Goal: Answer question/provide support

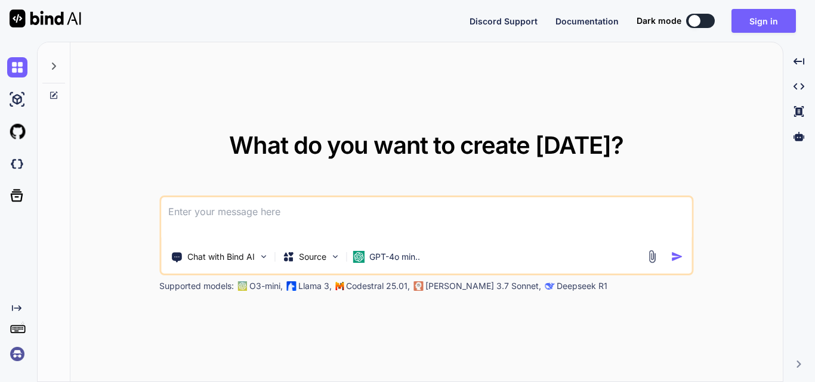
click at [302, 209] on textarea at bounding box center [426, 219] width 530 height 44
click at [774, 21] on button "Sign in" at bounding box center [763, 21] width 64 height 24
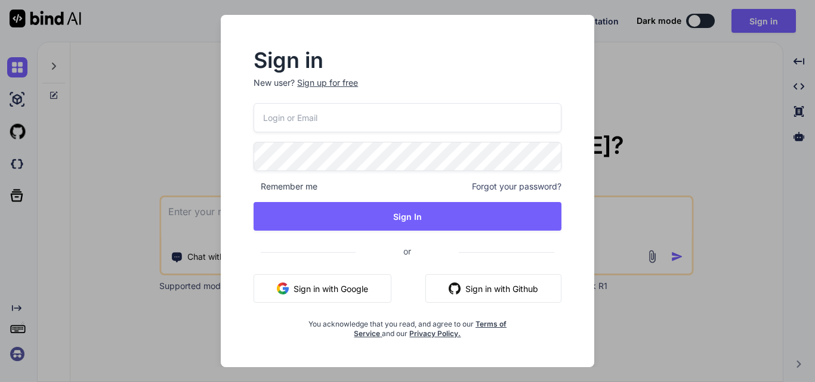
click at [330, 84] on div "Sign up for free" at bounding box center [327, 83] width 61 height 12
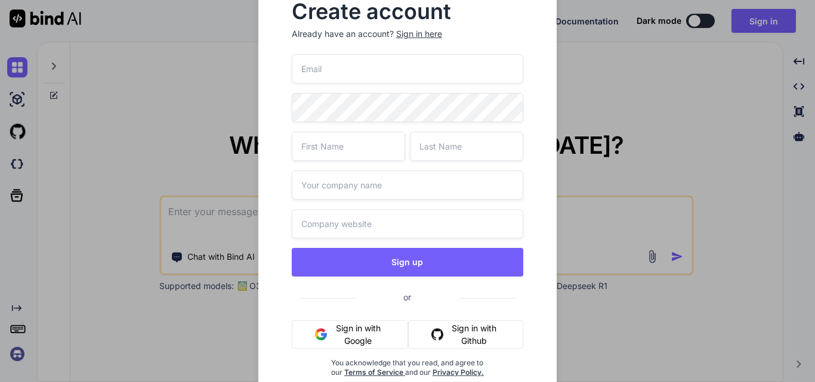
click at [344, 70] on input "email" at bounding box center [408, 68] width 232 height 29
type input "a"
click at [339, 70] on input "charutest@yopmail.com" at bounding box center [408, 68] width 232 height 29
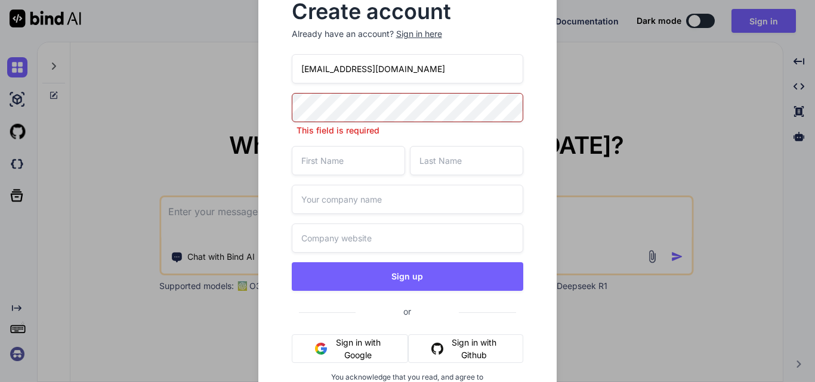
type input "charu12@yopmail.com"
click at [336, 160] on input "text" at bounding box center [348, 160] width 113 height 29
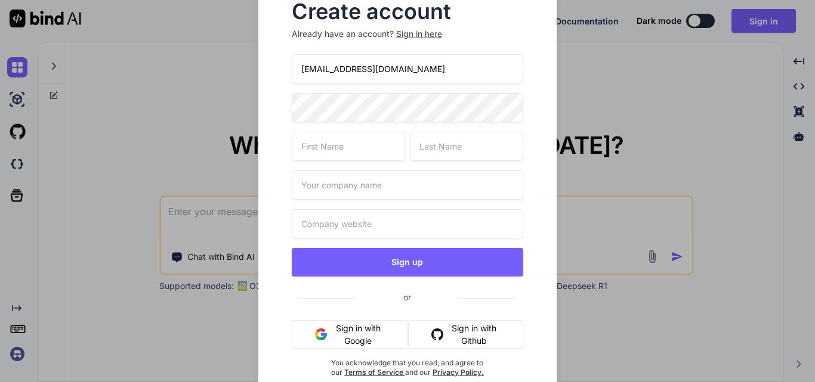
click at [343, 138] on input "text" at bounding box center [348, 146] width 113 height 29
type input "charu"
click at [330, 70] on input "charu12@yopmail.com" at bounding box center [408, 68] width 232 height 29
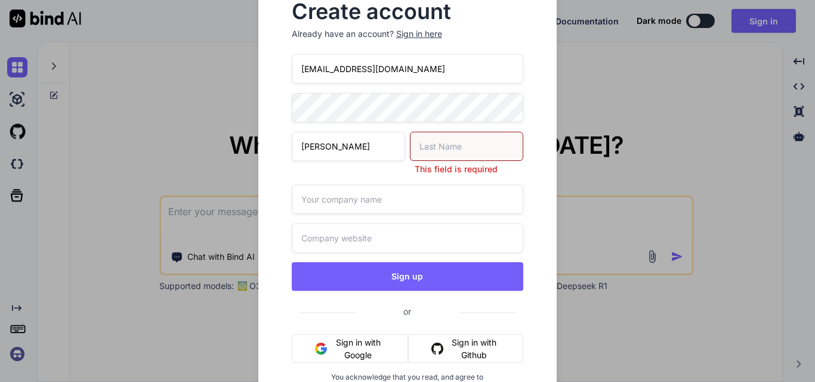
drag, startPoint x: 409, startPoint y: 69, endPoint x: 274, endPoint y: 63, distance: 134.3
click at [274, 63] on div "Create account Already have an account? Sign in here charu1245@yopmail.com char…" at bounding box center [407, 206] width 299 height 447
type input "[EMAIL_ADDRESS][DOMAIN_NAME]"
click at [420, 147] on input "text" at bounding box center [466, 146] width 113 height 29
type input "kundra"
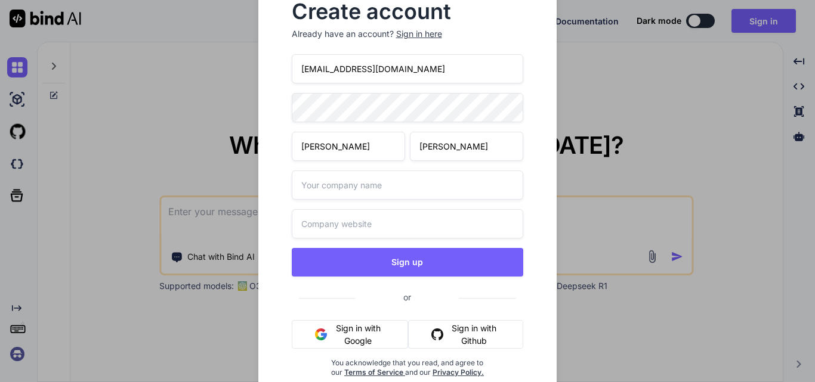
click at [412, 198] on input "text" at bounding box center [408, 185] width 232 height 29
type input "other"
click at [391, 226] on input "text" at bounding box center [408, 223] width 232 height 29
type input "other"
click at [284, 109] on div "Create account Already have an account? Sign in here charu1245@yopmail.com char…" at bounding box center [407, 199] width 261 height 414
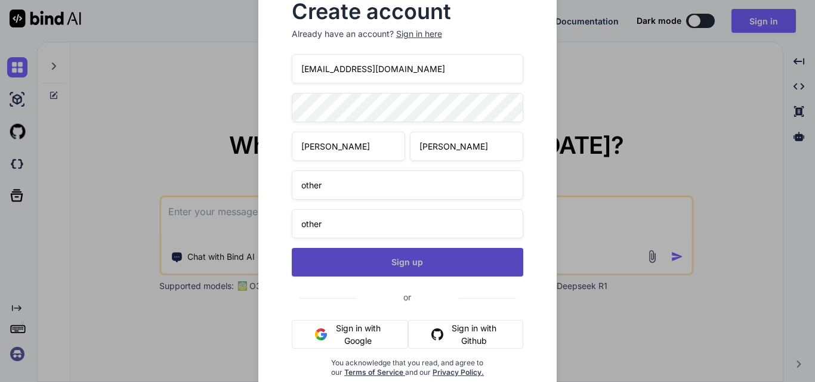
click at [431, 265] on button "Sign up" at bounding box center [408, 262] width 232 height 29
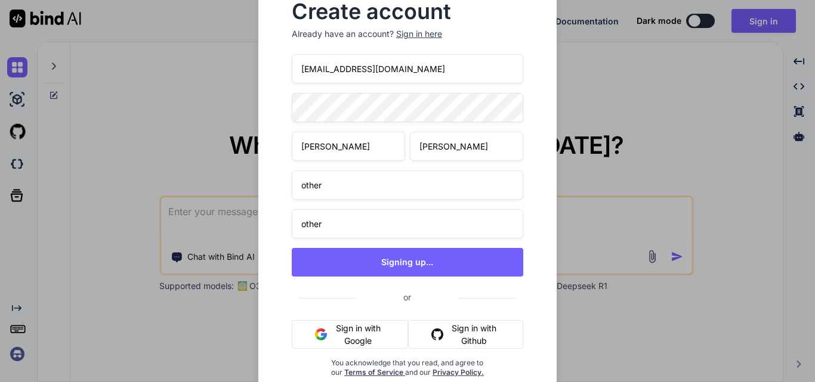
drag, startPoint x: 429, startPoint y: 69, endPoint x: 280, endPoint y: 84, distance: 149.8
click at [280, 84] on div "Create account Already have an account? Sign in here charu1245@yopmail.com char…" at bounding box center [407, 199] width 261 height 414
type textarea "x"
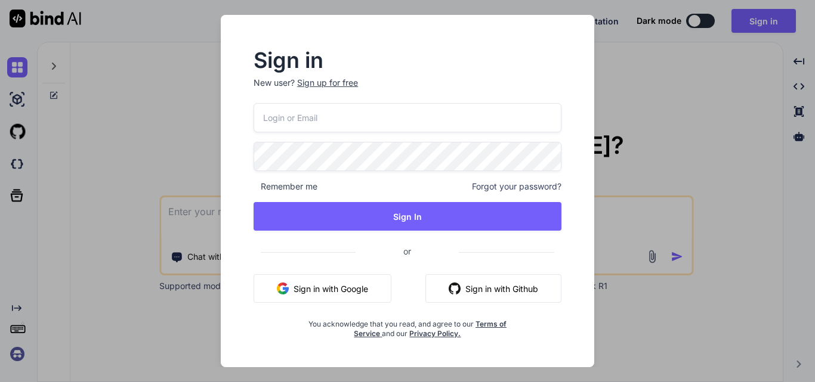
click at [355, 117] on input "email" at bounding box center [407, 117] width 308 height 29
paste input "[EMAIL_ADDRESS][DOMAIN_NAME]"
type input "[EMAIL_ADDRESS][DOMAIN_NAME]"
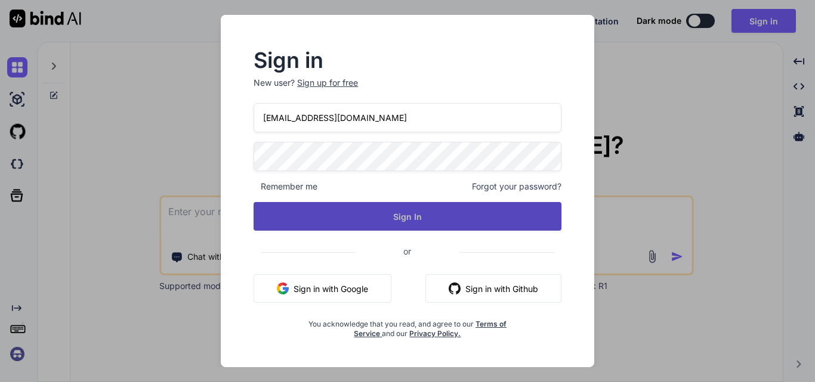
click at [419, 220] on button "Sign In" at bounding box center [407, 216] width 308 height 29
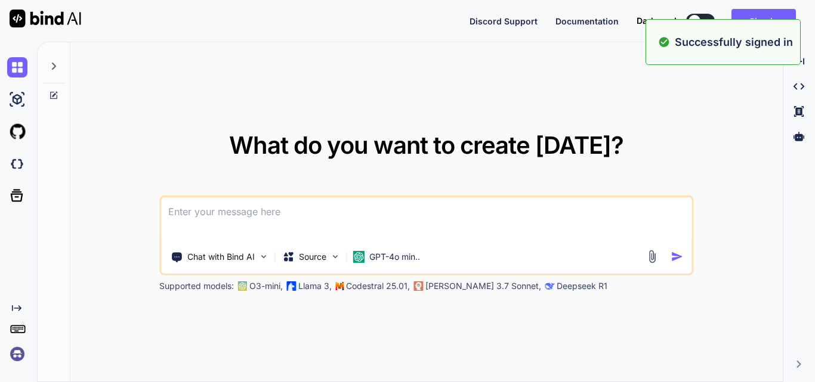
click at [296, 205] on textarea at bounding box center [426, 219] width 530 height 44
type textarea "x"
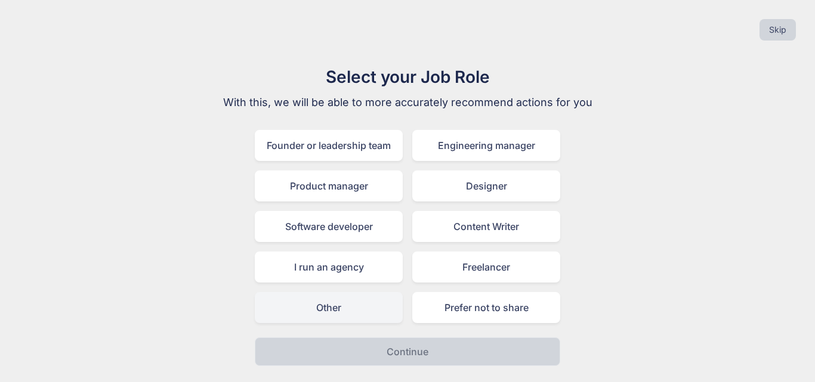
click at [352, 312] on div "Other" at bounding box center [329, 307] width 148 height 31
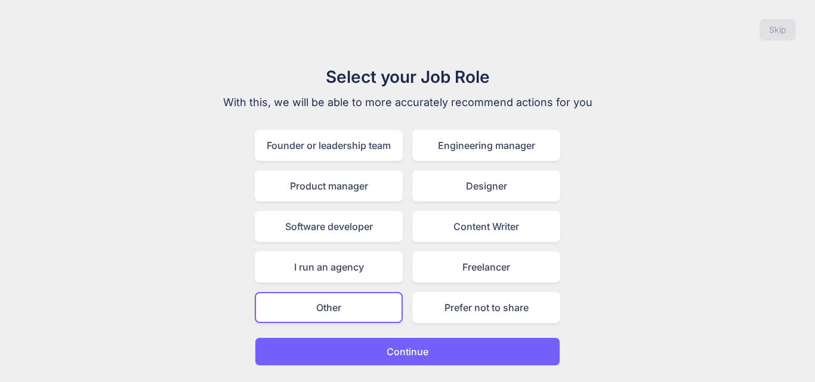
click at [392, 349] on p "Continue" at bounding box center [407, 352] width 42 height 14
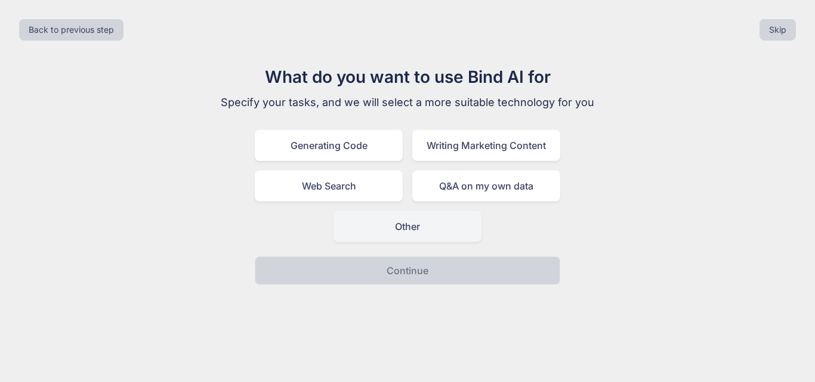
click at [398, 229] on div "Other" at bounding box center [407, 226] width 148 height 31
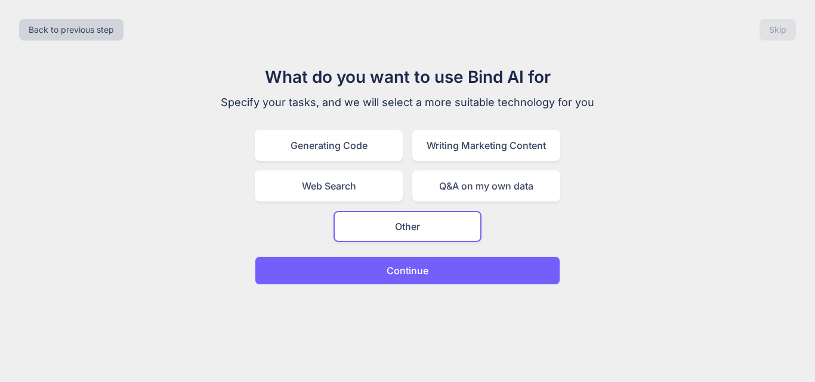
click at [405, 264] on p "Continue" at bounding box center [407, 271] width 42 height 14
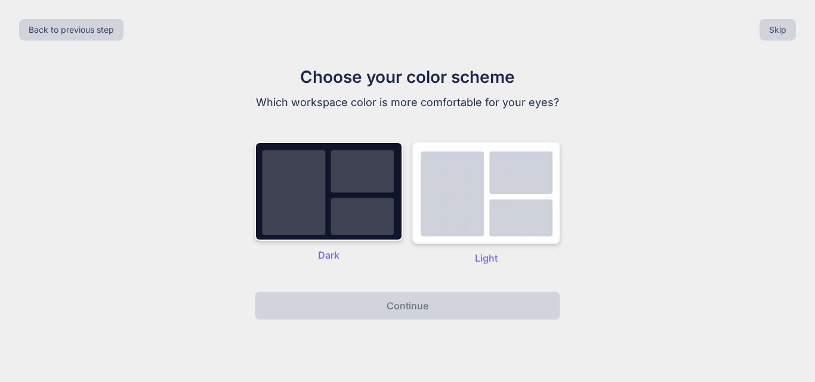
click at [477, 230] on img at bounding box center [486, 193] width 148 height 102
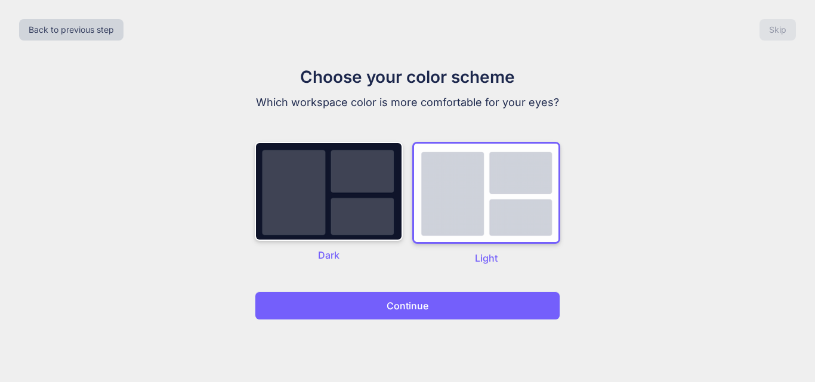
click at [445, 304] on button "Continue" at bounding box center [407, 306] width 305 height 29
click at [380, 306] on button "Continue" at bounding box center [407, 306] width 305 height 29
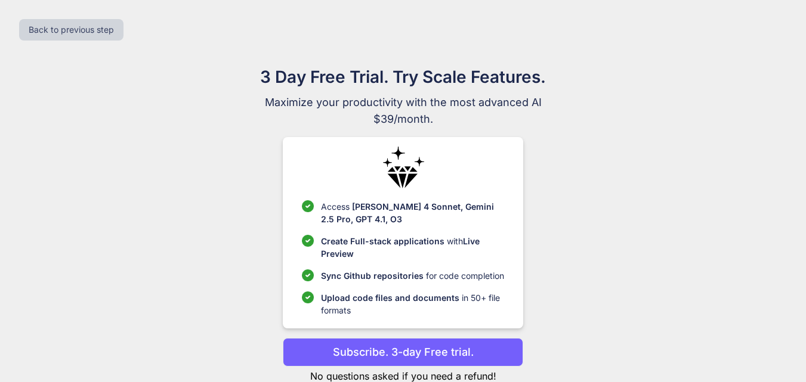
scroll to position [35, 0]
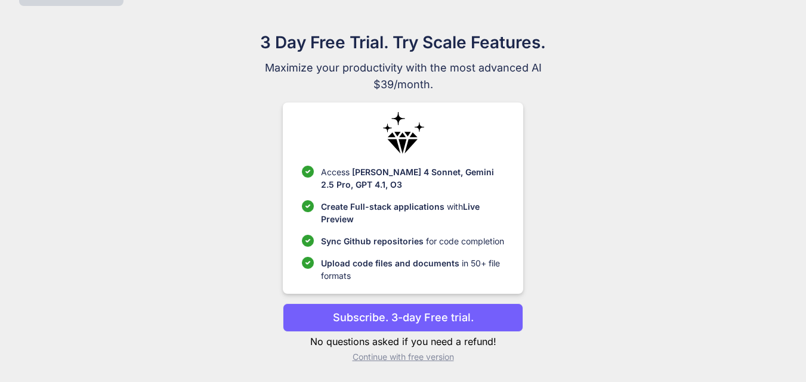
click at [400, 358] on p "Continue with free version" at bounding box center [403, 357] width 240 height 12
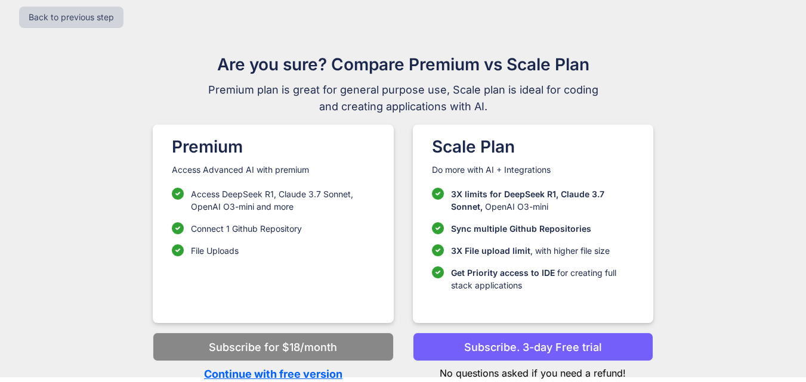
click at [277, 375] on p "Continue with free version" at bounding box center [273, 374] width 240 height 16
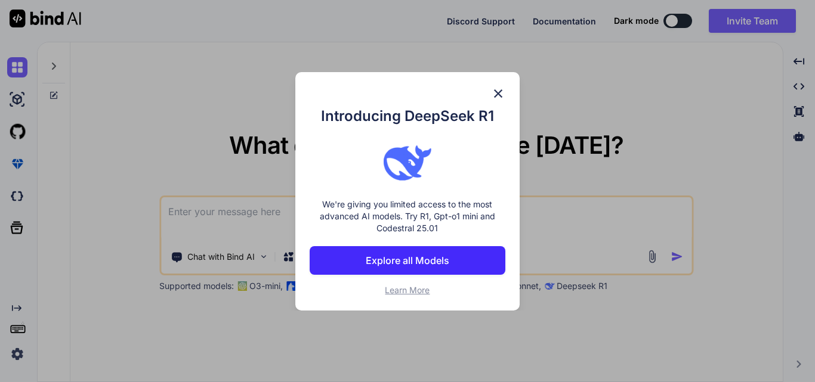
click at [502, 94] on img at bounding box center [498, 93] width 14 height 14
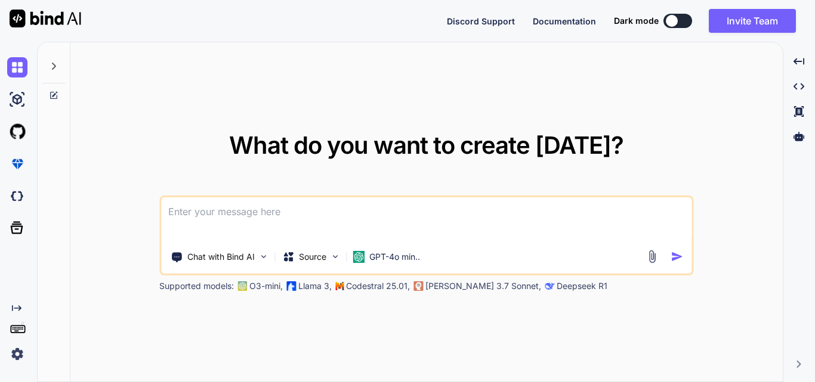
click at [300, 209] on textarea at bounding box center [426, 219] width 530 height 44
paste textarea "2 | ERROR | [ ] Missing file doc comment 17 | ERROR | [ ] Missing doc comment f…"
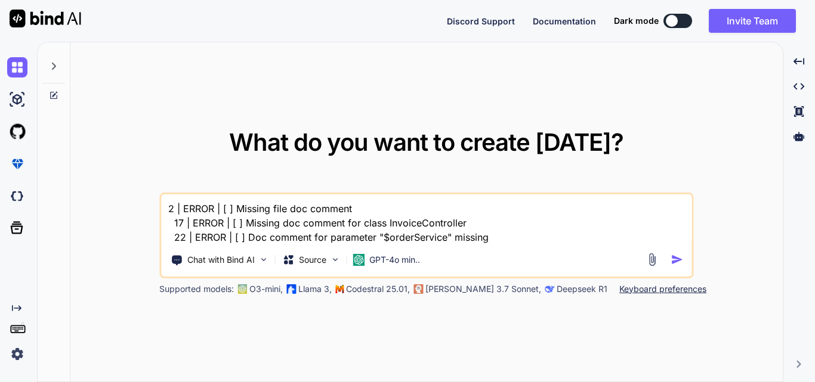
click at [515, 239] on textarea "2 | ERROR | [ ] Missing file doc comment 17 | ERROR | [ ] Missing doc comment f…" at bounding box center [426, 219] width 530 height 50
paste textarea "class InvoiceController extends Controller { protected InvoiceService $invoiceS…"
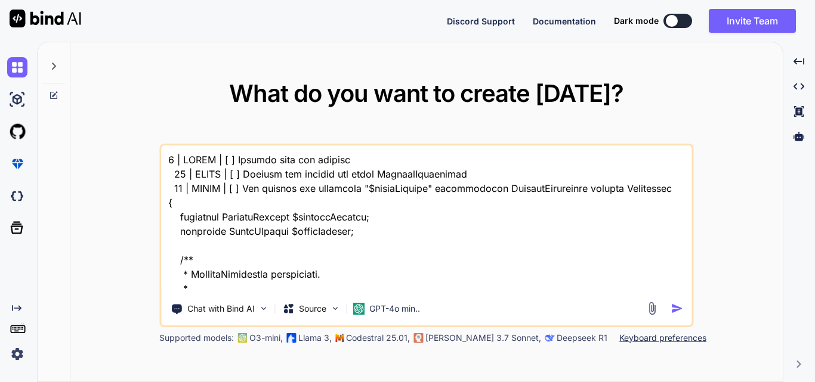
scroll to position [574, 0]
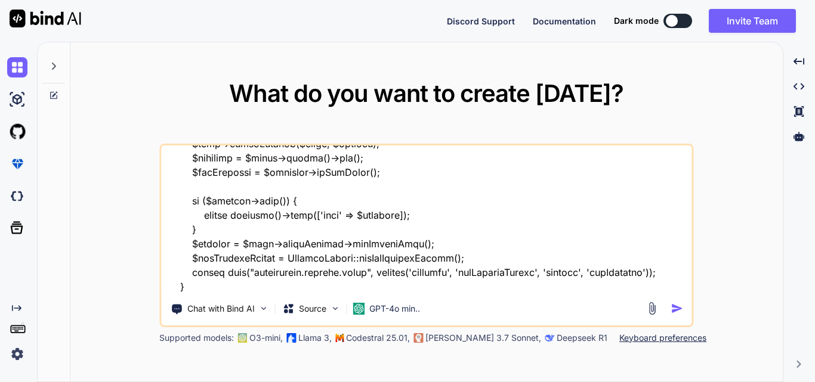
type textarea "2 | ERROR | [ ] Missing file doc comment 17 | ERROR | [ ] Missing doc comment f…"
click at [681, 311] on img "button" at bounding box center [676, 308] width 13 height 13
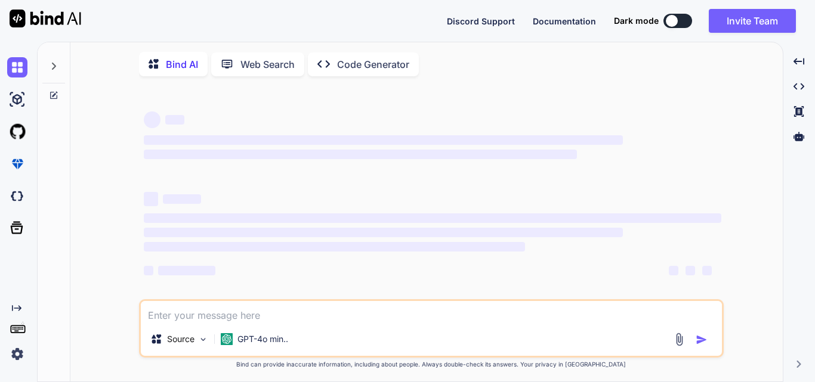
click at [676, 307] on textarea at bounding box center [431, 311] width 581 height 21
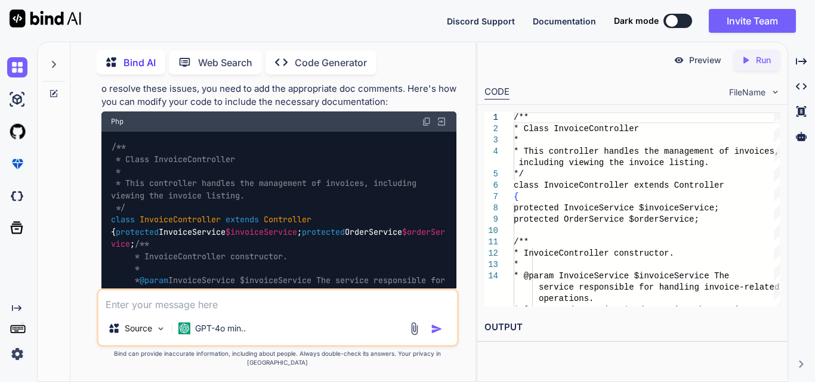
scroll to position [286, 0]
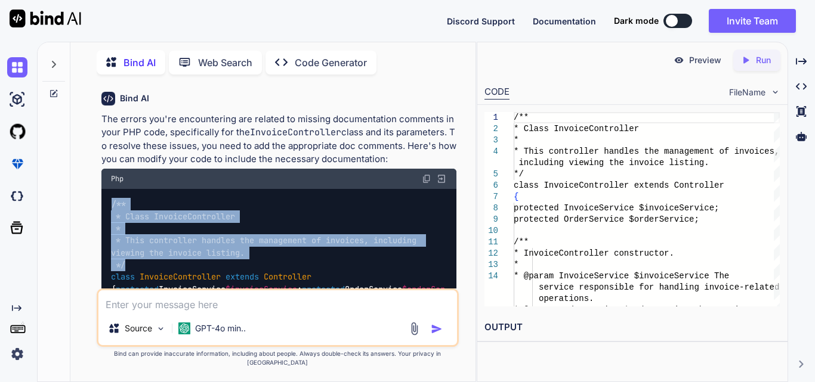
drag, startPoint x: 131, startPoint y: 248, endPoint x: 112, endPoint y: 190, distance: 61.3
copy span "/** * Class InvoiceController * * This controller handles the management of inv…"
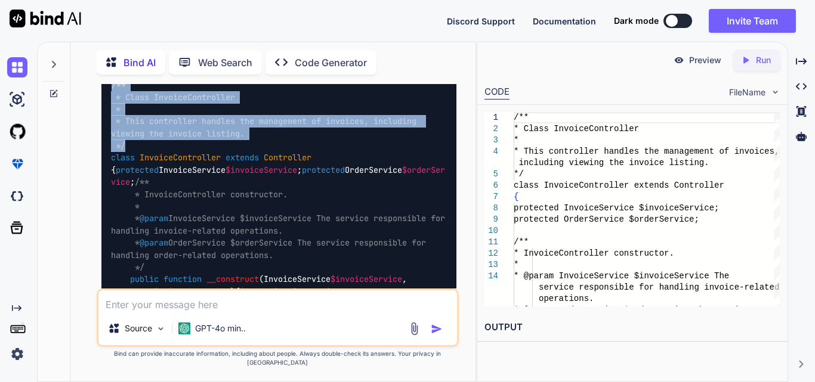
scroll to position [465, 0]
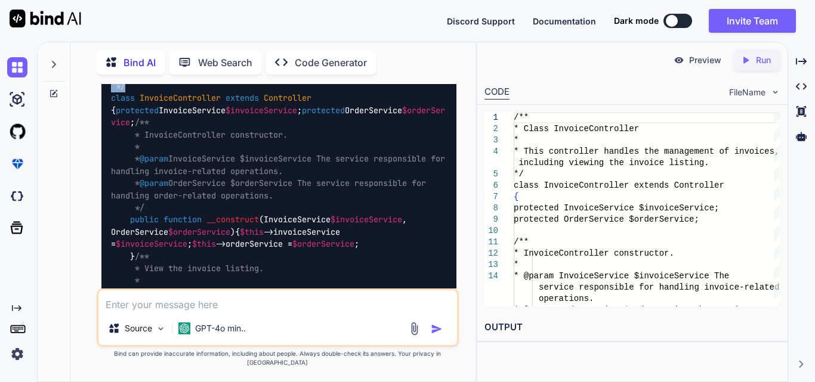
drag, startPoint x: 128, startPoint y: 144, endPoint x: 159, endPoint y: 236, distance: 96.6
click at [159, 236] on div "/** * Class InvoiceController * * This controller handles the management of inv…" at bounding box center [278, 293] width 355 height 567
click at [225, 225] on div "/** * Class InvoiceController * * This controller handles the management of inv…" at bounding box center [278, 293] width 355 height 567
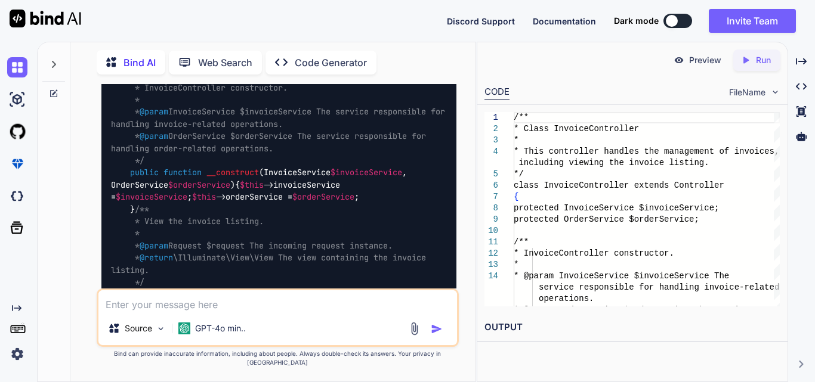
scroll to position [452, 0]
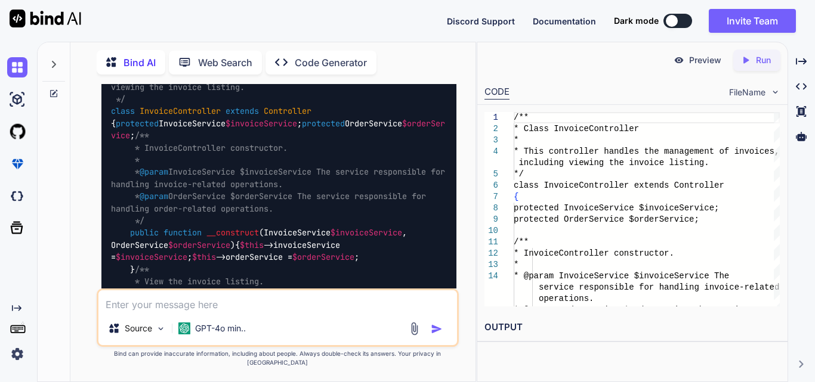
drag, startPoint x: 154, startPoint y: 201, endPoint x: 176, endPoint y: 242, distance: 45.9
click at [176, 242] on div "/** * Class InvoiceController * * This controller handles the management of inv…" at bounding box center [278, 306] width 355 height 567
click at [194, 310] on textarea at bounding box center [277, 300] width 358 height 21
paste textarea "22 | ERROR | [ ] Missing @category tag in class comment 22 | ERROR | [ ] Missin…"
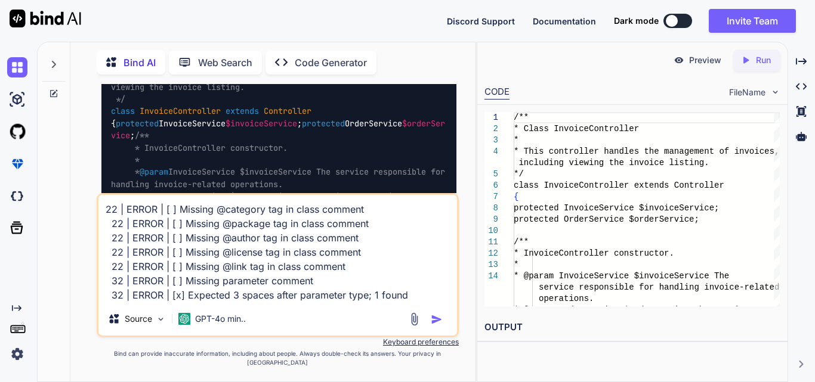
click at [418, 301] on textarea "22 | ERROR | [ ] Missing @category tag in class comment 22 | ERROR | [ ] Missin…" at bounding box center [277, 248] width 358 height 107
paste textarea "/** * Class InvoiceController * * This controller handles the management of inv…"
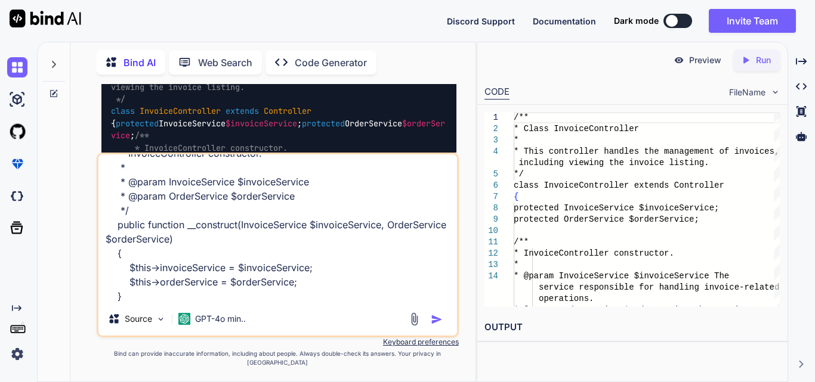
type textarea "22 | ERROR | [ ] Missing @category tag in class comment 22 | ERROR | [ ] Missin…"
click at [433, 326] on img "button" at bounding box center [437, 320] width 12 height 12
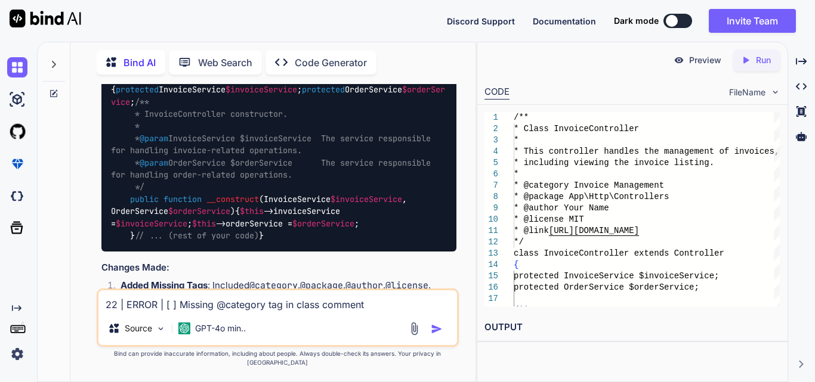
scroll to position [1560, 0]
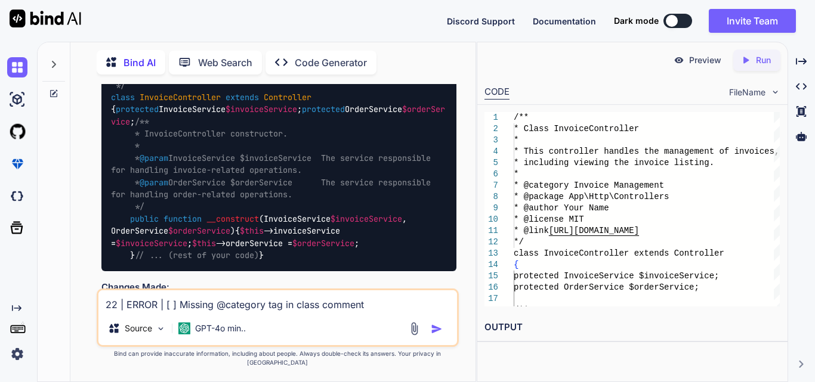
drag, startPoint x: 126, startPoint y: 293, endPoint x: 110, endPoint y: 148, distance: 146.4
click at [110, 148] on div "/** * Class InvoiceController * * This controller handles the management of inv…" at bounding box center [278, 103] width 355 height 335
copy span "/** * Class InvoiceController * * This controller handles the management of inv…"
click at [161, 306] on textarea "22 | ERROR | [ ] Missing @category tag in class comment 22 | ERROR | [ ] Missin…" at bounding box center [277, 300] width 358 height 21
paste textarea "23 | ERROR | Category name "Invoice Management" is not valid; consider | | "Inv…"
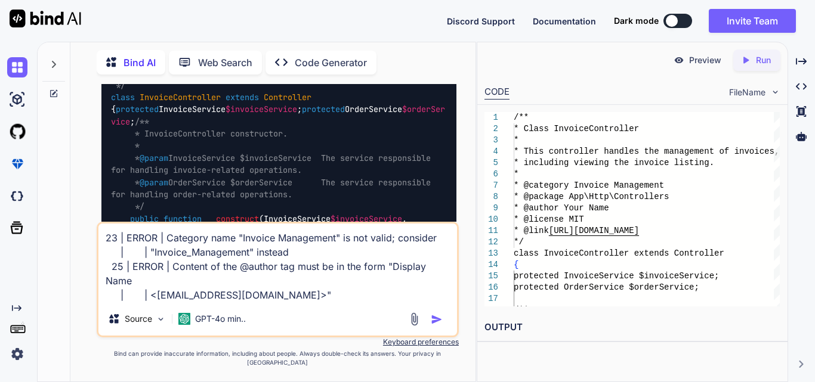
type textarea "23 | ERROR | Category name "Invoice Management" is not valid; consider | | "Inv…"
click at [443, 326] on button "button" at bounding box center [439, 320] width 17 height 12
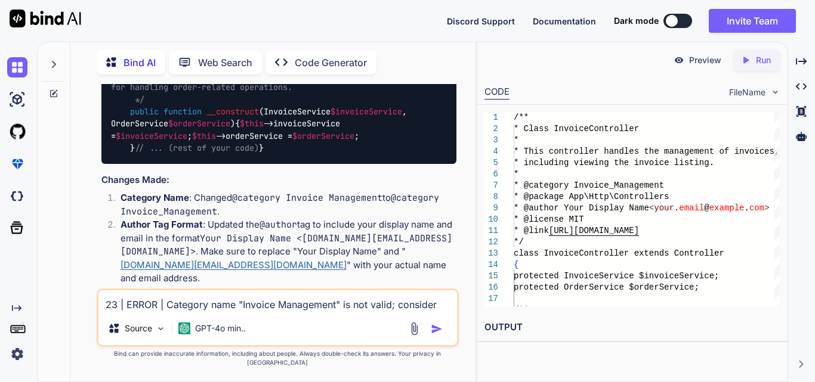
scroll to position [2387, 0]
drag, startPoint x: 126, startPoint y: 208, endPoint x: 127, endPoint y: 149, distance: 59.7
drag, startPoint x: 135, startPoint y: 280, endPoint x: 109, endPoint y: 147, distance: 135.7
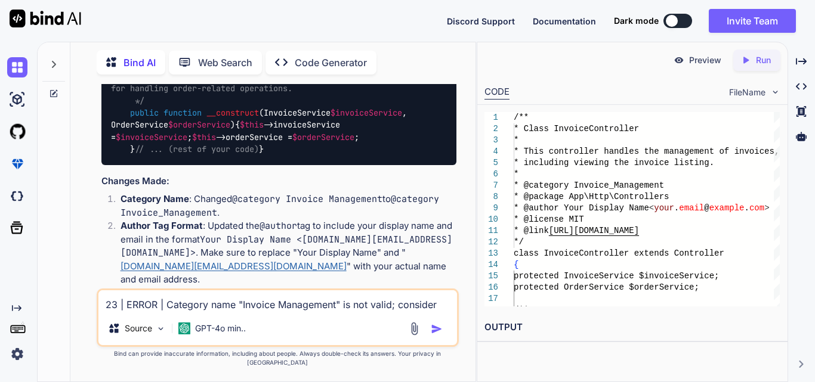
copy span "/** * Class InvoiceController * * This controller handles the management of inv…"
click at [178, 312] on textarea "23 | ERROR | Category name "Invoice Management" is not valid; consider | | "Inv…" at bounding box center [277, 300] width 358 height 21
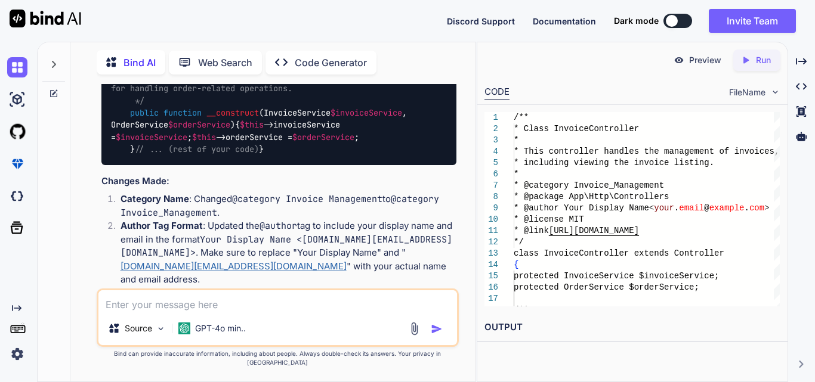
paste textarea "Tag value for @package tag indented incorrectly; expected 2 | | spaces but foun…"
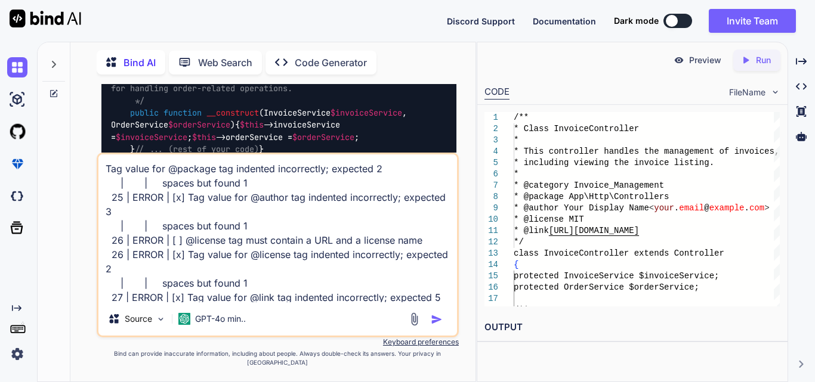
scroll to position [16, 0]
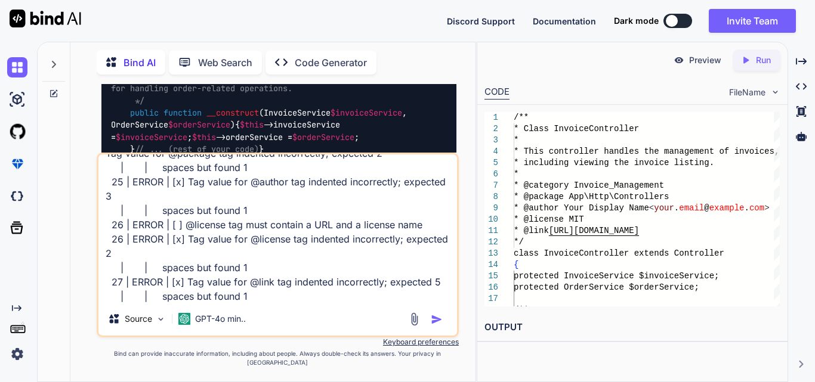
type textarea "Tag value for @package tag indented incorrectly; expected 2 | | spaces but foun…"
click at [437, 326] on img "button" at bounding box center [437, 320] width 12 height 12
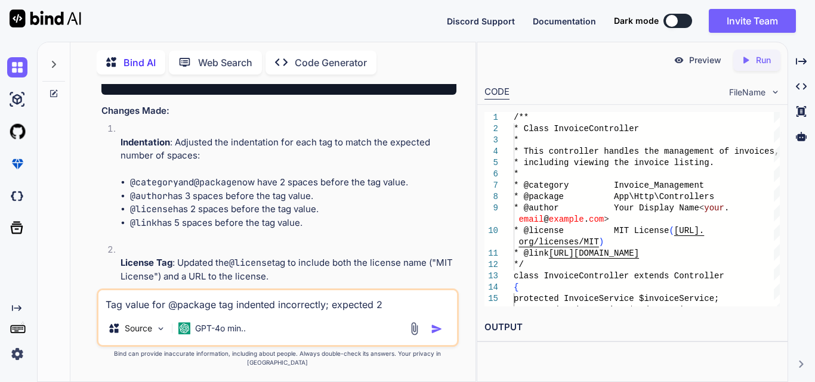
scroll to position [3122, 0]
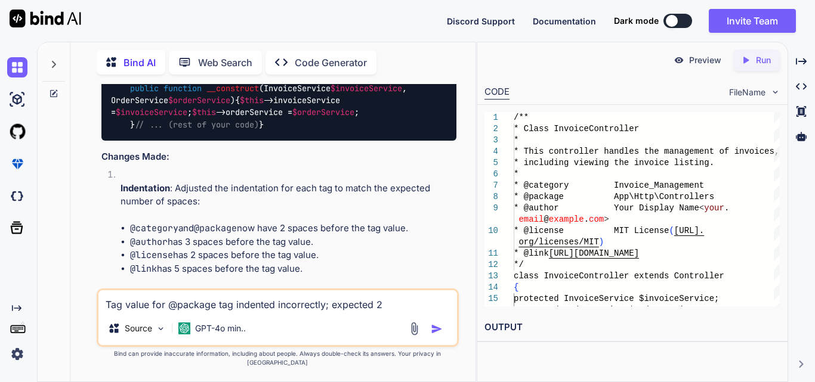
drag, startPoint x: 130, startPoint y: 190, endPoint x: 112, endPoint y: 206, distance: 24.5
copy span "/** * Class InvoiceController * * This controller handles the management of inv…"
click at [235, 308] on textarea "Tag value for @package tag indented incorrectly; expected 2 | | spaces but foun…" at bounding box center [277, 300] width 358 height 21
paste textarea "/** * InvoiceController constructor. * * @param InvoiceService $invoiceService …"
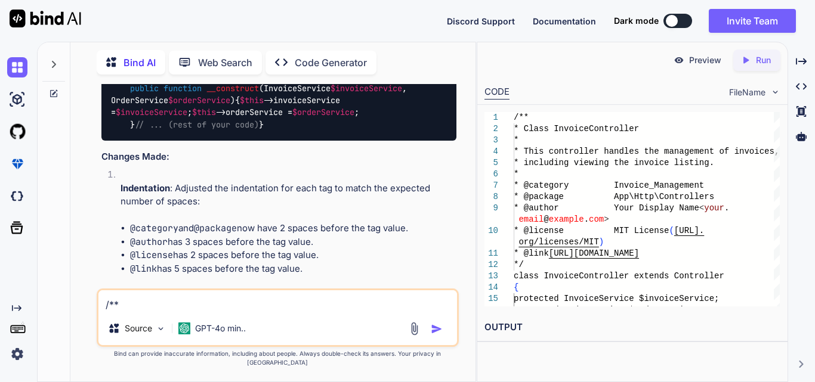
scroll to position [574, 0]
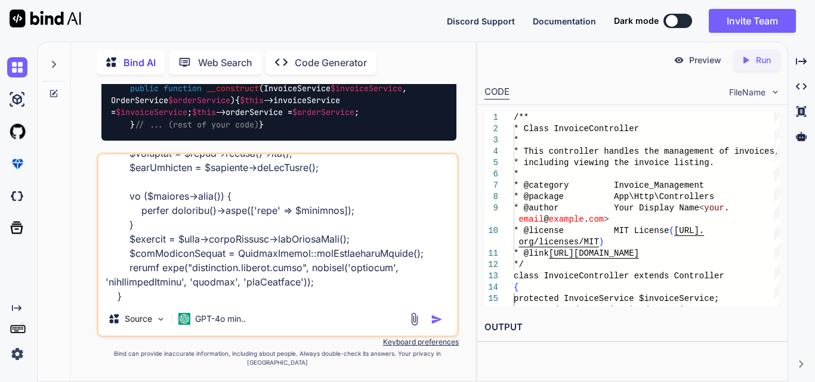
paste textarea "38 | ERROR | Missing parameter comment 46 | ERROR | Doc comment for parameter "…"
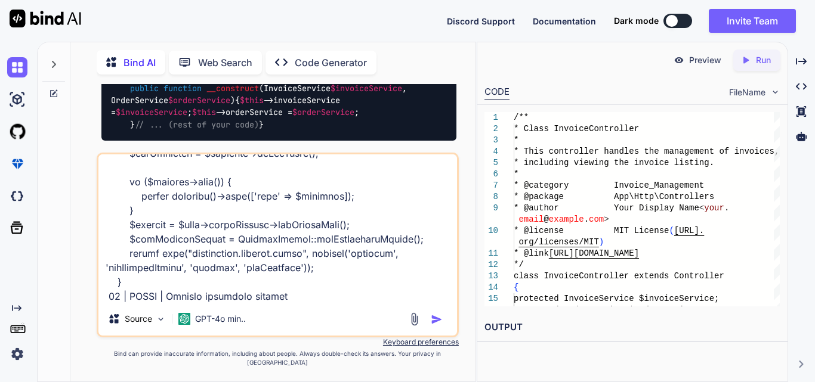
type textarea "/** * InvoiceController constructor. * * @param InvoiceService $invoiceService …"
click at [434, 326] on img "button" at bounding box center [437, 320] width 12 height 12
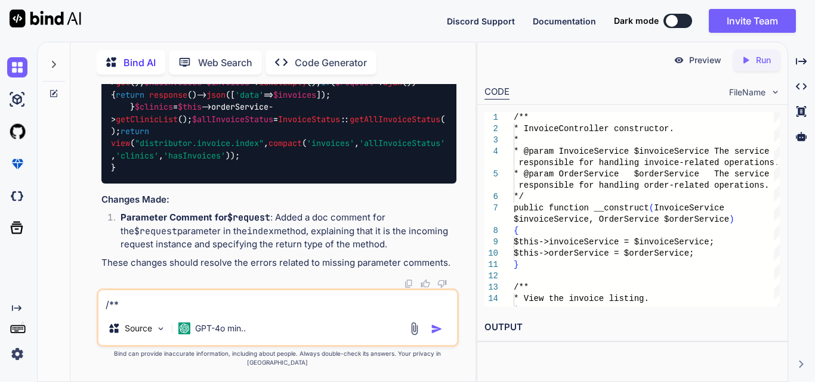
scroll to position [4219, 0]
drag, startPoint x: 133, startPoint y: 230, endPoint x: 112, endPoint y: 147, distance: 85.5
copy span "/** * InvoiceController constructor. * * @param InvoiceService $invoiceService …"
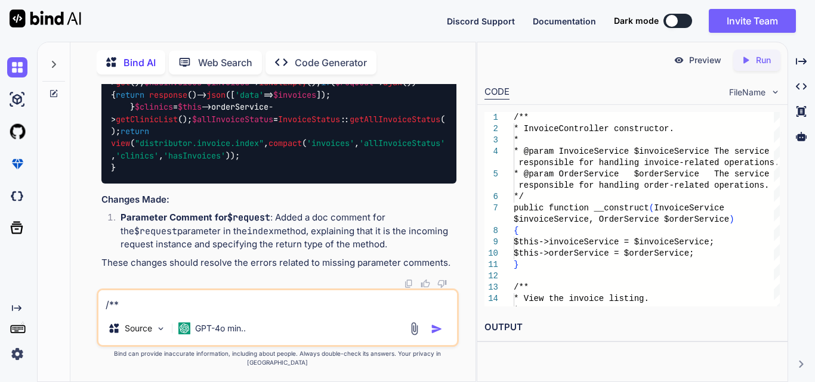
drag, startPoint x: 130, startPoint y: 232, endPoint x: 109, endPoint y: 163, distance: 72.3
copy span "/** * View the invoice listing. * * @param Request $request The incoming reques…"
click at [160, 312] on textarea at bounding box center [277, 300] width 358 height 21
paste textarea "50 | ERROR | Tag @return cannot be grouped with parameter tags in a doc | | com…"
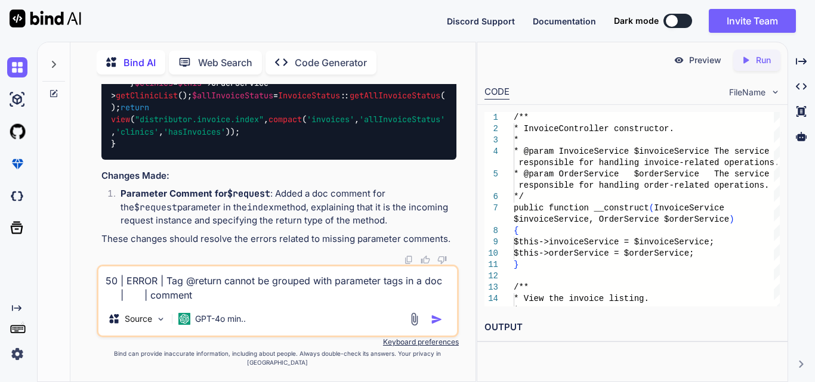
type textarea "50 | ERROR | Tag @return cannot be grouped with parameter tags in a doc | | com…"
click at [431, 326] on img "button" at bounding box center [437, 320] width 12 height 12
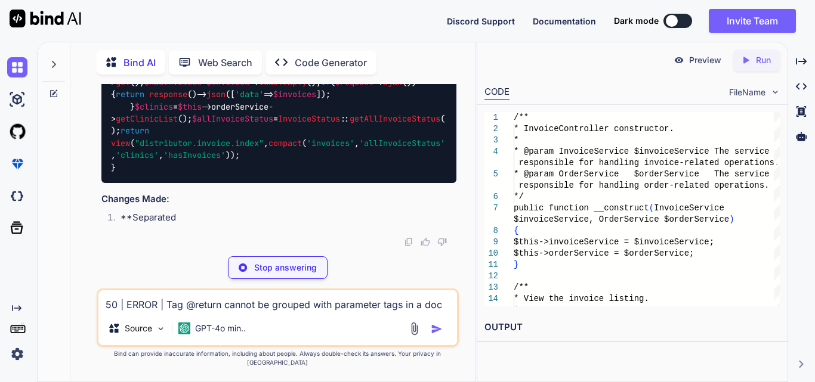
scroll to position [5235, 0]
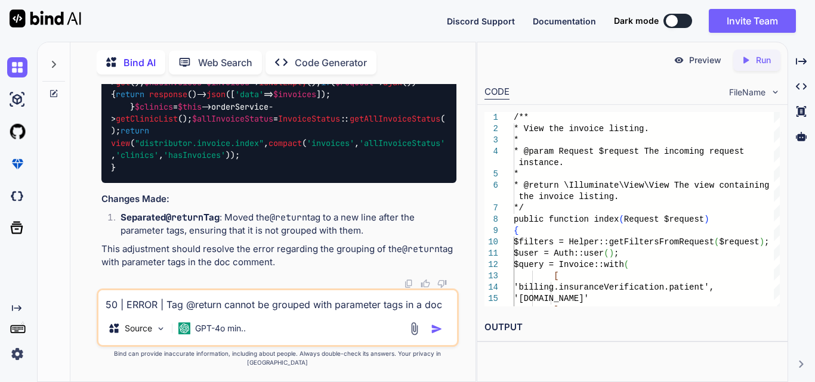
drag, startPoint x: 124, startPoint y: 183, endPoint x: 109, endPoint y: 100, distance: 84.9
click at [109, 100] on div "/** * View the invoice listing. * * @param Request $request The incoming reques…" at bounding box center [278, 3] width 355 height 360
copy span "/** * View the invoice listing. * * @param Request $request The incoming reques…"
click at [166, 174] on div "/** * View the invoice listing. * * @param Request $request The incoming reques…" at bounding box center [278, 3] width 355 height 360
drag, startPoint x: 133, startPoint y: 178, endPoint x: 114, endPoint y: 98, distance: 81.6
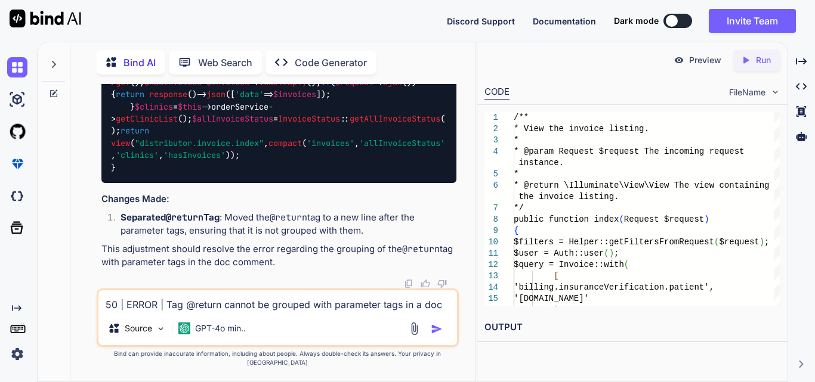
click at [114, 98] on div "/** * View the invoice listing. * * @param Request $request The incoming reques…" at bounding box center [278, 3] width 355 height 360
copy span "/** * View the invoice listing. * * @param Request $request The incoming reques…"
click at [197, 309] on textarea "50 | ERROR | Tag @return cannot be grouped with parameter tags in a doc | | com…" at bounding box center [277, 300] width 358 height 21
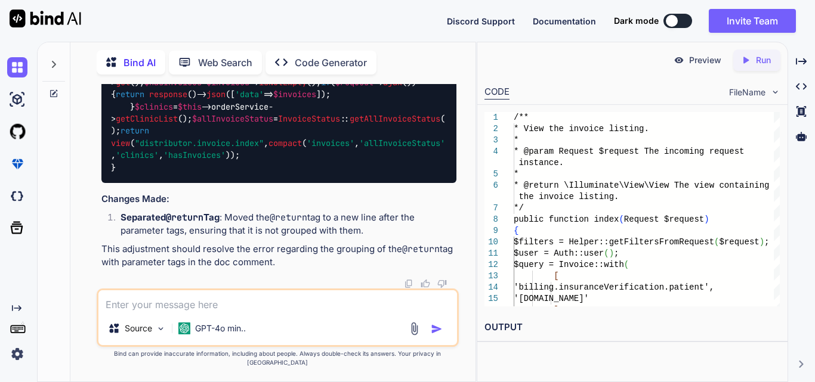
paste textarea "114 | ERROR | Missing parameter comment 157 | ERROR | Missing parameter comment…"
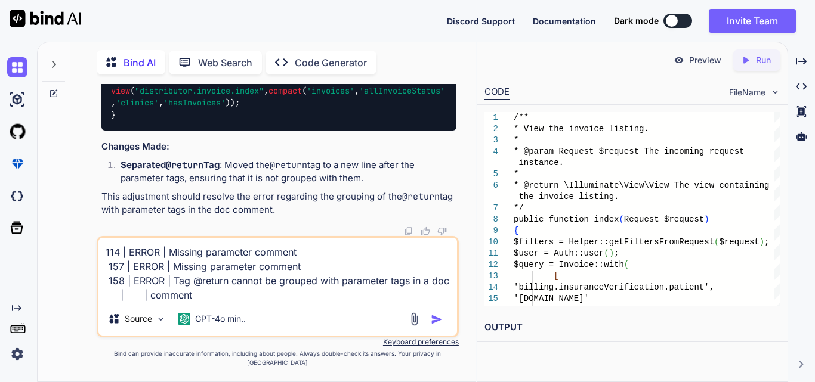
scroll to position [14, 0]
drag, startPoint x: 194, startPoint y: 306, endPoint x: 104, endPoint y: 265, distance: 99.0
click at [104, 265] on textarea "114 | ERROR | Missing parameter comment 157 | ERROR | Missing parameter comment…" at bounding box center [277, 270] width 358 height 64
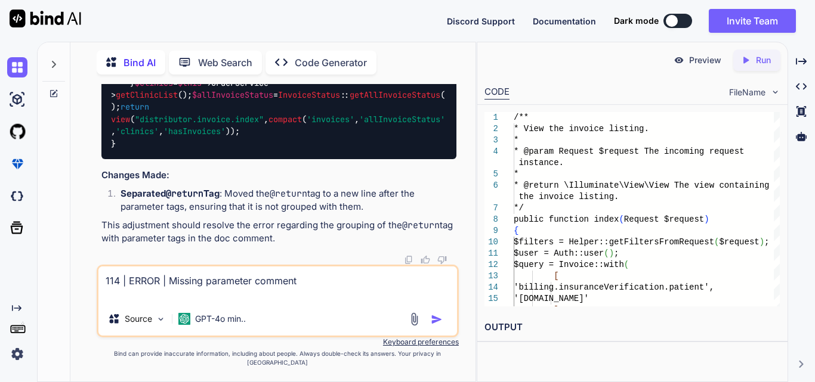
scroll to position [0, 0]
paste textarea "/** * Update the specified invoice. * * @param \Illuminate\Http\Request $reques…"
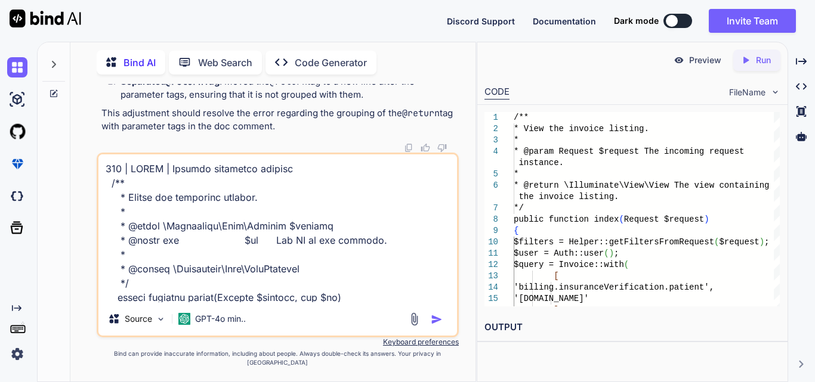
scroll to position [431, 0]
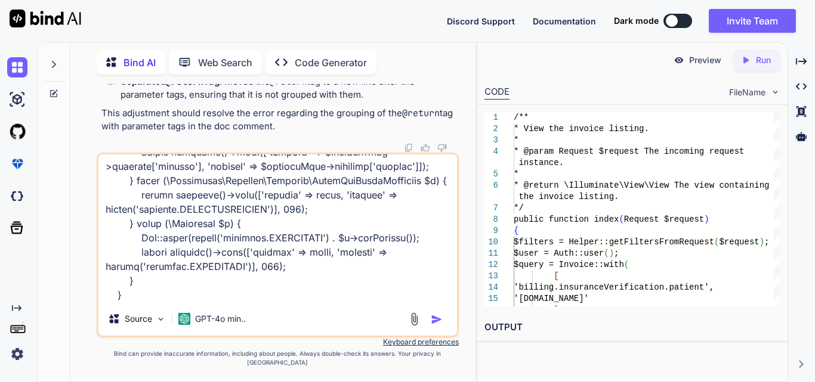
type textarea "114 | ERROR | Missing parameter comment /** * Update the specified invoice. * *…"
click at [431, 326] on img "button" at bounding box center [437, 320] width 12 height 12
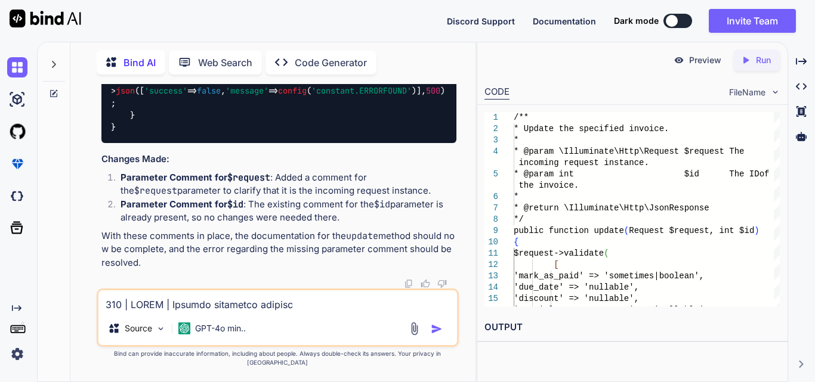
scroll to position [6094, 0]
drag, startPoint x: 131, startPoint y: 268, endPoint x: 110, endPoint y: 171, distance: 100.0
copy span "/** * Update the specified invoice. * * @param \Illuminate\Http\Request $reques…"
click at [174, 308] on textarea at bounding box center [277, 300] width 358 height 21
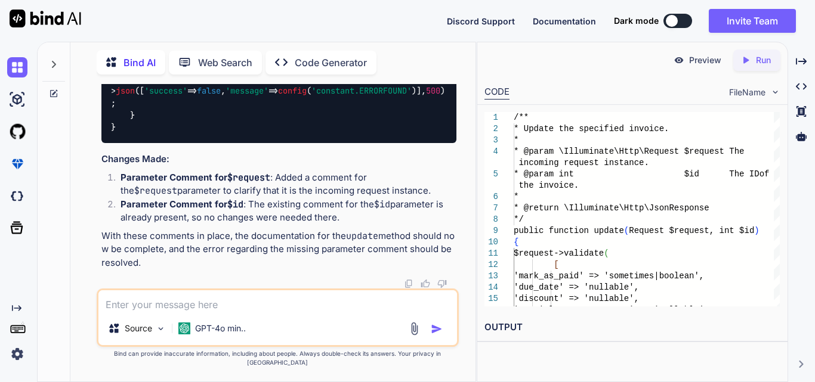
paste textarea "/** * Handle the import of invoices. * * @param Request $request * @return \Ill…"
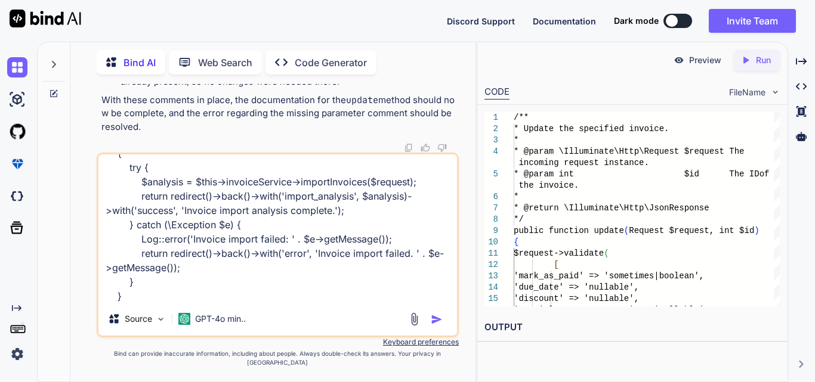
paste textarea "156 | ERROR | Missing parameter comment 157 | ERROR | Tag @return cannot be gro…"
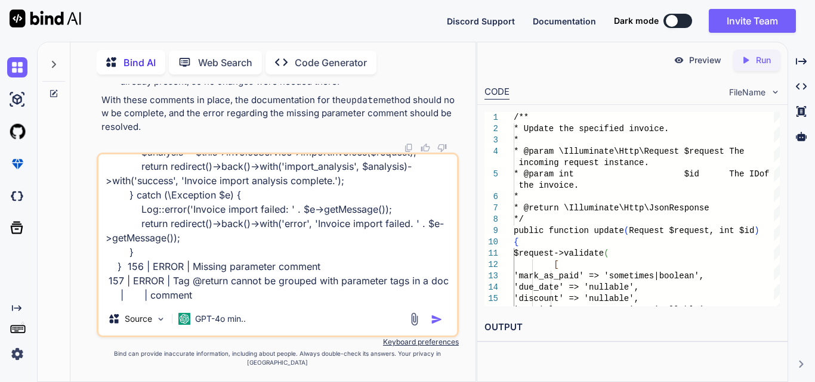
type textarea "/** * Handle the import of invoices. * * @param Request $request * @return \Ill…"
click at [438, 325] on img "button" at bounding box center [437, 320] width 12 height 12
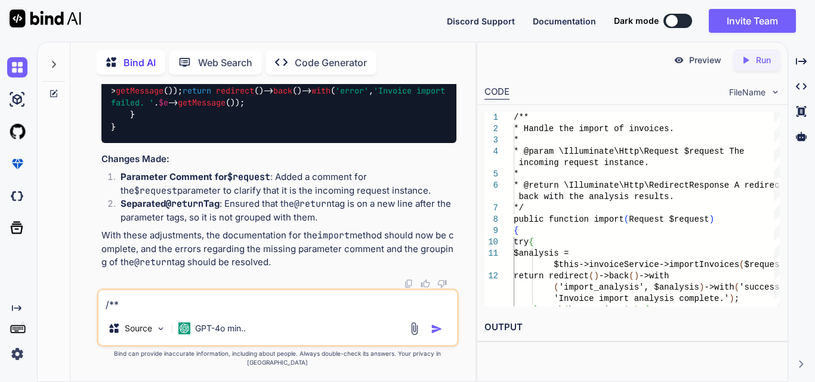
scroll to position [7041, 0]
drag, startPoint x: 126, startPoint y: 201, endPoint x: 112, endPoint y: 130, distance: 72.4
click at [112, 130] on div "/** * Handle the import of invoices. * * @param \Illuminate\Http\Request $reque…" at bounding box center [278, 24] width 355 height 238
copy span "/** * Handle the import of invoices. * * @param \Illuminate\Http\Request $reque…"
click at [172, 305] on textarea "/** * Handle the import of invoices. * * @param Request $request * @return \Ill…" at bounding box center [277, 300] width 358 height 21
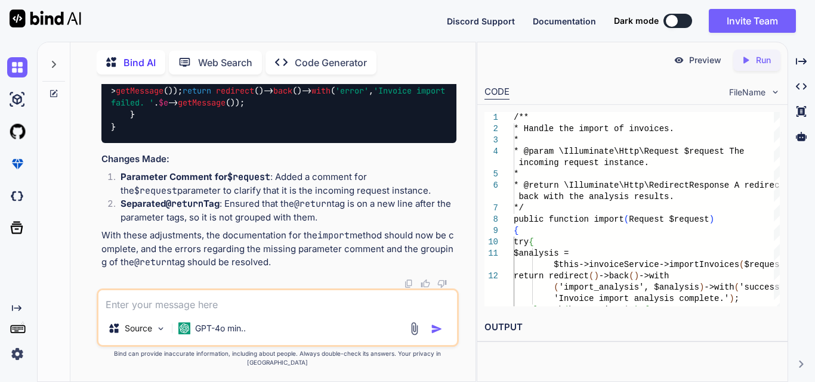
paste textarea "/** * Get Filter Data * * @param Request $request * @return \Illuminate\Http\Re…"
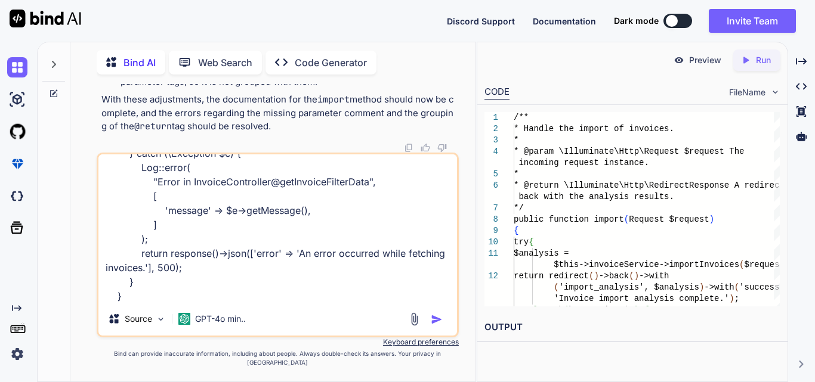
paste textarea "174 | ERROR | Missing parameter comment 175 | ERROR | Tag @return cannot be gro…"
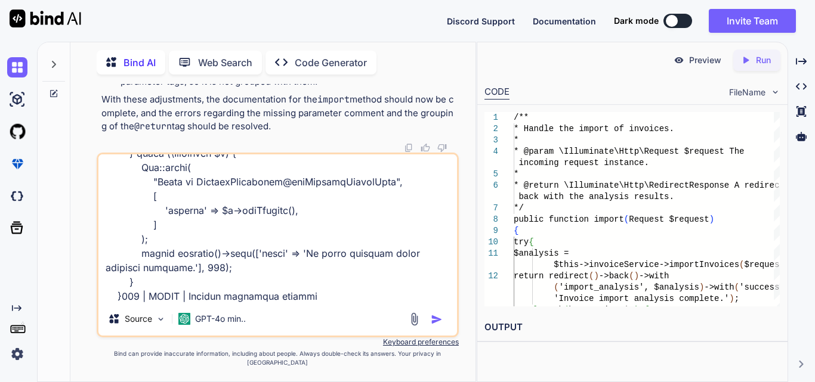
scroll to position [302, 0]
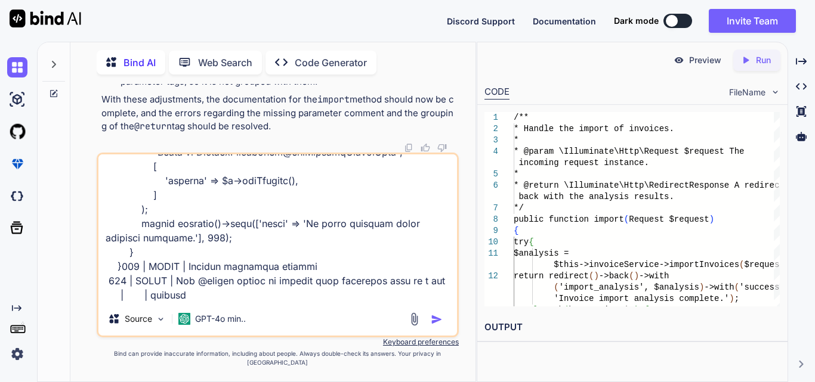
type textarea "/** * Get Filter Data * * @param Request $request * @return \Illuminate\Http\Re…"
click at [434, 326] on img "button" at bounding box center [437, 320] width 12 height 12
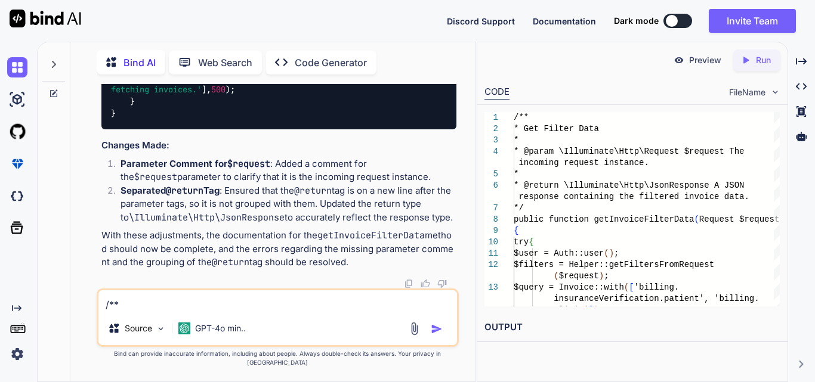
scroll to position [7732, 0]
drag, startPoint x: 137, startPoint y: 225, endPoint x: 106, endPoint y: 132, distance: 98.1
click at [214, 312] on textarea at bounding box center [277, 300] width 358 height 21
paste textarea "199 | ERROR | Doc comment for parameter "$request" missing 202 | ERROR | Missin…"
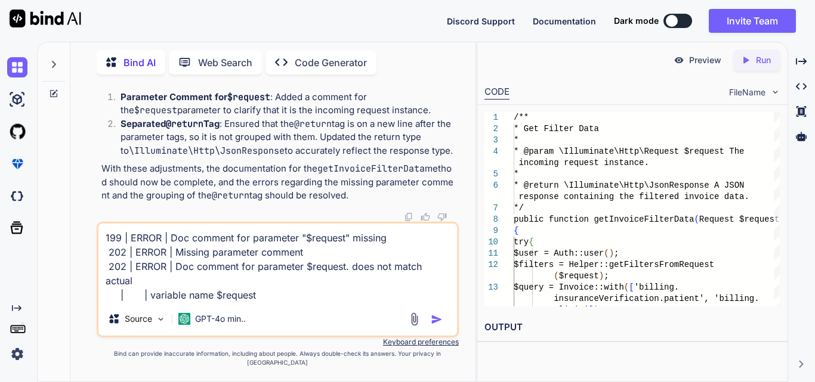
click at [272, 302] on textarea "199 | ERROR | Doc comment for parameter "$request" missing 202 | ERROR | Missin…" at bounding box center [277, 263] width 358 height 79
paste textarea "/** * Generate a PDF report from the provided HTML content. * * @param \Illumin…"
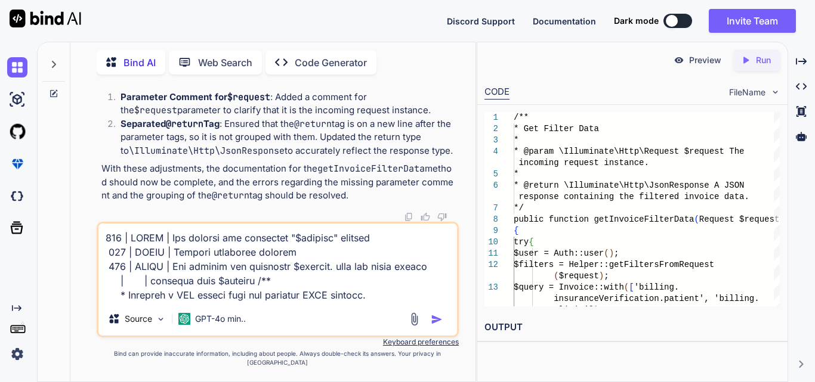
scroll to position [617, 0]
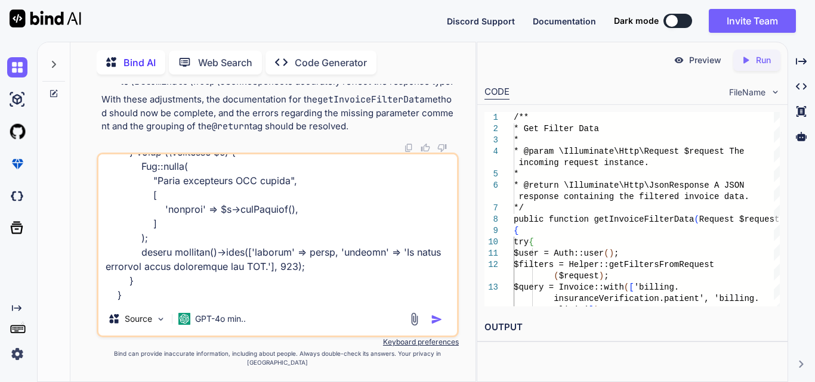
type textarea "199 | ERROR | Doc comment for parameter "$request" missing 202 | ERROR | Missin…"
drag, startPoint x: 435, startPoint y: 327, endPoint x: 341, endPoint y: 244, distance: 125.5
click at [435, 326] on img "button" at bounding box center [437, 320] width 12 height 12
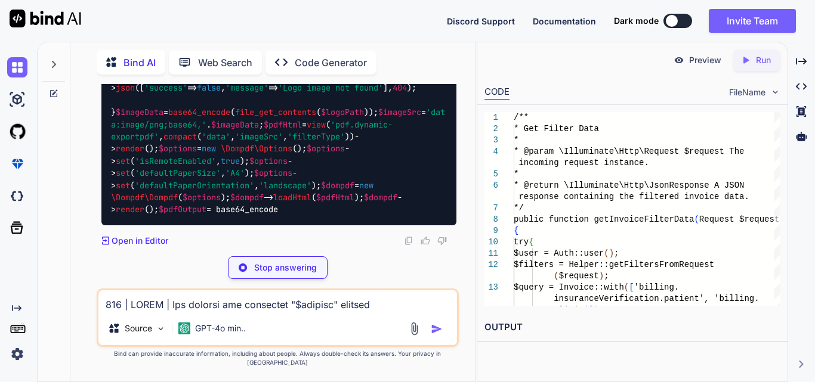
scroll to position [8679, 0]
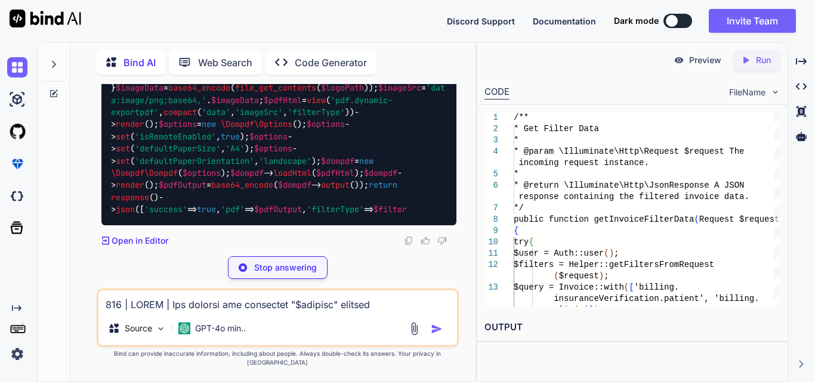
drag, startPoint x: 143, startPoint y: 196, endPoint x: 110, endPoint y: 165, distance: 44.7
click at [110, 165] on div "/** * Generate a PDF report from the provided HTML content. * * @param \Illumin…" at bounding box center [278, 33] width 355 height 384
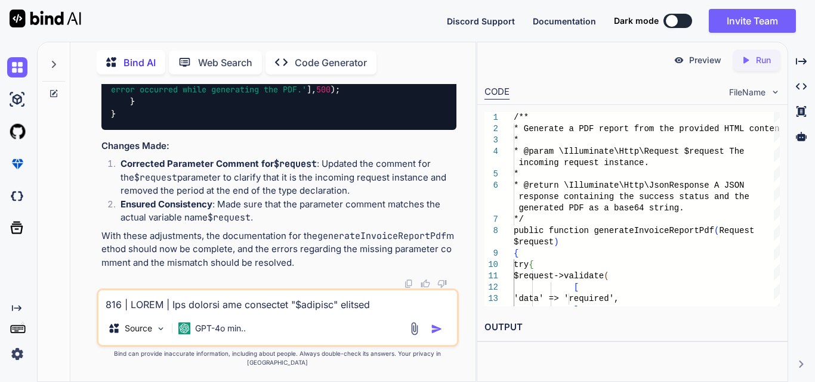
click at [154, 311] on textarea at bounding box center [277, 300] width 358 height 21
paste textarea "/** * Apply filters to the query * * @param \Illuminate\Database\Eloquent\Build…"
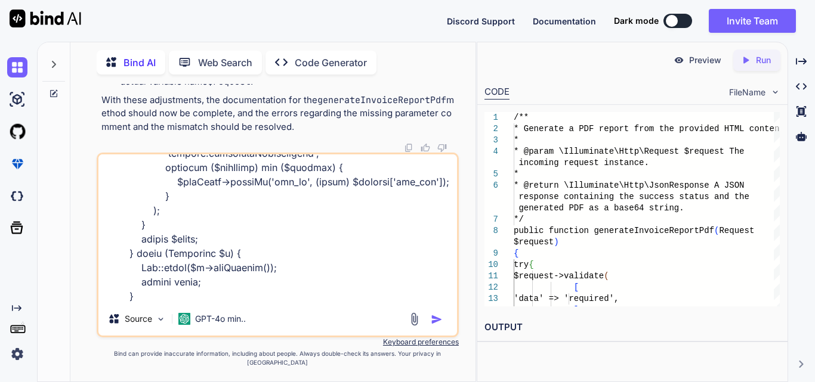
paste textarea "246 | ERROR | Missing parameter comment 247 | ERROR | Missing parameter comment…"
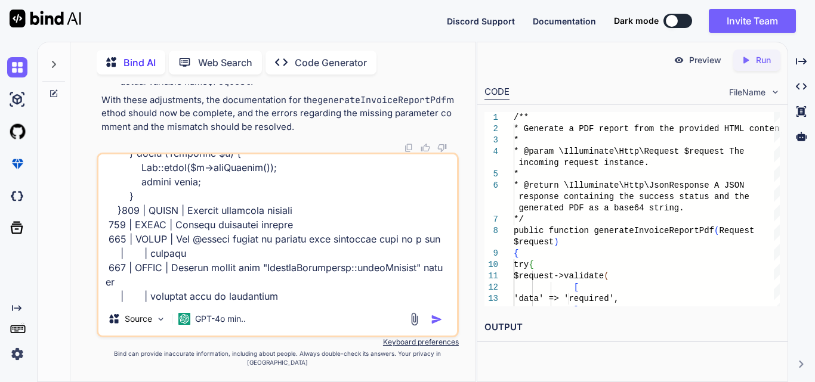
type textarea "/** * Apply filters to the query * * @param \Illuminate\Database\Eloquent\Build…"
click at [435, 326] on img "button" at bounding box center [437, 320] width 12 height 12
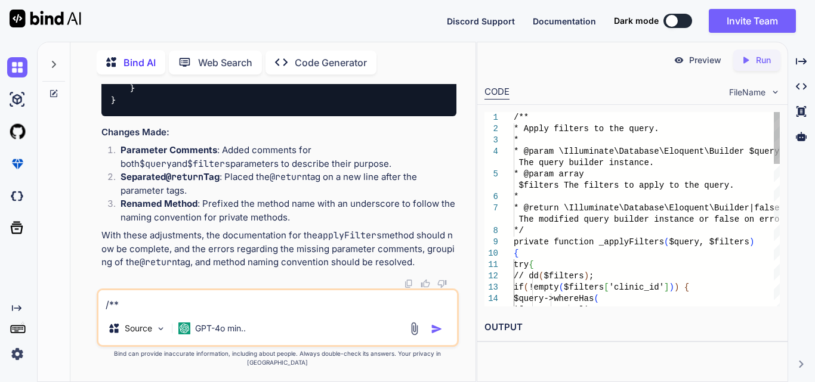
scroll to position [9966, 0]
drag, startPoint x: 128, startPoint y: 252, endPoint x: 112, endPoint y: 132, distance: 120.4
click at [244, 308] on textarea at bounding box center [277, 300] width 358 height 21
paste textarea "246 | ERROR | [x] Expected 3 spaces after parameter name; 1 found 251 | ERROR |…"
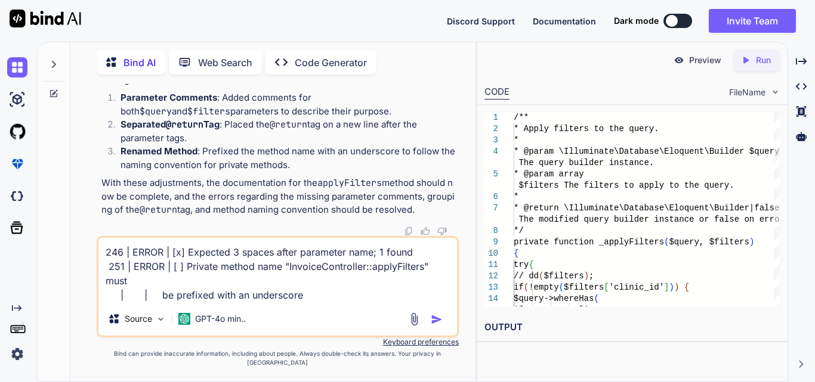
type textarea "246 | ERROR | [x] Expected 3 spaces after parameter name; 1 found 251 | ERROR |…"
click at [433, 326] on img "button" at bounding box center [437, 320] width 12 height 12
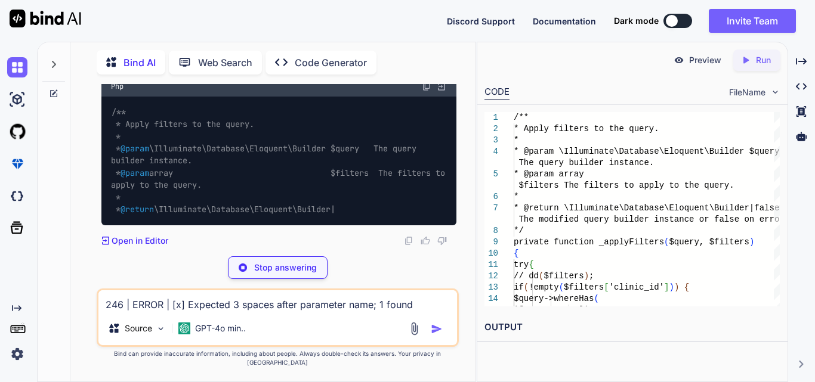
scroll to position [11171, 0]
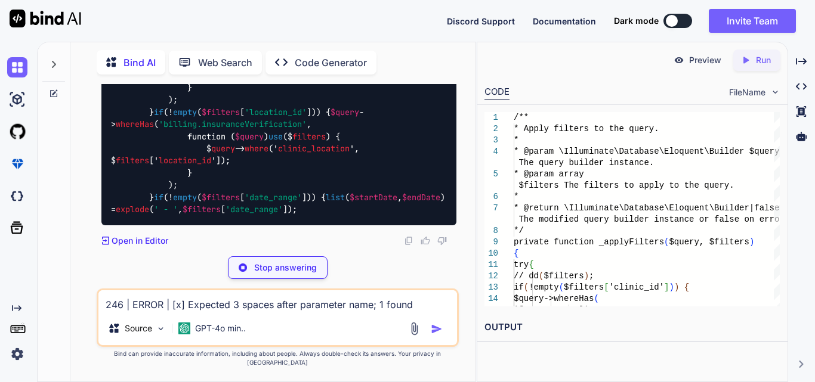
drag, startPoint x: 134, startPoint y: 240, endPoint x: 96, endPoint y: 125, distance: 120.5
click at [97, 125] on div "You Bind AI The errors you're encountering are related to missing documentation…" at bounding box center [278, 233] width 362 height 298
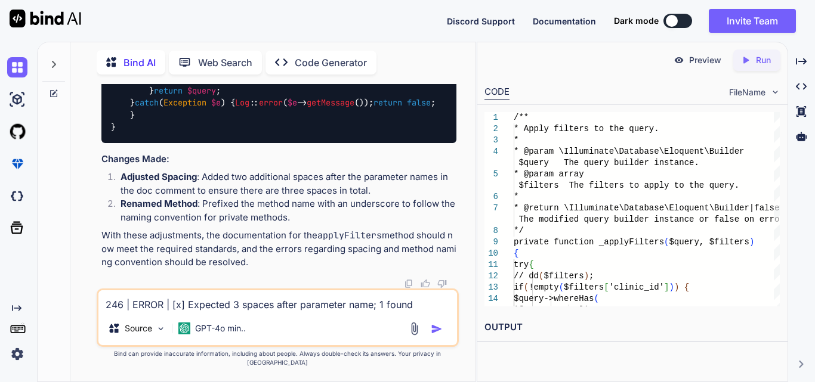
drag, startPoint x: 126, startPoint y: 240, endPoint x: 101, endPoint y: 125, distance: 117.7
click at [228, 309] on textarea "246 | ERROR | [x] Expected 3 spaces after parameter name; 1 found 251 | ERROR |…" at bounding box center [277, 300] width 358 height 21
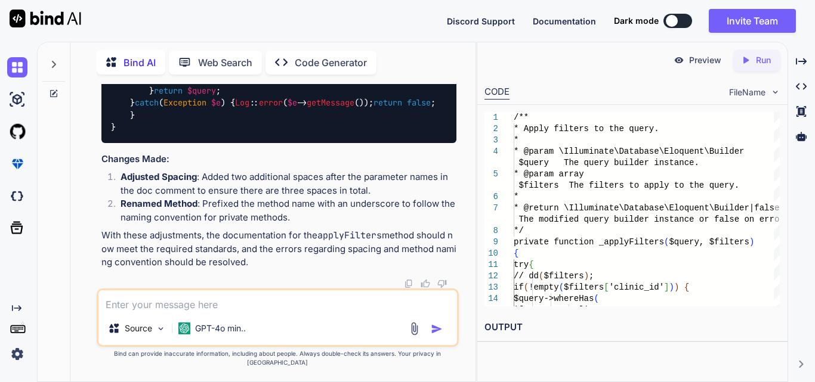
paste textarea "247 | ERROR | [x] Expected 33 spaces after parameter type; 26 found 247 | ERROR…"
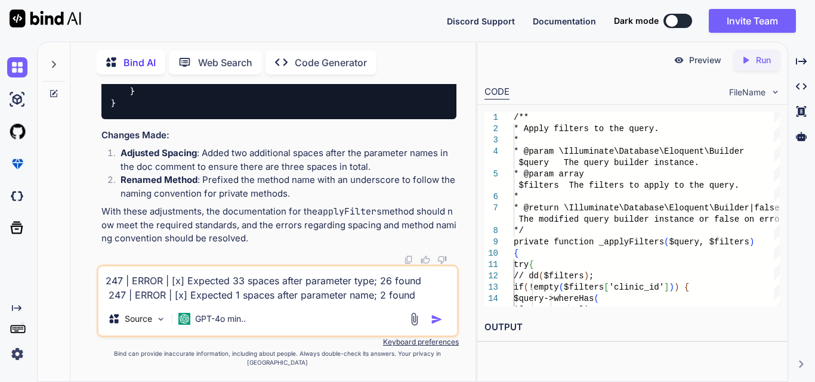
drag, startPoint x: 112, startPoint y: 119, endPoint x: 152, endPoint y: 244, distance: 131.7
click at [422, 302] on textarea "247 | ERROR | [x] Expected 33 spaces after parameter type; 26 found 247 | ERROR…" at bounding box center [277, 285] width 358 height 36
paste textarea "/** * Apply filters to the query. * * @param \Illuminate\Database\Eloquent\Buil…"
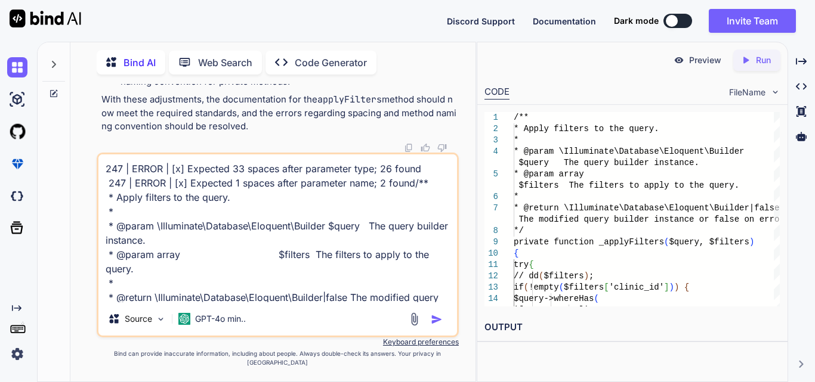
scroll to position [30, 0]
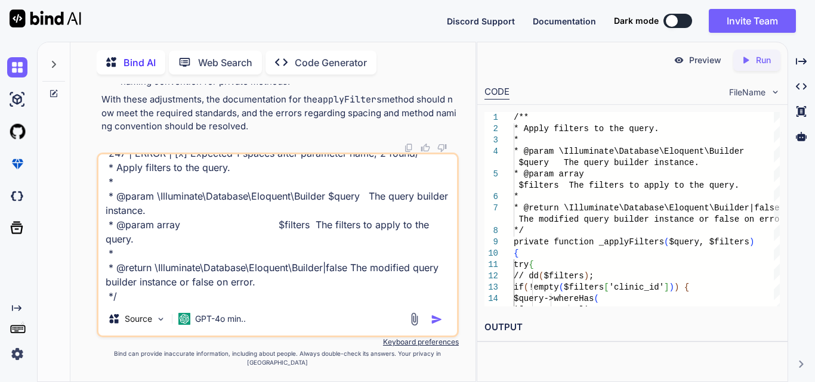
type textarea "247 | ERROR | [x] Expected 33 spaces after parameter type; 26 found 247 | ERROR…"
click at [431, 326] on img "button" at bounding box center [437, 320] width 12 height 12
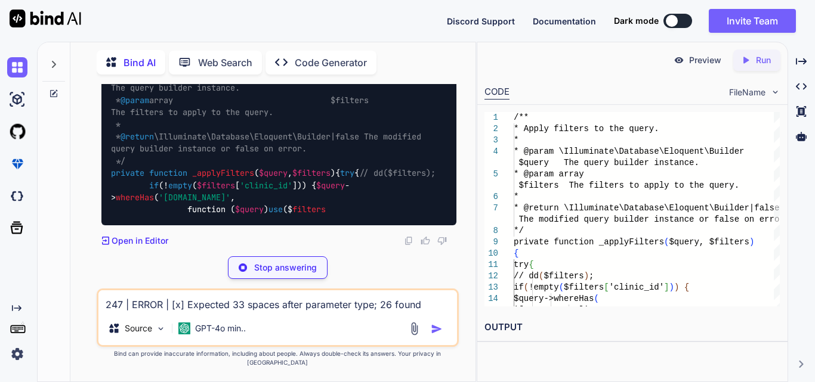
scroll to position [12402, 0]
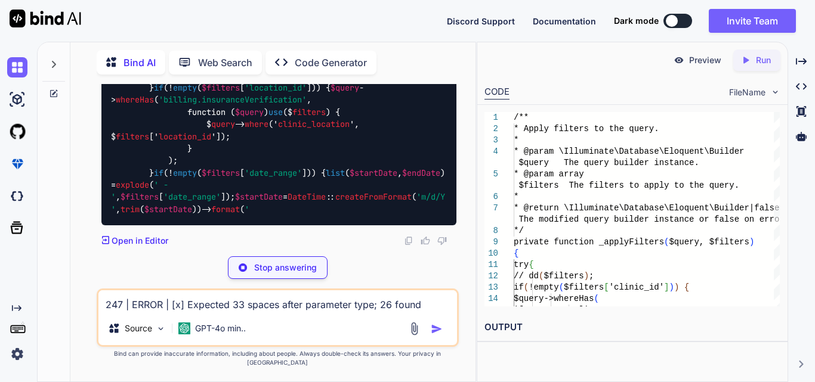
drag, startPoint x: 134, startPoint y: 232, endPoint x: 112, endPoint y: 112, distance: 121.9
click at [112, 112] on div "/** * Apply filters to the query. * * @param \Illuminate\Database\Eloquent\Buil…" at bounding box center [278, 39] width 355 height 372
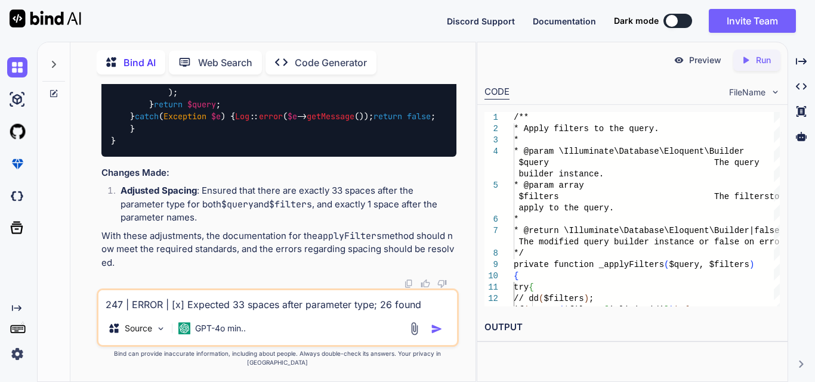
click at [212, 308] on textarea "247 | ERROR | [x] Expected 33 spaces after parameter type; 26 found 247 | ERROR…" at bounding box center [277, 300] width 358 height 21
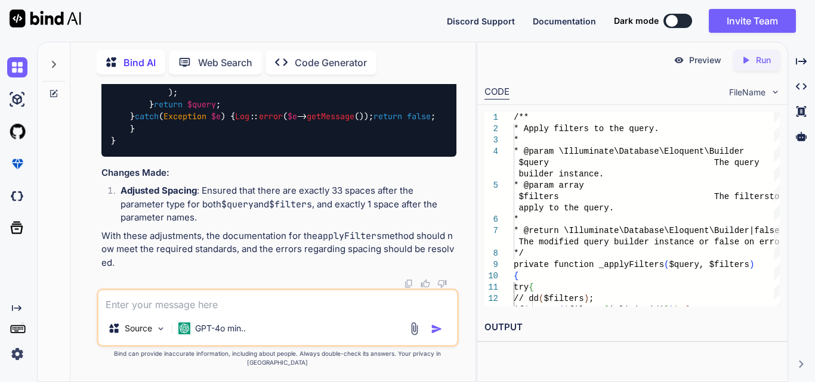
paste textarea "246 | ERROR | [x] Expected 3 spaces after parameter name; 33 found 247 | ERROR …"
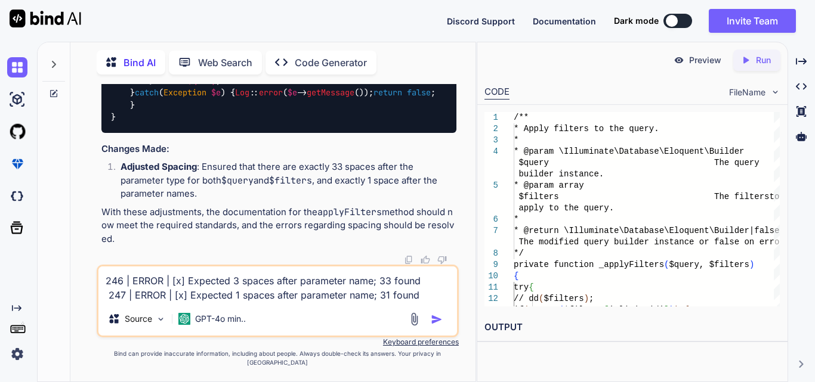
type textarea "246 | ERROR | [x] Expected 3 spaces after parameter name; 33 found 247 | ERROR …"
click at [436, 326] on img "button" at bounding box center [437, 320] width 12 height 12
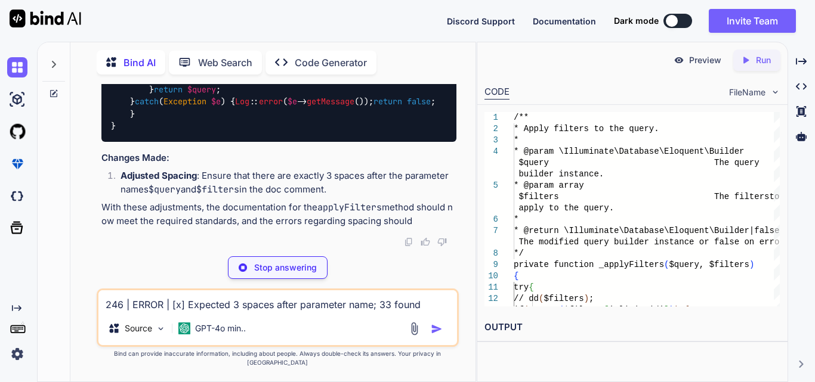
scroll to position [13534, 0]
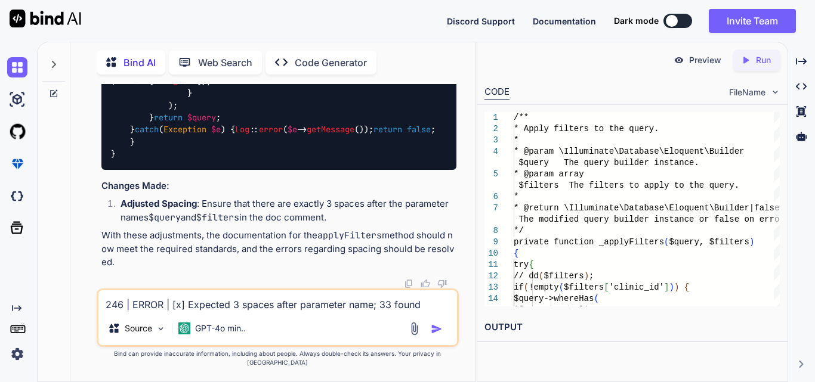
drag, startPoint x: 139, startPoint y: 146, endPoint x: 111, endPoint y: 113, distance: 42.7
click at [214, 312] on textarea "246 | ERROR | [x] Expected 3 spaces after parameter name; 33 found 247 | ERROR …" at bounding box center [277, 300] width 358 height 21
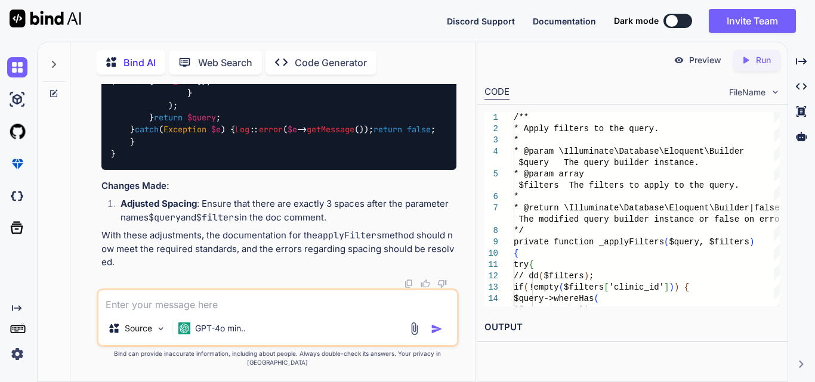
paste textarea "247 | ERROR | [x] Expected 1 spaces after parameter name; 2 found"
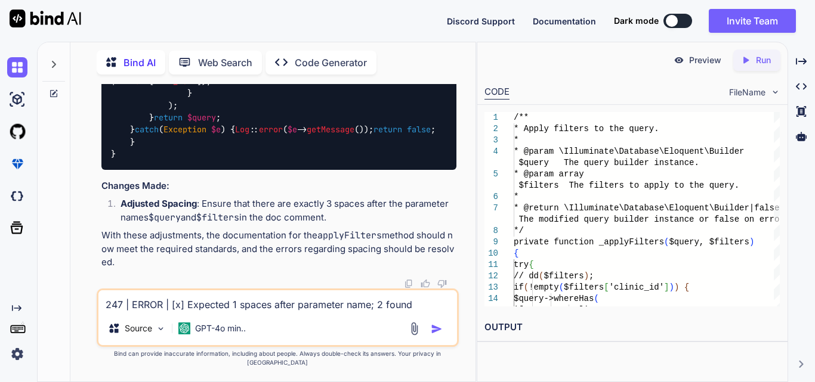
drag, startPoint x: 136, startPoint y: 242, endPoint x: 110, endPoint y: 126, distance: 117.9
click at [418, 312] on textarea "247 | ERROR | [x] Expected 1 spaces after parameter name; 2 found" at bounding box center [277, 300] width 358 height 21
paste textarea "/** * Apply filters to the query. * * @param \Illuminate\Database\Eloquent\Buil…"
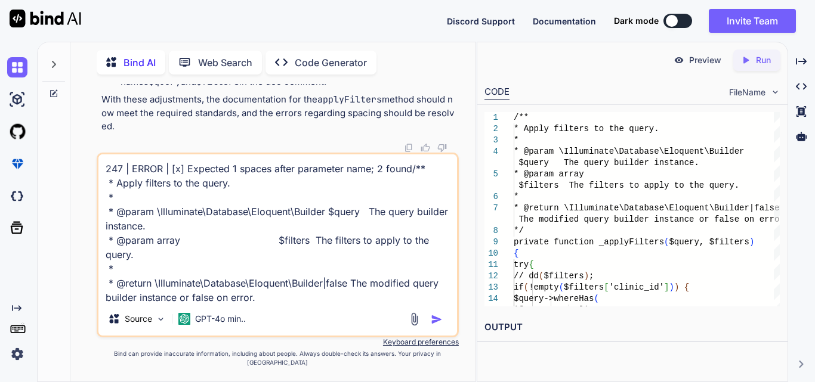
scroll to position [16, 0]
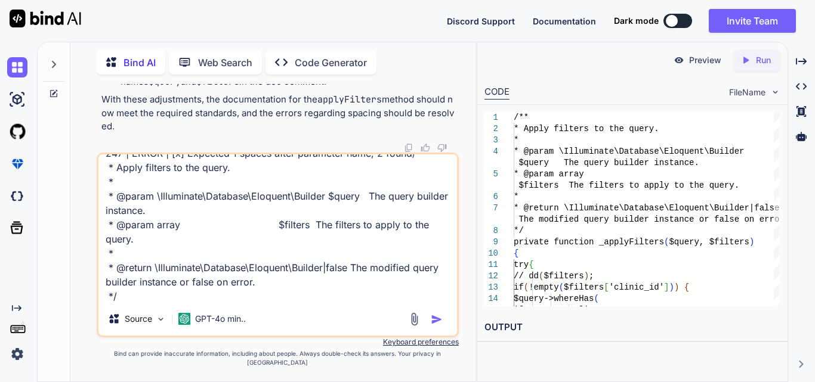
type textarea "247 | ERROR | [x] Expected 1 spaces after parameter name; 2 found/** * Apply fi…"
click at [432, 326] on img "button" at bounding box center [437, 320] width 12 height 12
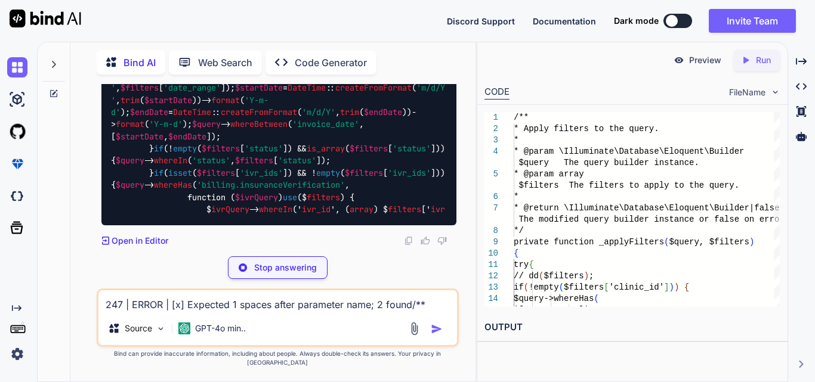
scroll to position [14663, 0]
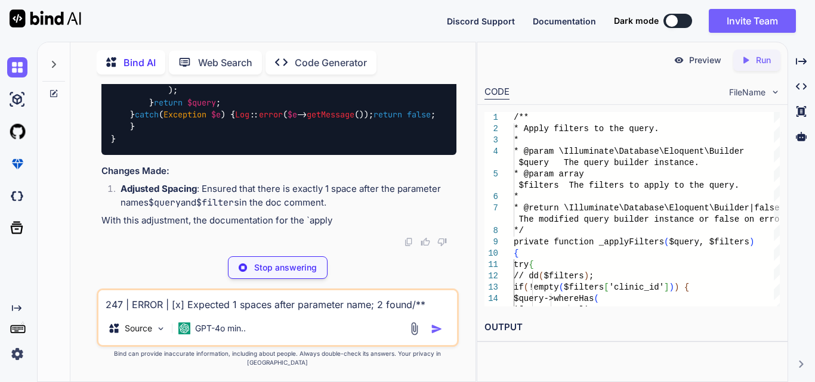
drag, startPoint x: 162, startPoint y: 151, endPoint x: 236, endPoint y: 157, distance: 74.2
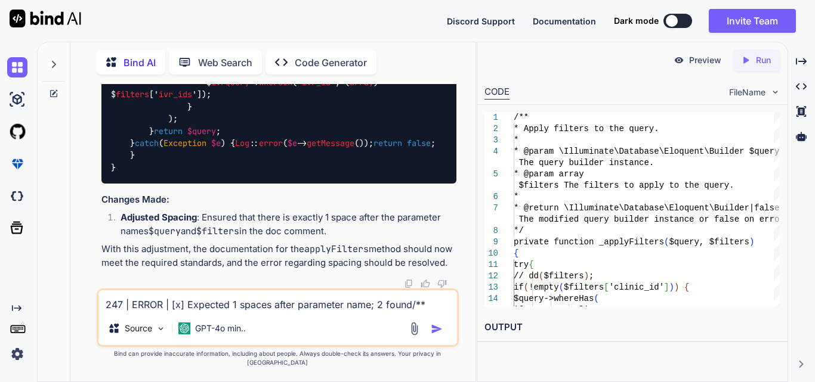
click at [169, 310] on textarea "247 | ERROR | [x] Expected 1 spaces after parameter name; 2 found/** * Apply fi…" at bounding box center [277, 300] width 358 height 21
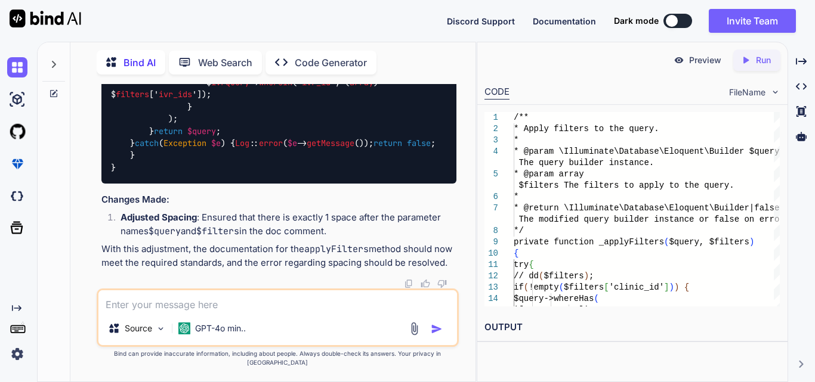
paste textarea "$user = Auth::user(); dd($user->getRole());"
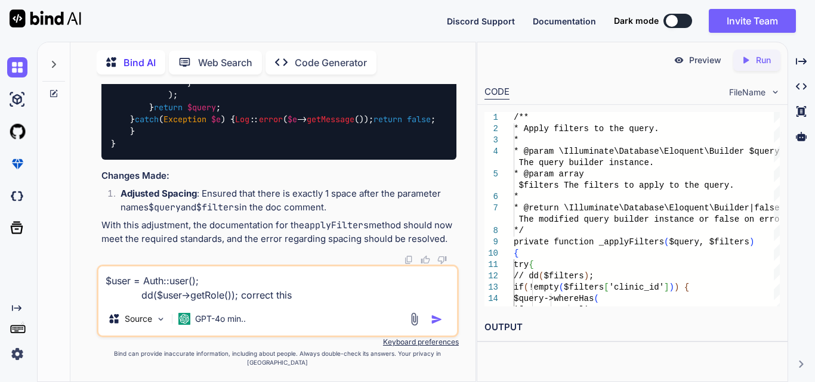
type textarea "$user = Auth::user(); dd($user->getRole()); correct this"
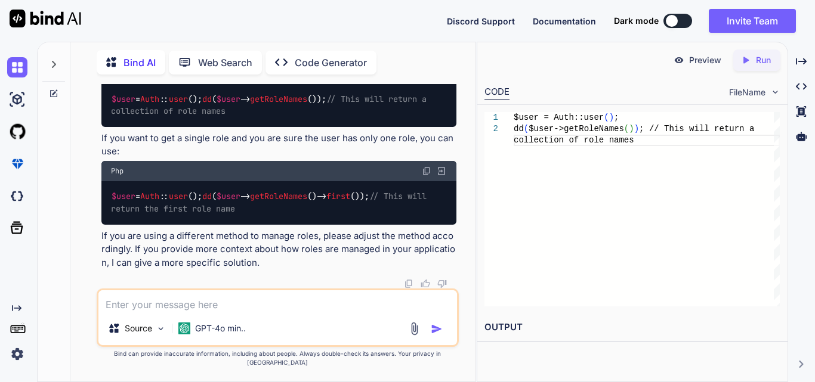
scroll to position [15689, 0]
drag, startPoint x: 112, startPoint y: 143, endPoint x: 234, endPoint y: 140, distance: 122.3
click at [234, 117] on code "$user = Auth :: user (); dd ( $user -> getRoleNames ()); // This will return a …" at bounding box center [271, 105] width 320 height 24
click at [224, 159] on p "If you want to get a single role and you are sure the user has only one role, y…" at bounding box center [278, 145] width 355 height 27
drag, startPoint x: 109, startPoint y: 249, endPoint x: 280, endPoint y: 250, distance: 171.8
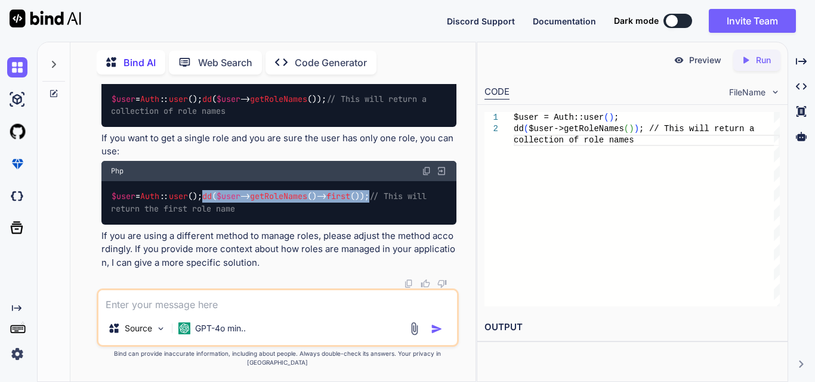
click at [280, 225] on div "$user = Auth :: user (); dd ( $user -> getRoleNames ()-> first ()); // This wil…" at bounding box center [278, 203] width 355 height 44
click at [248, 312] on textarea at bounding box center [277, 300] width 358 height 21
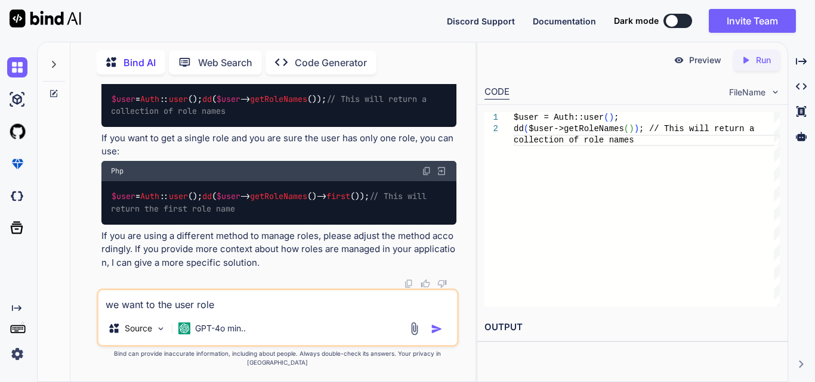
type textarea "we want to the user role"
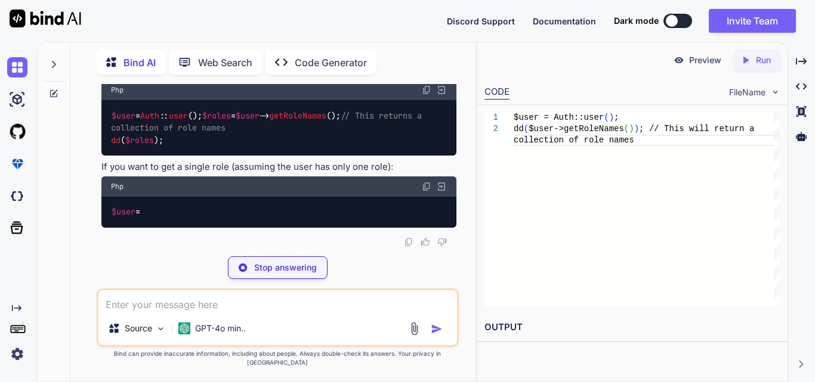
scroll to position [16099, 0]
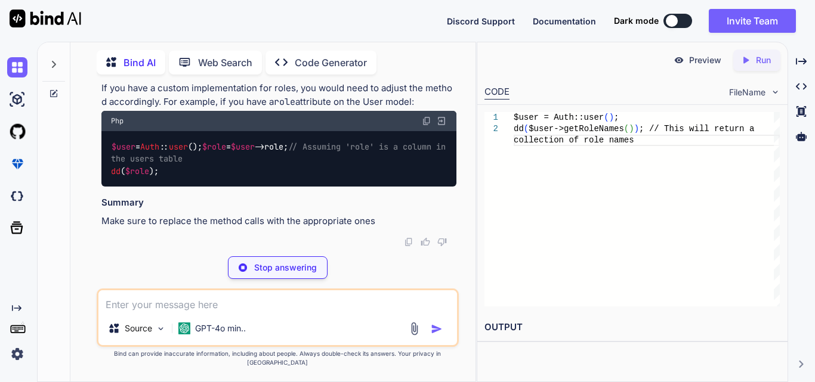
drag, startPoint x: 154, startPoint y: 163, endPoint x: 255, endPoint y: 168, distance: 101.5
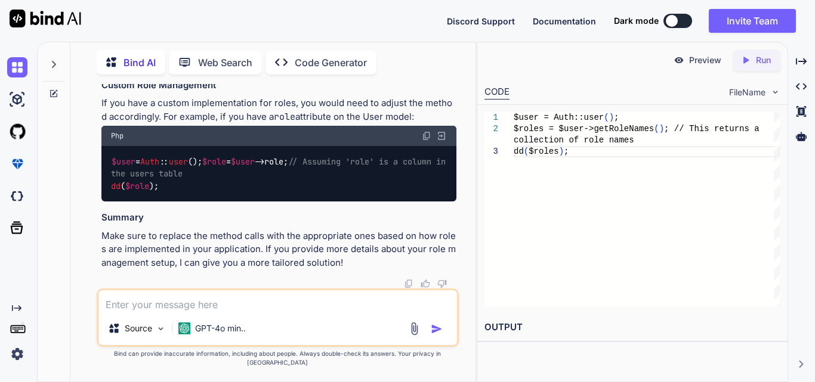
click at [202, 305] on textarea at bounding box center [277, 300] width 358 height 21
paste textarea "//Function to display IVR data (you can customize this) function displayIVRData…"
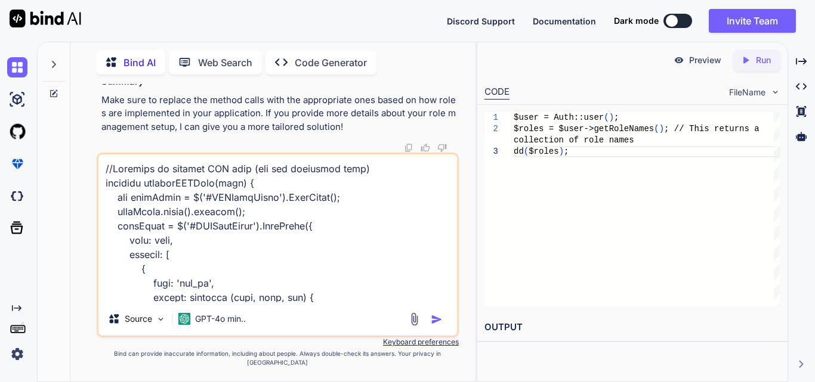
scroll to position [1003, 0]
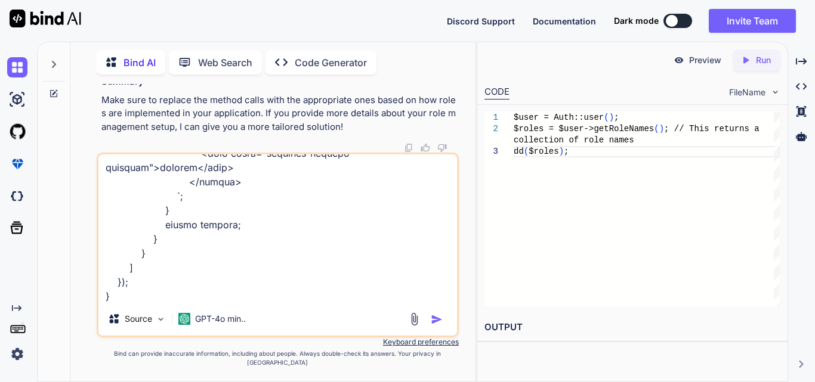
click at [209, 302] on textarea at bounding box center [277, 228] width 358 height 148
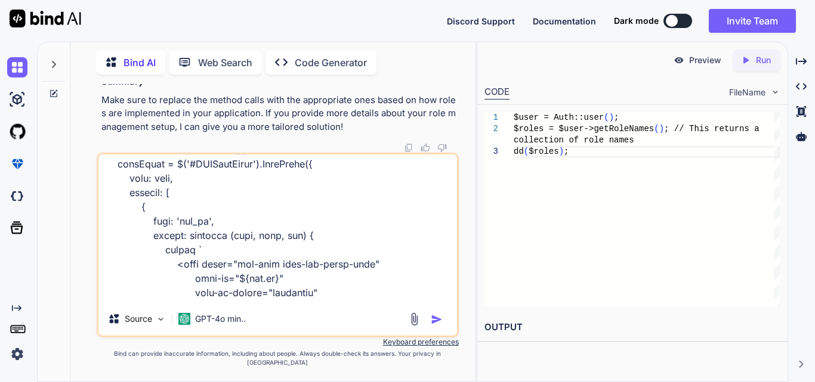
scroll to position [0, 0]
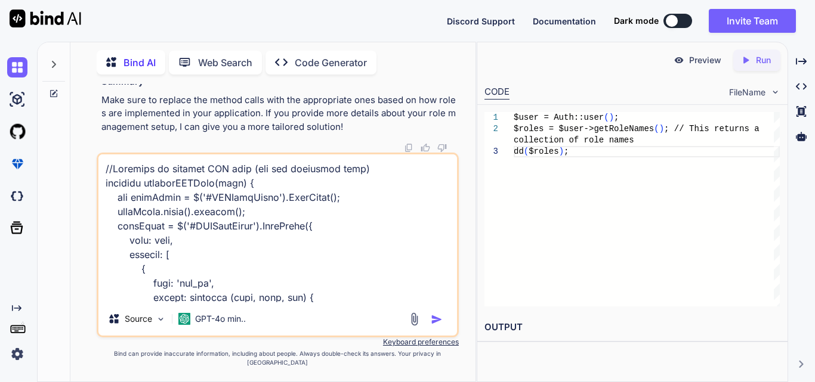
drag, startPoint x: 180, startPoint y: 308, endPoint x: 101, endPoint y: 161, distance: 166.2
click at [101, 161] on div "You Bind AI The errors you're encountering are related to missing documentation…" at bounding box center [278, 233] width 362 height 298
paste textarea "$('#ivrFilterForm').on('submit', function (event) { event.preventDefault(); $('…"
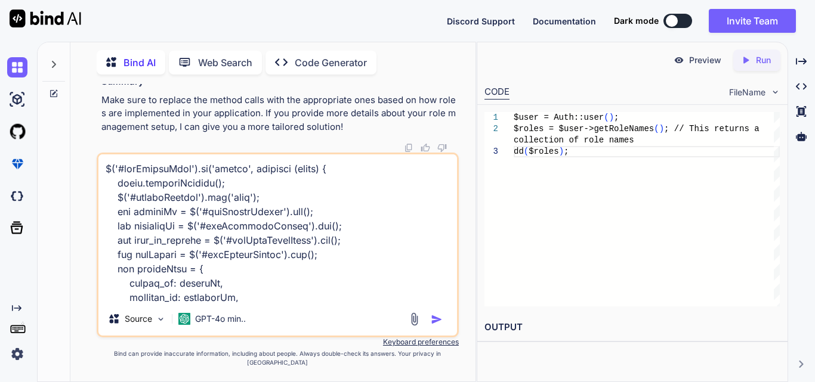
scroll to position [1547, 0]
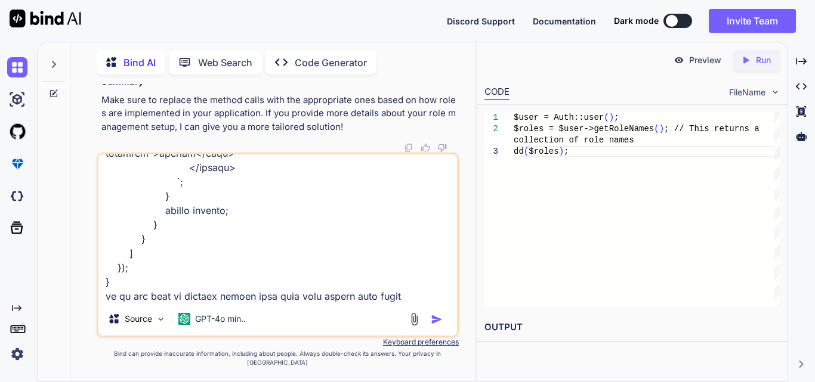
type textarea "$('#ivrFilterForm').on('submit', function (event) { event.preventDefault(); $('…"
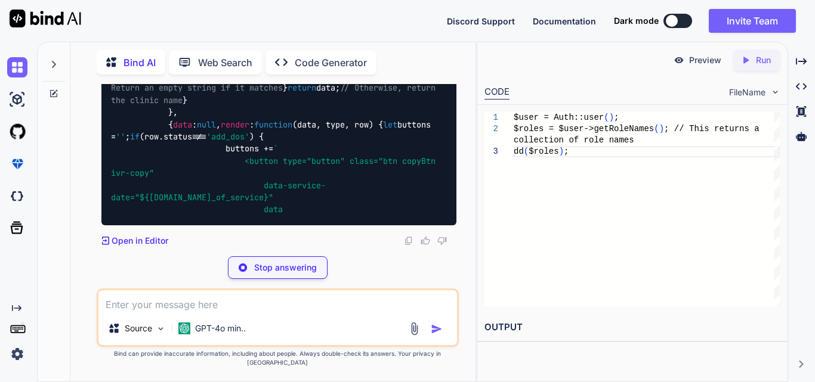
scroll to position [18128, 0]
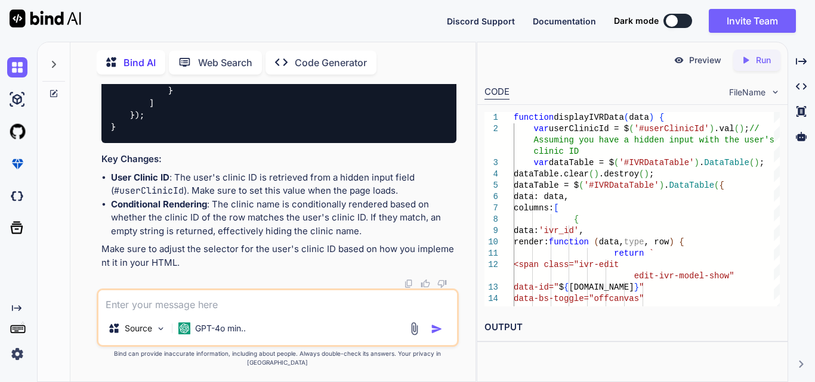
scroll to position [17532, 0]
click at [211, 311] on textarea at bounding box center [277, 300] width 358 height 21
paste textarea "Auth::user()->hasRole('clinic admin') || Auth::user()->hasRole('clinic advanced…"
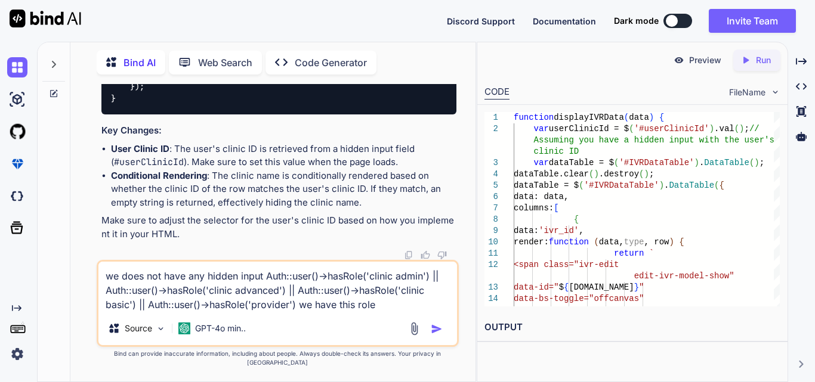
type textarea "we does not have any hidden input Auth::user()->hasRole('clinic admin') || Auth…"
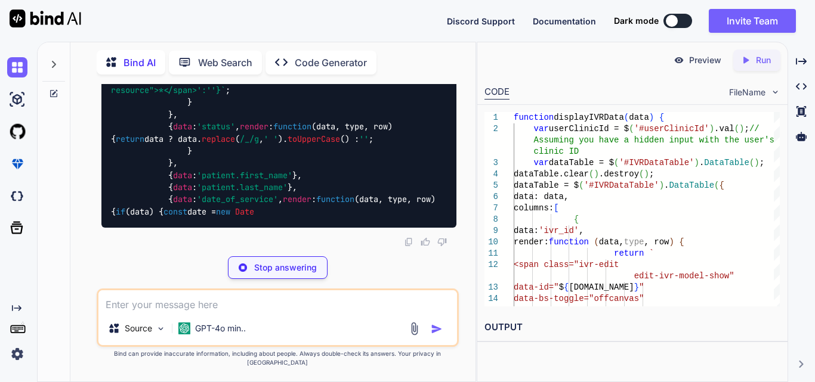
scroll to position [19314, 0]
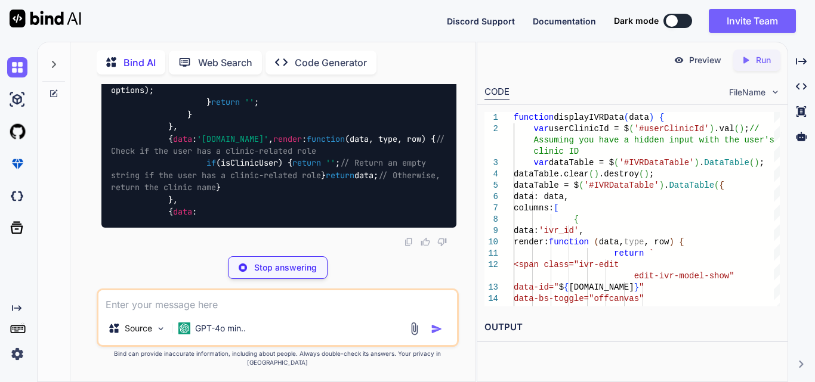
drag, startPoint x: 196, startPoint y: 144, endPoint x: 383, endPoint y: 148, distance: 186.7
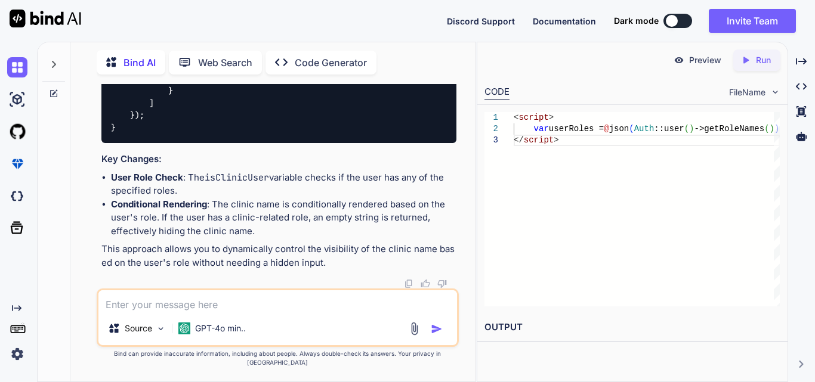
scroll to position [20647, 0]
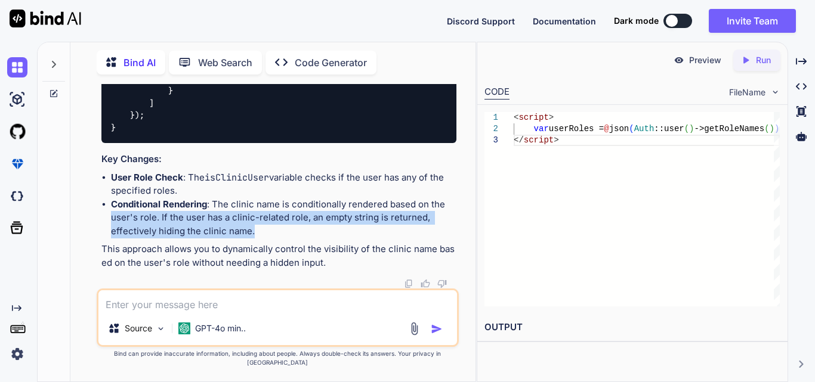
drag, startPoint x: 107, startPoint y: 225, endPoint x: 279, endPoint y: 237, distance: 172.1
click at [279, 237] on ul "User Role Check : The isClinicUser variable checks if the user has any of the s…" at bounding box center [278, 204] width 355 height 67
click at [294, 223] on li "Conditional Rendering : The clinic name is conditionally rendered based on the …" at bounding box center [283, 218] width 345 height 41
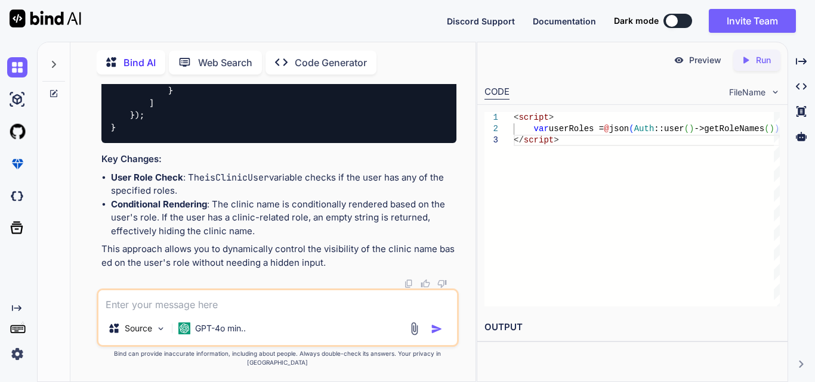
scroll to position [19395, 0]
click at [181, 312] on textarea at bounding box center [277, 300] width 358 height 21
drag, startPoint x: 222, startPoint y: 195, endPoint x: 378, endPoint y: 234, distance: 161.0
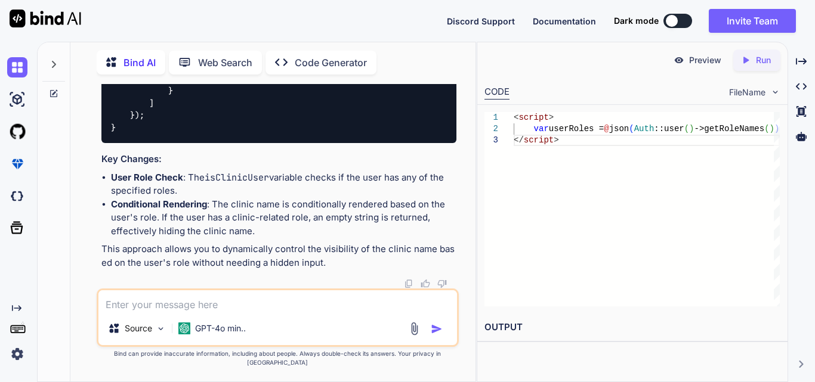
click at [120, 312] on textarea at bounding box center [277, 300] width 358 height 21
paste textarea "public function index(Request $request) { try { $user = Auth::user(); $login_ty…"
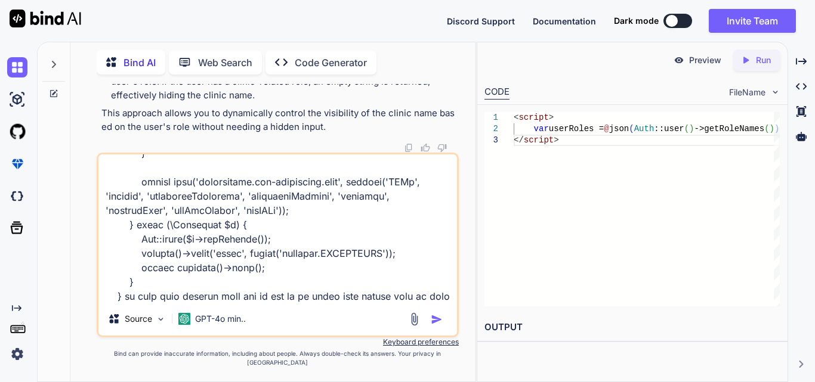
scroll to position [517, 0]
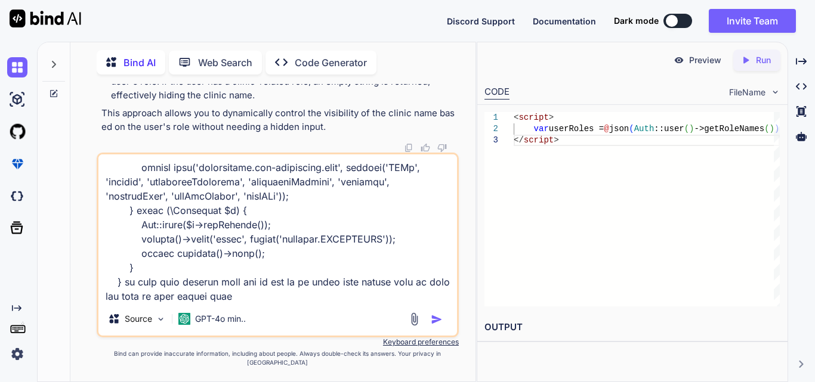
type textarea "public function index(Request $request) { try { $user = Auth::user(); $login_ty…"
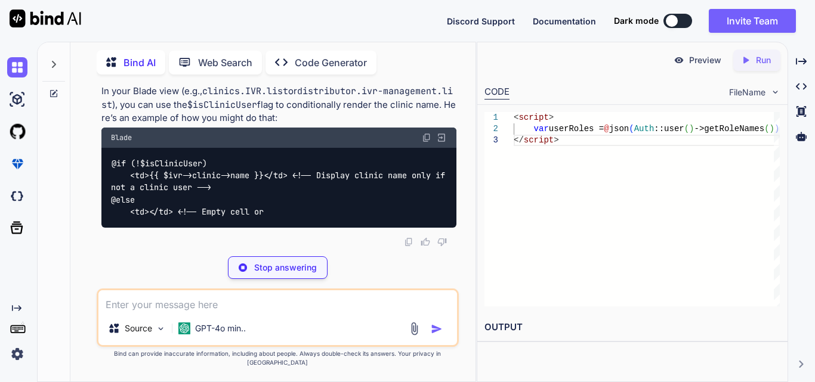
scroll to position [22039, 0]
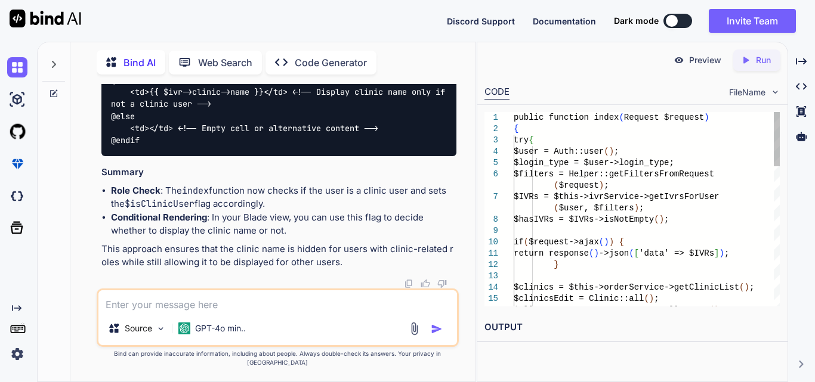
click at [162, 147] on code "@if (!$isClinicUser) <td>{{ $ivr->clinic->name }}</td> <!-- Display clinic name…" at bounding box center [280, 110] width 339 height 73
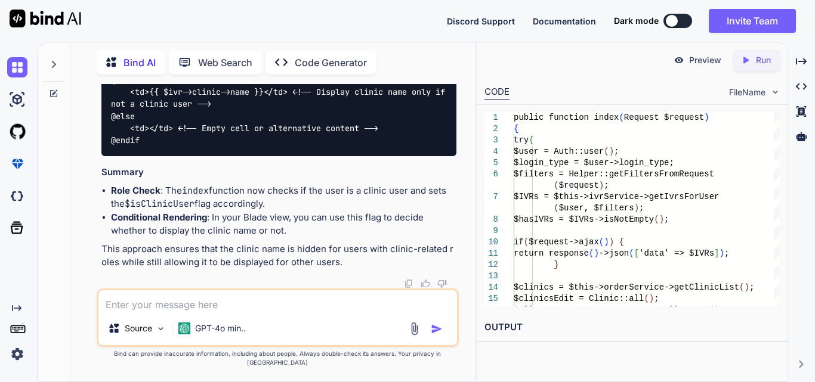
drag, startPoint x: 157, startPoint y: 120, endPoint x: 287, endPoint y: 153, distance: 133.4
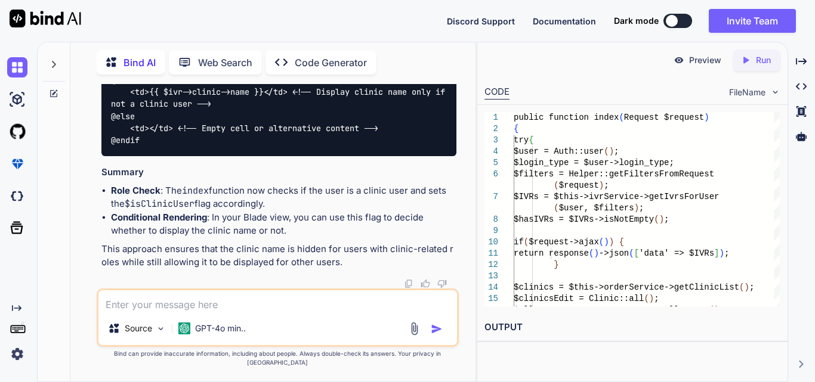
drag, startPoint x: 149, startPoint y: 188, endPoint x: 298, endPoint y: 196, distance: 148.7
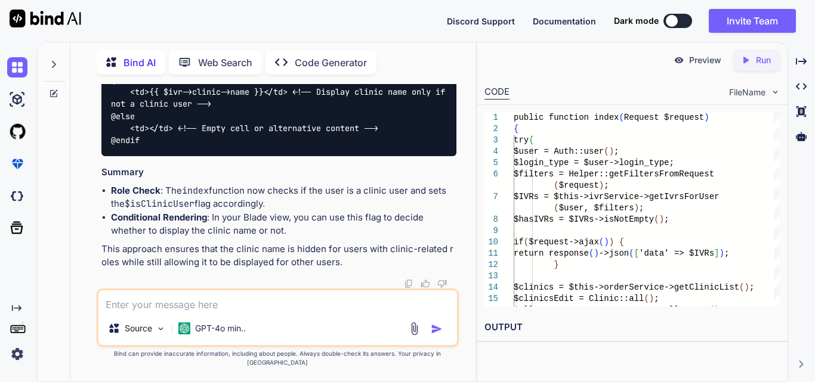
drag, startPoint x: 223, startPoint y: 178, endPoint x: 388, endPoint y: 208, distance: 168.0
click at [206, 311] on textarea at bounding box center [277, 300] width 358 height 21
paste textarea "$user = Auth::user(); $login_type = $user->login_type; $filters = Helper::getFi…"
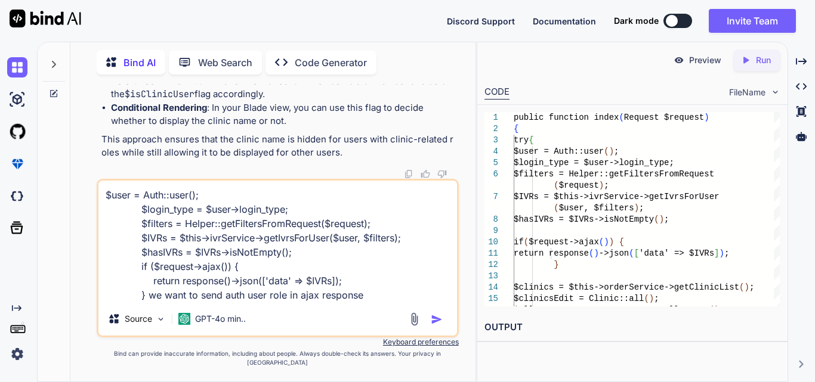
type textarea "$user = Auth::user(); $login_type = $user->login_type; $filters = Helper::getFi…"
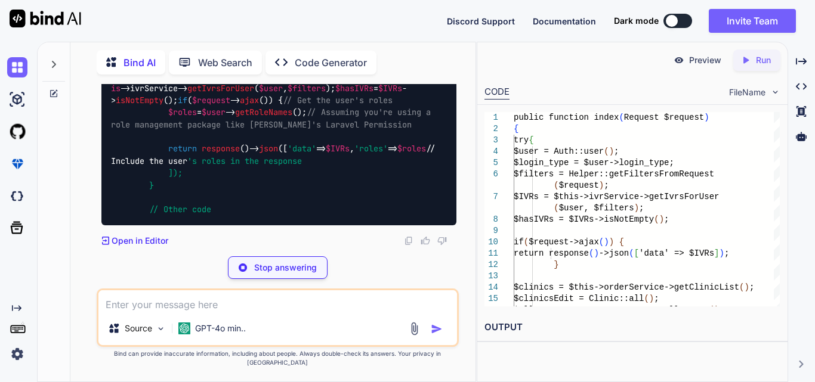
scroll to position [22587, 0]
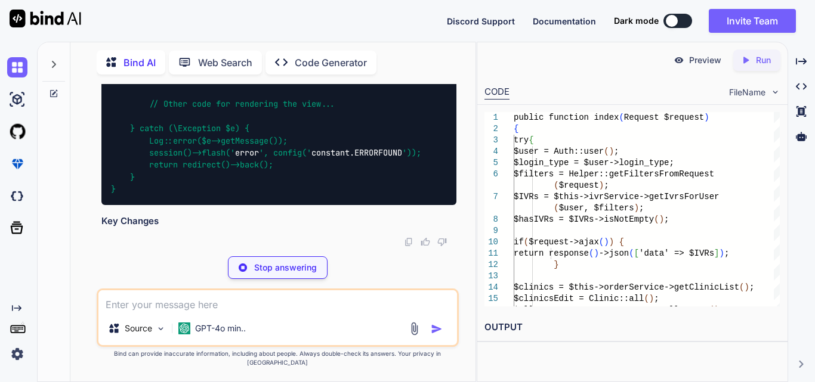
click at [283, 13] on span "getRoleNames" at bounding box center [263, 7] width 57 height 11
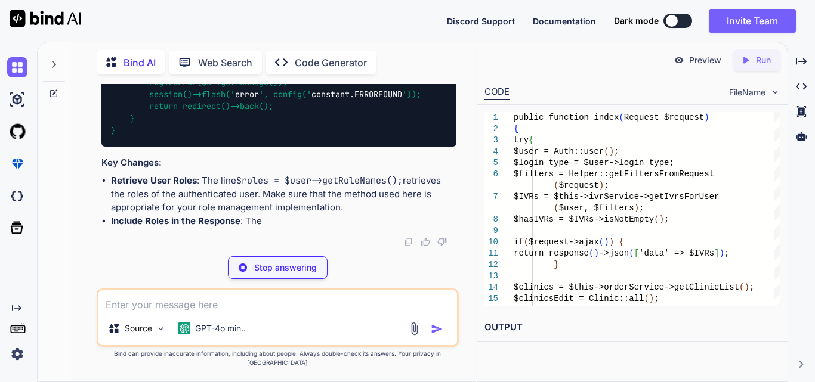
click at [298, 147] on div "public function index ( Request $request ) { try { $user = Auth :: user (); $lo…" at bounding box center [278, 9] width 355 height 274
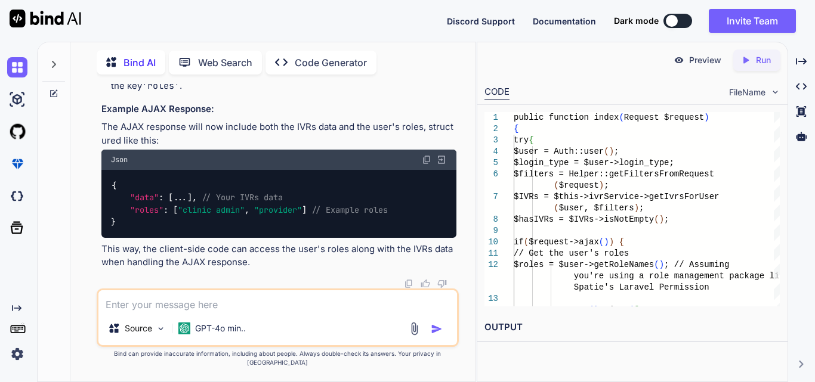
drag, startPoint x: 170, startPoint y: 214, endPoint x: 318, endPoint y: 206, distance: 148.1
drag, startPoint x: 188, startPoint y: 153, endPoint x: 271, endPoint y: 153, distance: 82.3
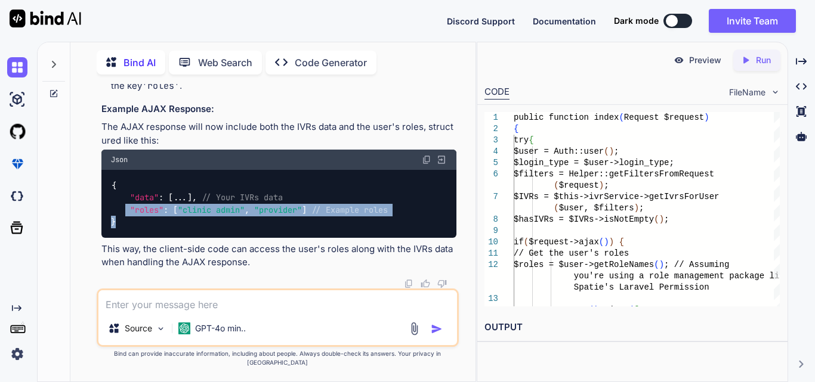
drag, startPoint x: 126, startPoint y: 221, endPoint x: 355, endPoint y: 203, distance: 229.1
click at [331, 225] on div "{ "data" : [ ... ] , // Your IVRs data "roles" : [ "clinic admin" , "provider" …" at bounding box center [278, 204] width 355 height 68
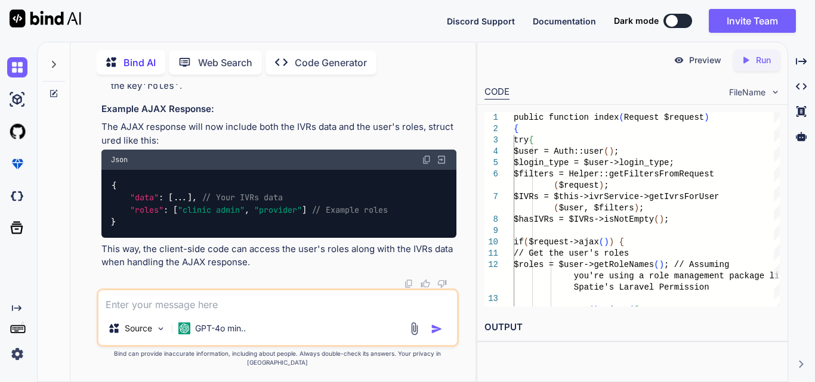
click at [355, 199] on div "{ "data" : [ ... ] , // Your IVRs data "roles" : [ "clinic admin" , "provider" …" at bounding box center [278, 204] width 355 height 68
click at [182, 312] on textarea at bounding box center [277, 300] width 358 height 21
paste textarea "$('#ivrFilterForm').on('submit', function (event) { event.preventDefault(); $('…"
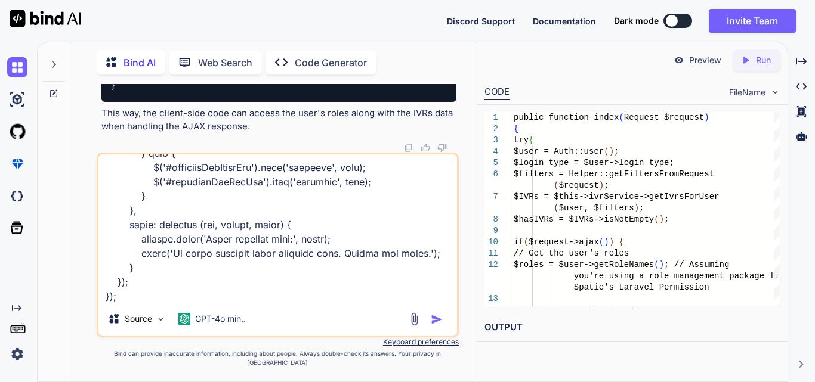
paste textarea "$('#ivrFilterForm').on('submit', function (event) { event.preventDefault(); $('…"
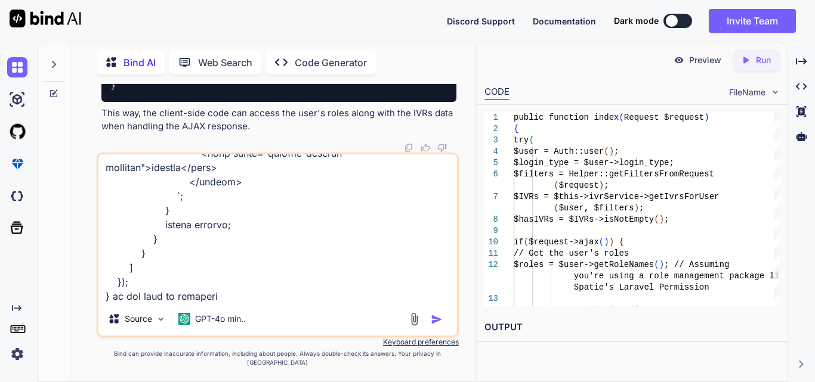
paste textarea "{data: Array(1), roles: [PERSON_NAME](1)}data: [{…}]roles: Array(1)0: "clinic a…"
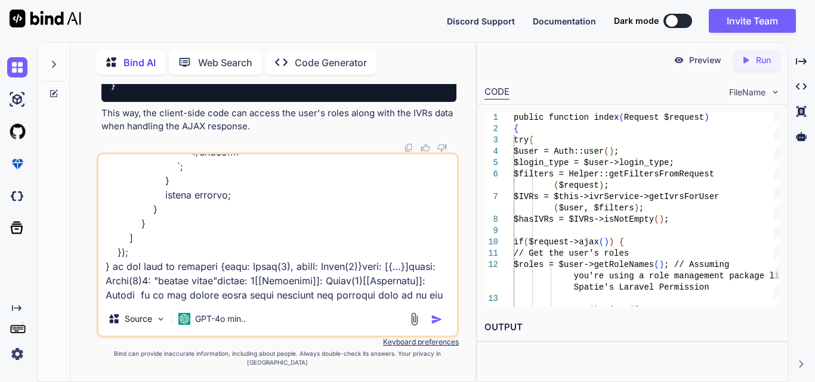
scroll to position [2077, 0]
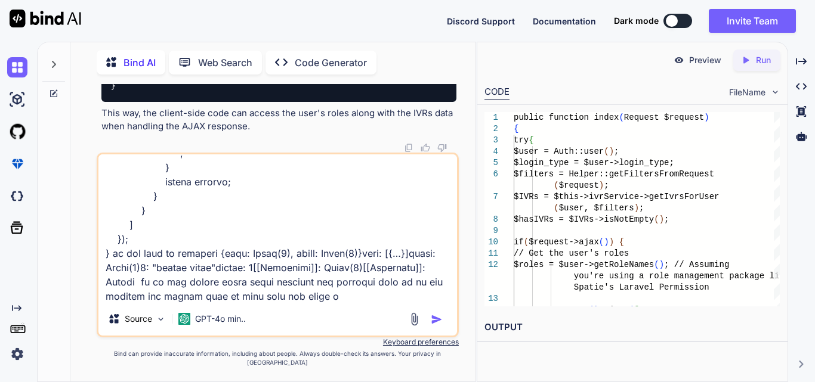
type textarea "$('#ivrFilterForm').on('submit', function (event) { event.preventDefault(); $('…"
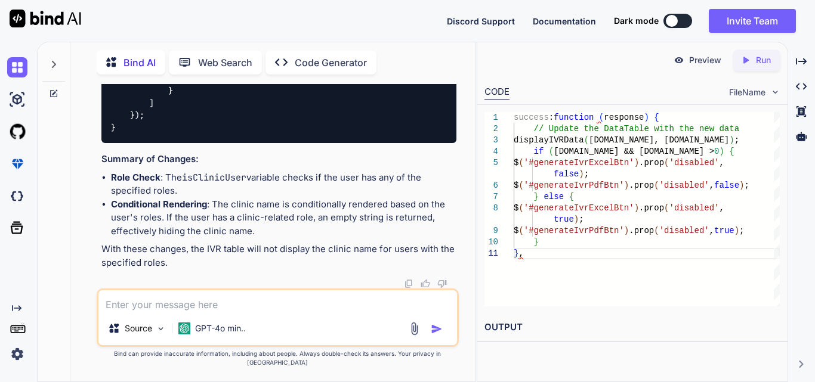
scroll to position [24063, 0]
drag, startPoint x: 125, startPoint y: 184, endPoint x: 370, endPoint y: 180, distance: 245.8
drag, startPoint x: 246, startPoint y: 150, endPoint x: 283, endPoint y: 151, distance: 36.4
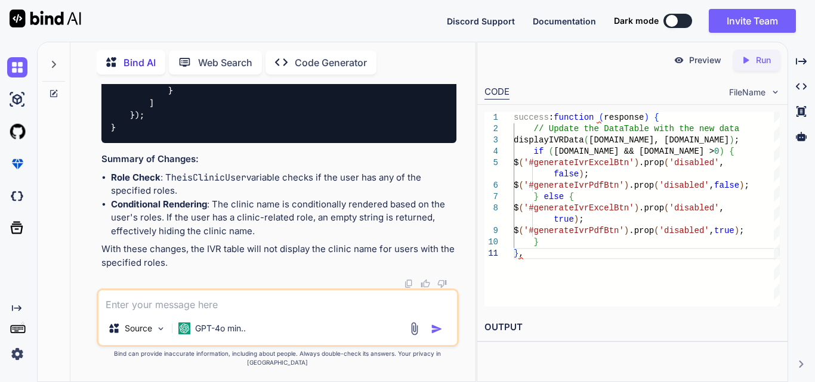
drag, startPoint x: 125, startPoint y: 162, endPoint x: 358, endPoint y: 197, distance: 235.8
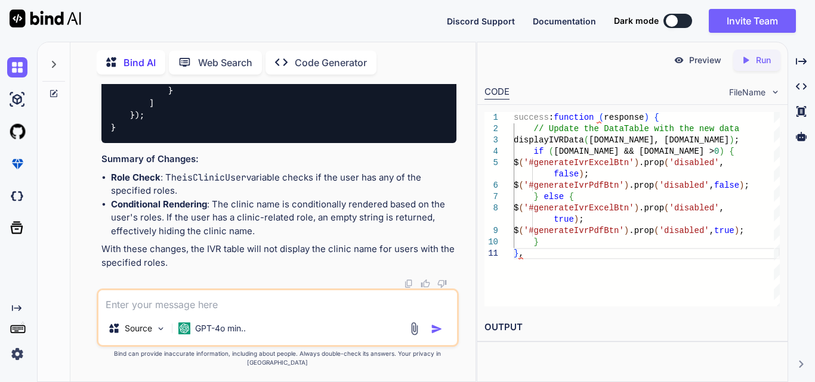
drag, startPoint x: 166, startPoint y: 137, endPoint x: 190, endPoint y: 258, distance: 122.8
click at [215, 312] on textarea at bounding box center [277, 300] width 358 height 21
type textarea "clinic name column nhi show [PERSON_NAME]"
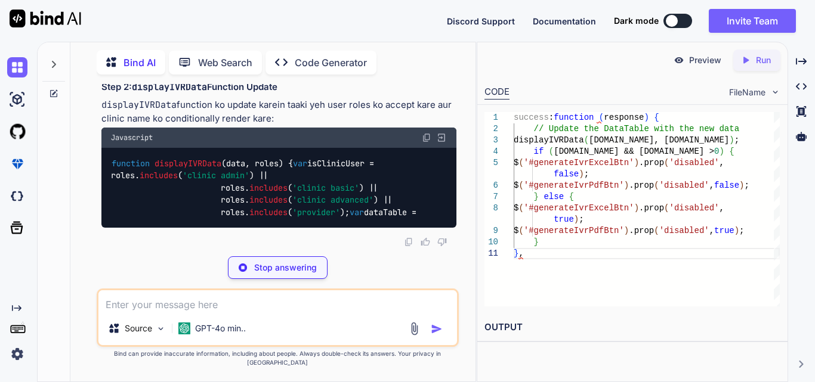
scroll to position [26137, 0]
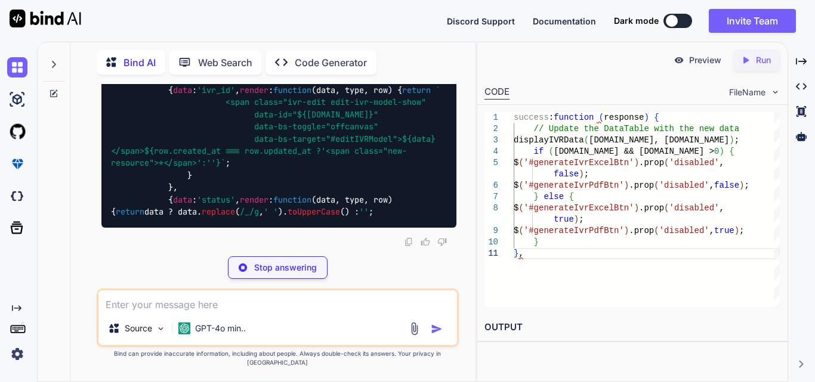
drag, startPoint x: 130, startPoint y: 155, endPoint x: 358, endPoint y: 197, distance: 232.2
click at [358, 197] on div "function displayIVRData ( data, roles ) { var isClinicUser = roles. includes ( …" at bounding box center [278, 102] width 355 height 250
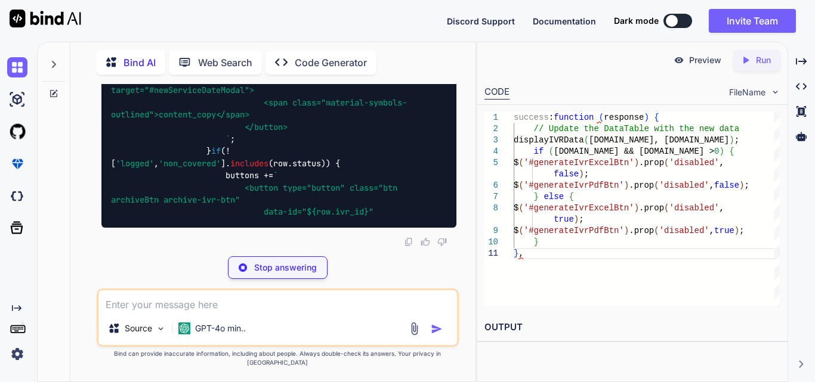
scroll to position [26847, 0]
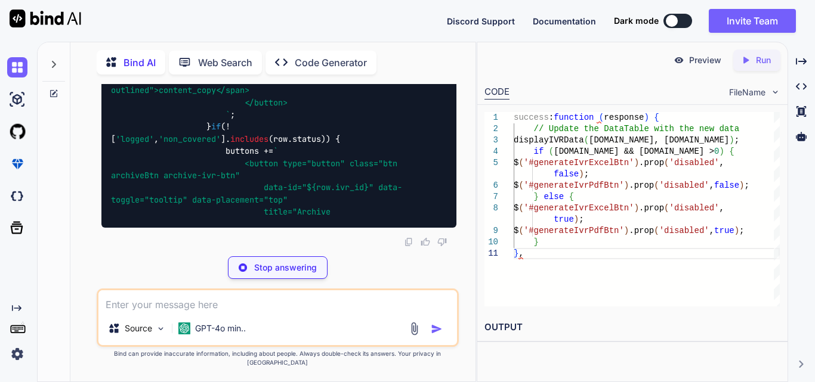
drag, startPoint x: 165, startPoint y: 126, endPoint x: 196, endPoint y: 144, distance: 36.3
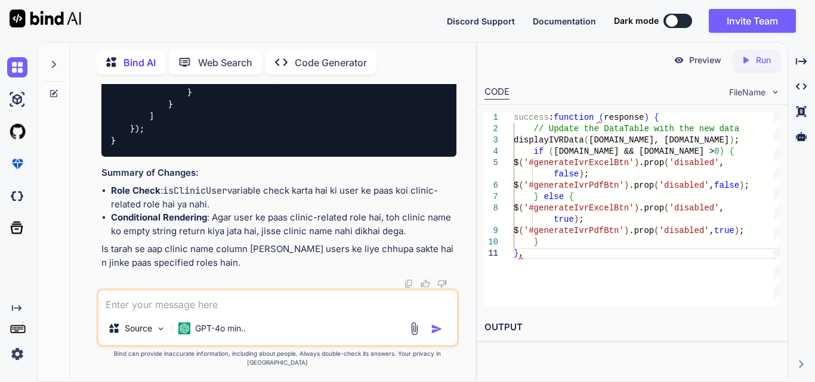
scroll to position [26728, 0]
drag, startPoint x: 211, startPoint y: 190, endPoint x: 315, endPoint y: 190, distance: 104.4
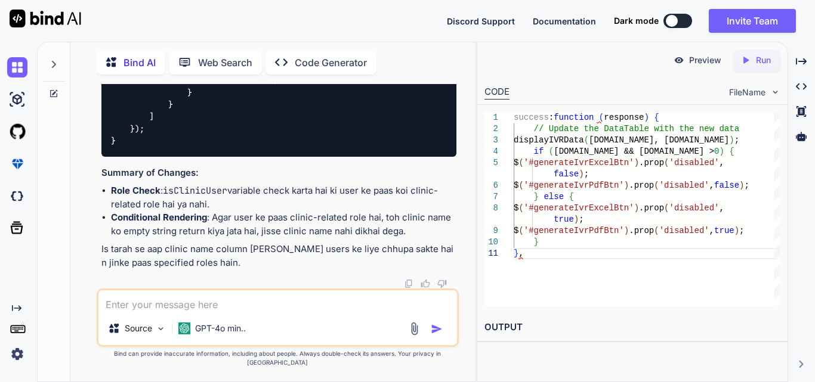
drag, startPoint x: 206, startPoint y: 190, endPoint x: 321, endPoint y: 195, distance: 115.2
click at [161, 311] on textarea at bounding box center [277, 300] width 358 height 21
paste textarea "if (isClinicUser) { visible: false }else{ { data: '[DOMAIN_NAME]' }, },"
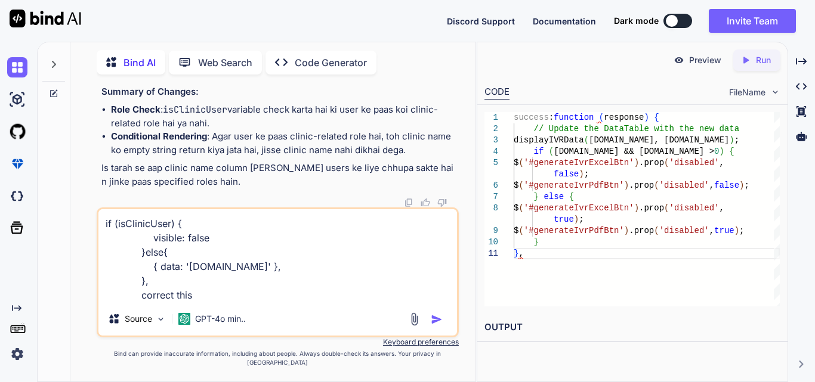
type textarea "if (isClinicUser) { visible: false }else{ { data: '[DOMAIN_NAME]' }, }, correct…"
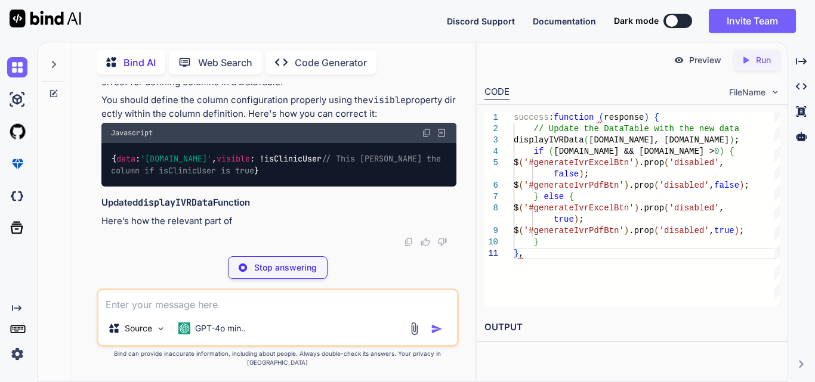
scroll to position [27688, 0]
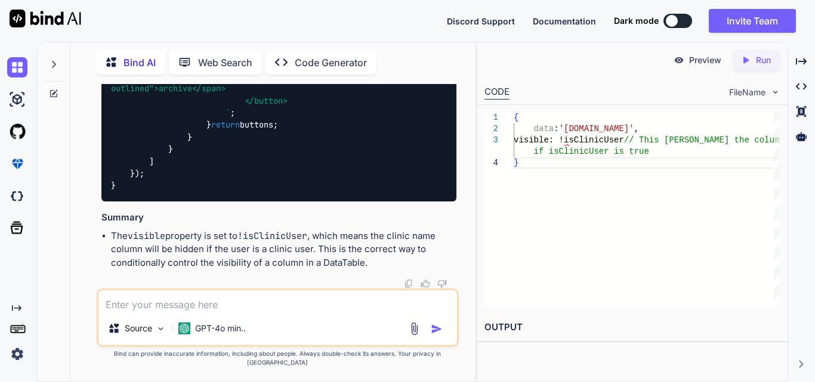
scroll to position [28404, 0]
drag, startPoint x: 165, startPoint y: 144, endPoint x: 180, endPoint y: 191, distance: 48.9
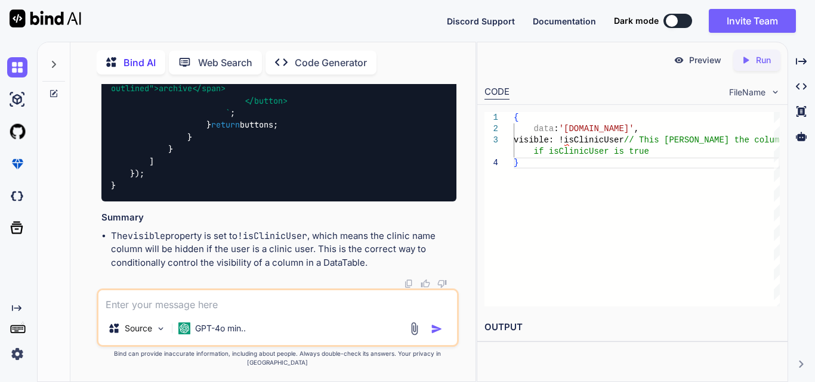
click at [165, 310] on textarea at bounding box center [277, 300] width 358 height 21
paste textarea "$('#ivrFilterForm').on('submit', function (event) { event.preventDefault(); $('…"
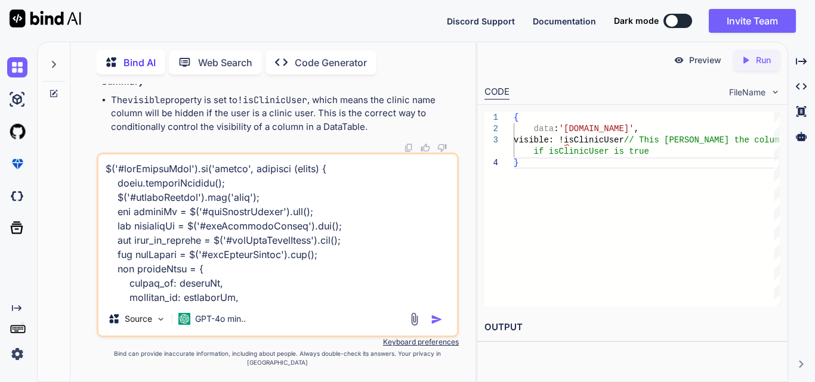
scroll to position [1633, 0]
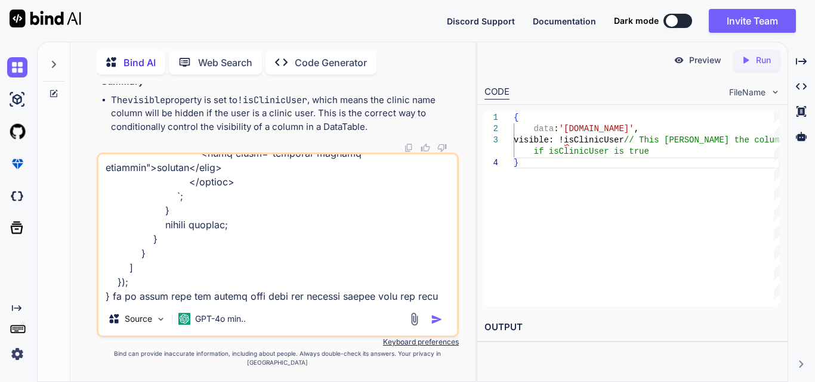
type textarea "$('#ivrFilterForm').on('submit', function (event) { event.preventDefault(); $('…"
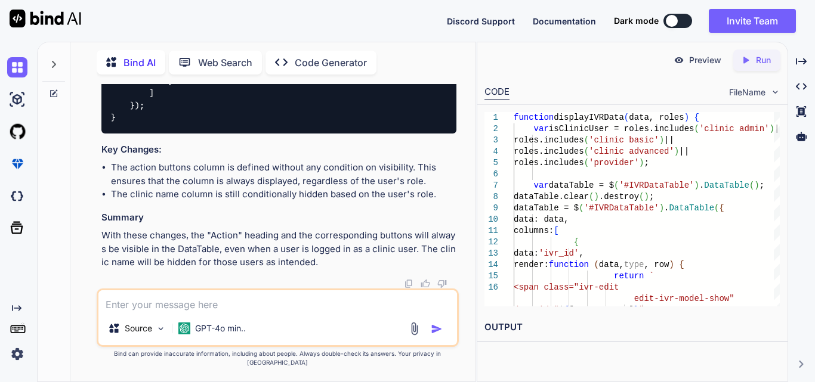
scroll to position [30950, 0]
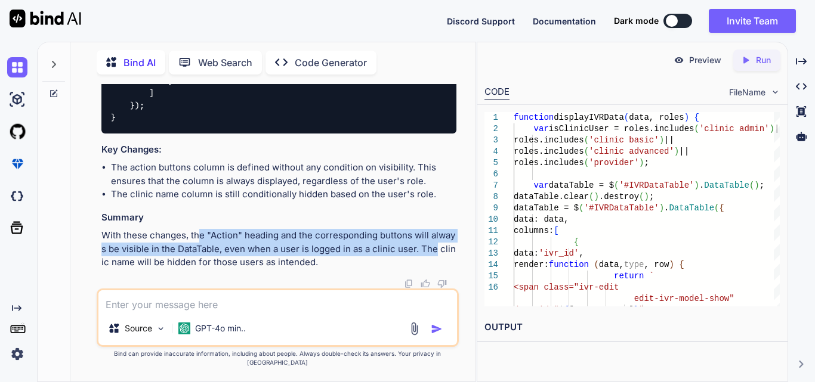
drag, startPoint x: 200, startPoint y: 246, endPoint x: 434, endPoint y: 253, distance: 233.9
click at [434, 253] on p "With these changes, the "Action" heading and the corresponding buttons will alw…" at bounding box center [278, 249] width 355 height 41
click at [289, 257] on p "With these changes, the "Action" heading and the corresponding buttons will alw…" at bounding box center [278, 249] width 355 height 41
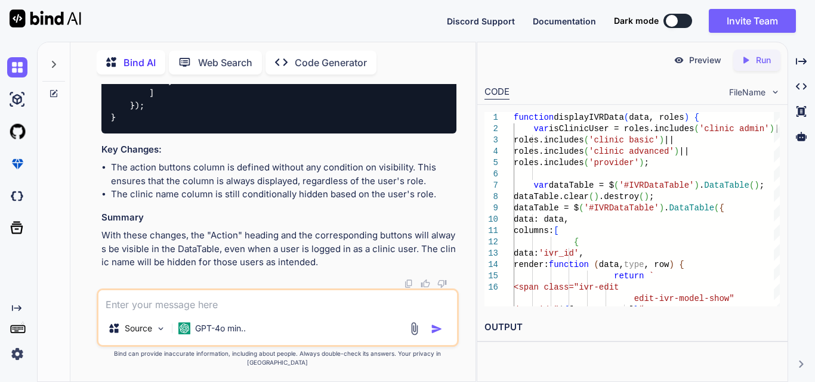
click at [379, 255] on p "With these changes, the "Action" heading and the corresponding buttons will alw…" at bounding box center [278, 249] width 355 height 41
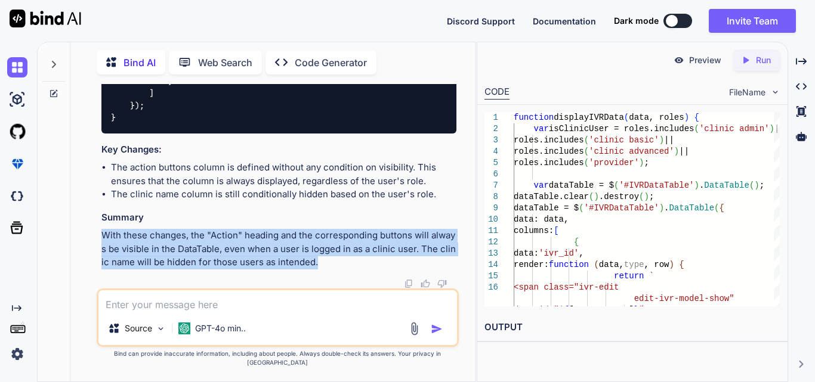
drag, startPoint x: 90, startPoint y: 240, endPoint x: 327, endPoint y: 270, distance: 239.2
click at [327, 270] on div "You Bind AI The errors you're encountering are related to missing documentation…" at bounding box center [277, 233] width 395 height 298
click at [321, 251] on p "With these changes, the "Action" heading and the corresponding buttons will alw…" at bounding box center [278, 249] width 355 height 41
drag, startPoint x: 99, startPoint y: 247, endPoint x: 328, endPoint y: 275, distance: 230.7
click at [328, 275] on div "You Bind AI The errors you're encountering are related to missing documentation…" at bounding box center [279, 186] width 360 height 205
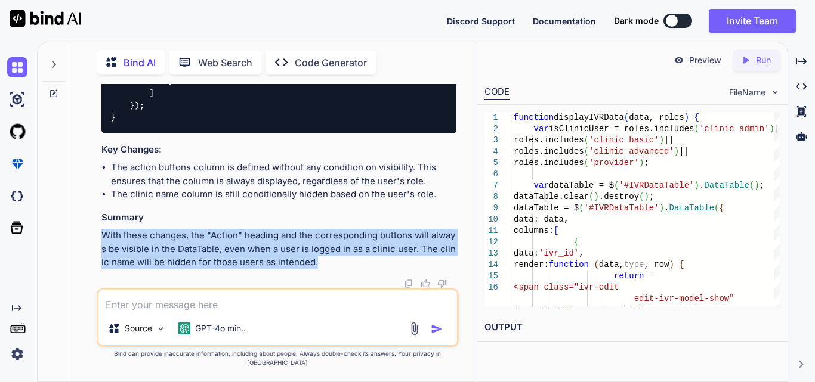
click at [328, 259] on p "With these changes, the "Action" heading and the corresponding buttons will alw…" at bounding box center [278, 249] width 355 height 41
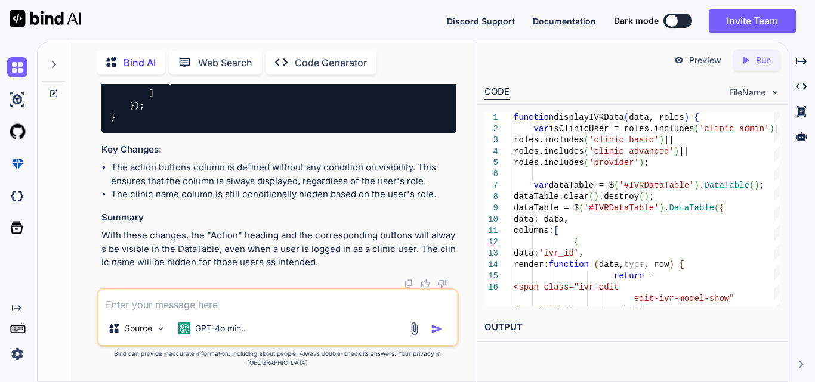
scroll to position [29638, 0]
drag, startPoint x: 104, startPoint y: 108, endPoint x: 245, endPoint y: 231, distance: 186.8
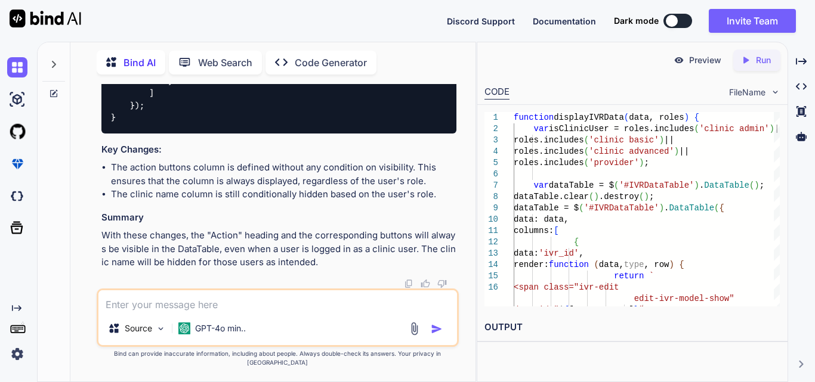
click at [171, 312] on textarea at bounding box center [277, 300] width 358 height 21
paste textarea "<div class="table-responsive"> <table id="IVRDataTable" class="table clinicTabl…"
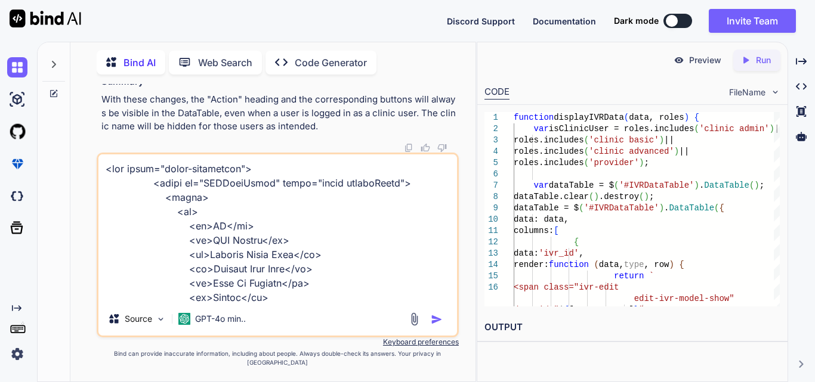
scroll to position [760, 0]
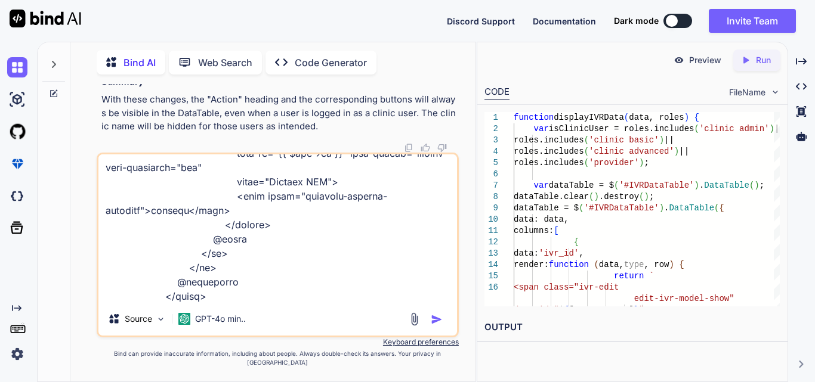
click at [286, 254] on textarea at bounding box center [277, 228] width 358 height 148
paste textarea "<div class="table-responsive"> <table id="IVRDataTable" class="table clinicTabl…"
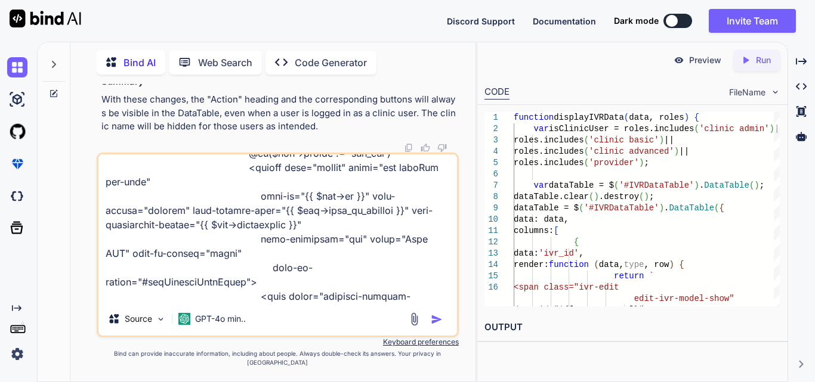
scroll to position [1075, 0]
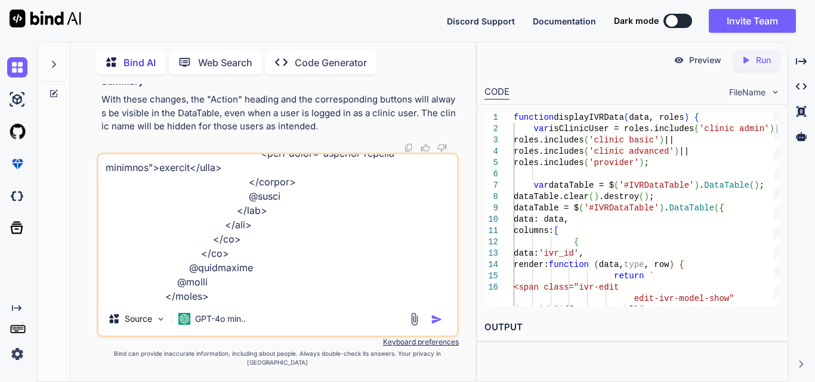
paste textarea "$('#ivrFilterForm').on('submit', function (event) { event.preventDefault(); $('…"
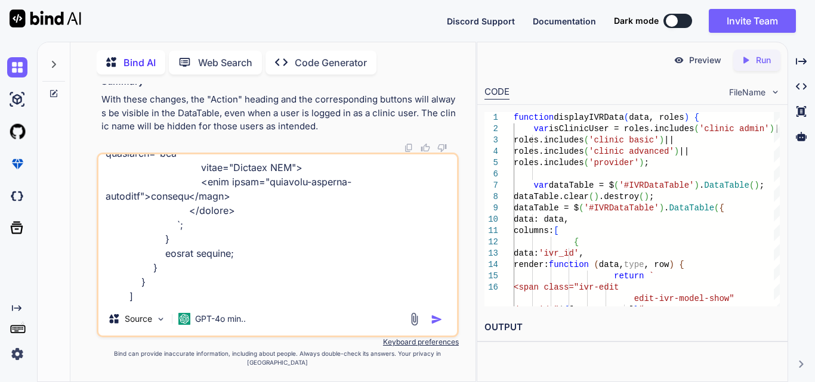
scroll to position [2864, 0]
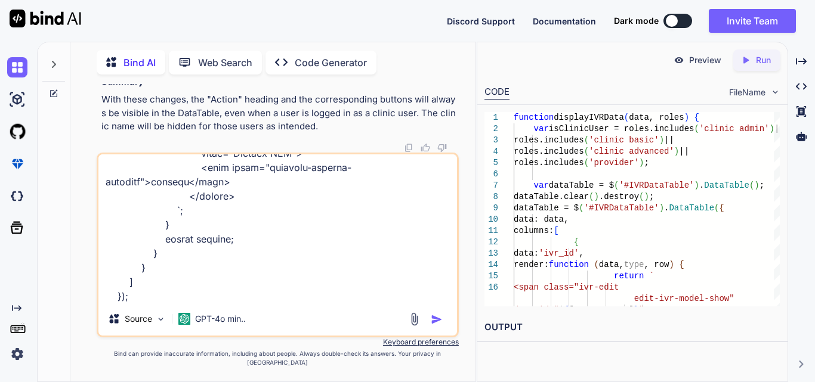
type textarea "<div class="table-responsive"> <table id="IVRDataTable" class="table clinicTabl…"
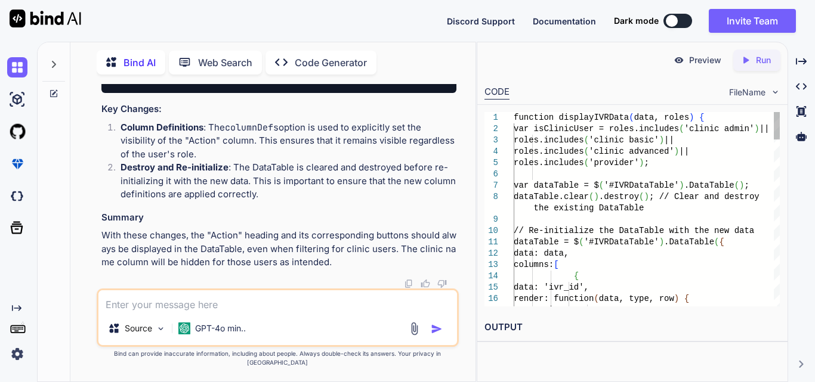
scroll to position [33291, 0]
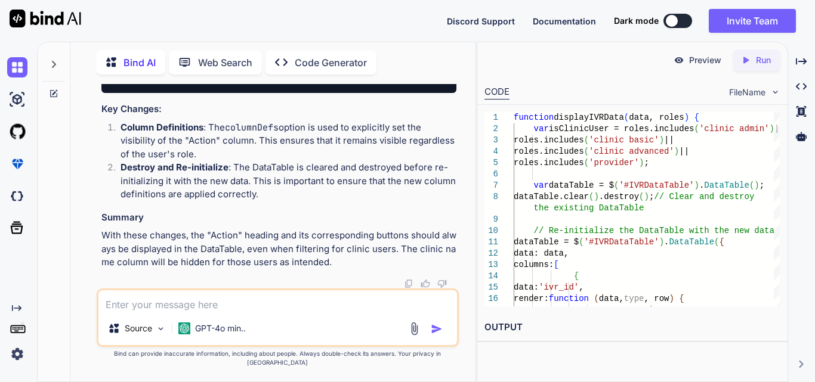
drag, startPoint x: 190, startPoint y: 197, endPoint x: 395, endPoint y: 199, distance: 205.2
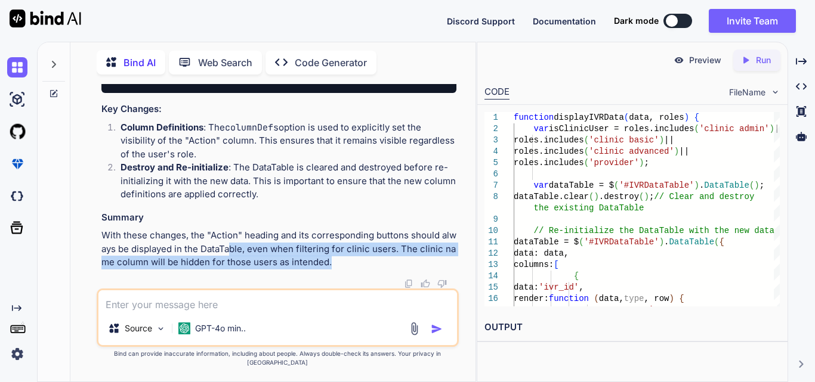
drag, startPoint x: 231, startPoint y: 255, endPoint x: 342, endPoint y: 269, distance: 112.4
click at [342, 269] on p "With these changes, the "Action" heading and its corresponding buttons should a…" at bounding box center [278, 249] width 355 height 41
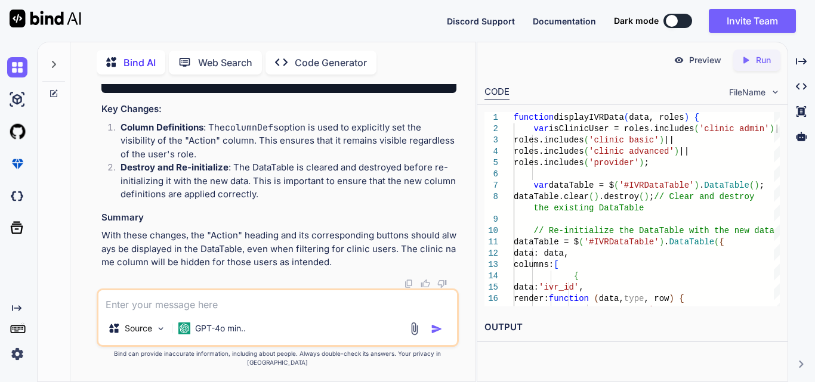
click at [359, 221] on h3 "Summary" at bounding box center [278, 218] width 355 height 14
drag, startPoint x: 147, startPoint y: 161, endPoint x: 185, endPoint y: 241, distance: 88.3
click at [147, 306] on textarea at bounding box center [277, 300] width 358 height 21
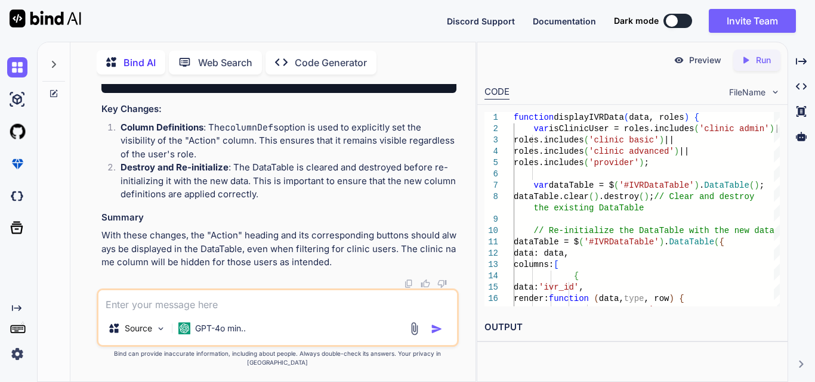
paste textarea "columns: [ { data: 'ivr_id', render: function (data, type, row) { return ` <spa…"
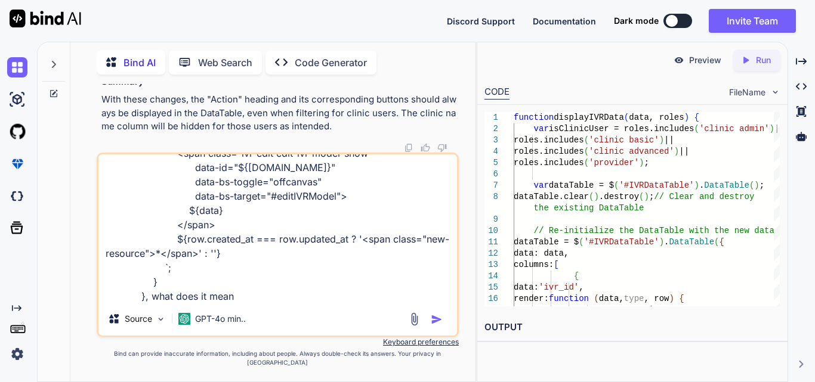
type textarea "columns: [ { data: 'ivr_id', render: function (data, type, row) { return ` <spa…"
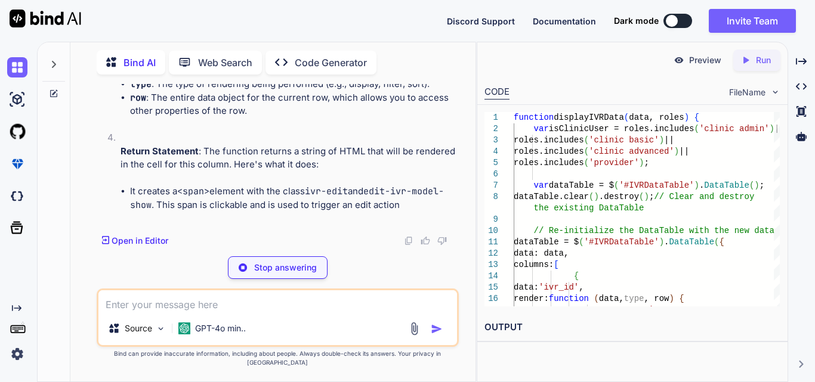
scroll to position [33774, 0]
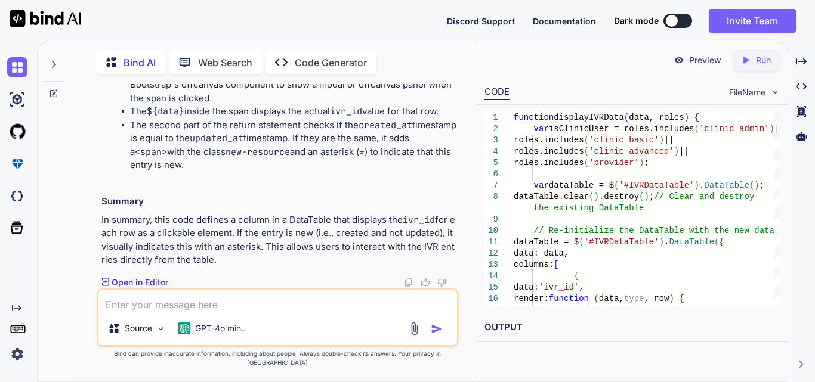
drag, startPoint x: 125, startPoint y: 106, endPoint x: 444, endPoint y: 110, distance: 319.7
drag, startPoint x: 351, startPoint y: 161, endPoint x: 403, endPoint y: 188, distance: 58.7
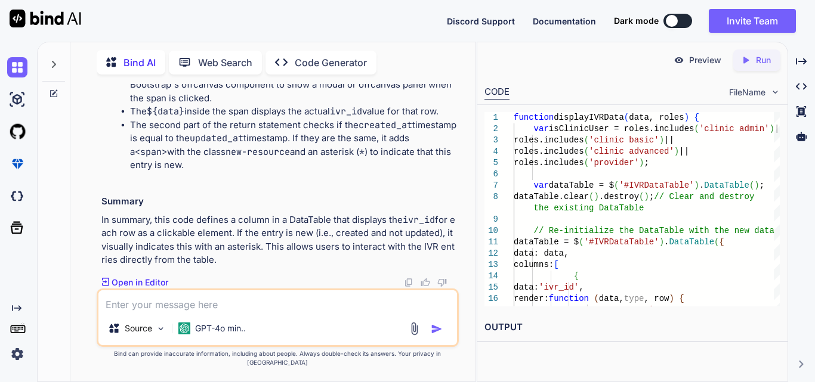
click at [279, 301] on textarea at bounding box center [277, 300] width 358 height 21
paste textarea "<td class="text-center"> <div class="d-flex gap-2"> <div class="actionBtns d-fl…"
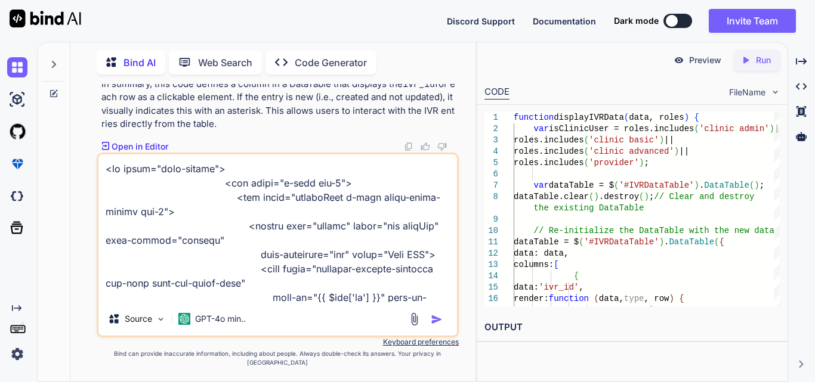
scroll to position [559, 0]
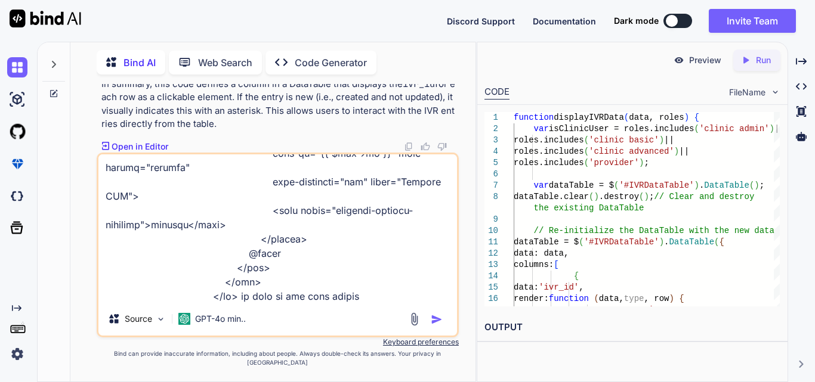
click at [357, 302] on textarea at bounding box center [277, 228] width 358 height 148
paste textarea "function displayIVRData(data, roles) { var isClinicUser = roles.includes('clini…"
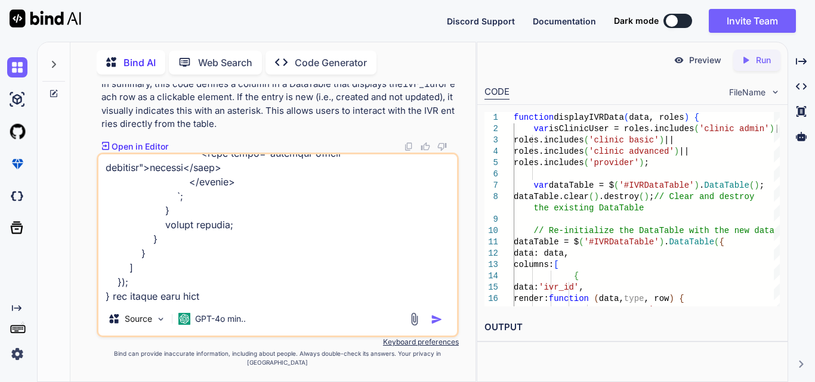
type textarea "<td class="text-center"> <div class="d-flex gap-2"> <div class="actionBtns d-fl…"
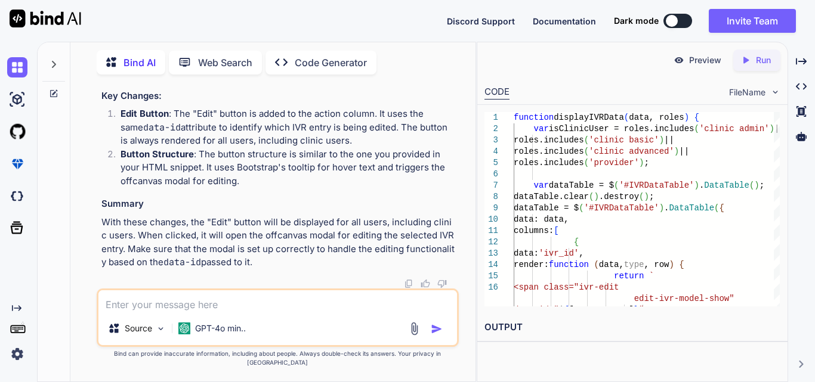
scroll to position [36370, 0]
click at [208, 304] on textarea at bounding box center [277, 300] width 358 height 21
type textarea "for clinic user only display edit button"
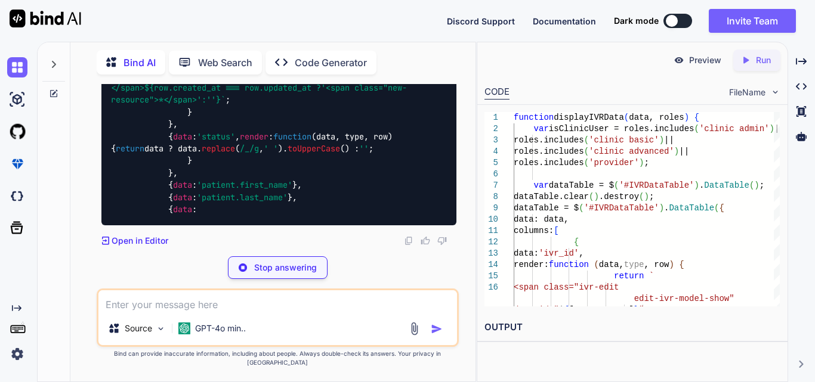
scroll to position [37052, 0]
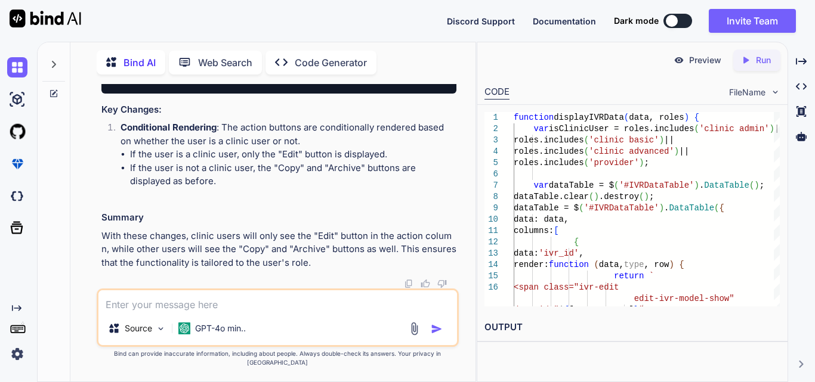
scroll to position [37699, 0]
drag, startPoint x: 187, startPoint y: 176, endPoint x: 280, endPoint y: 259, distance: 125.1
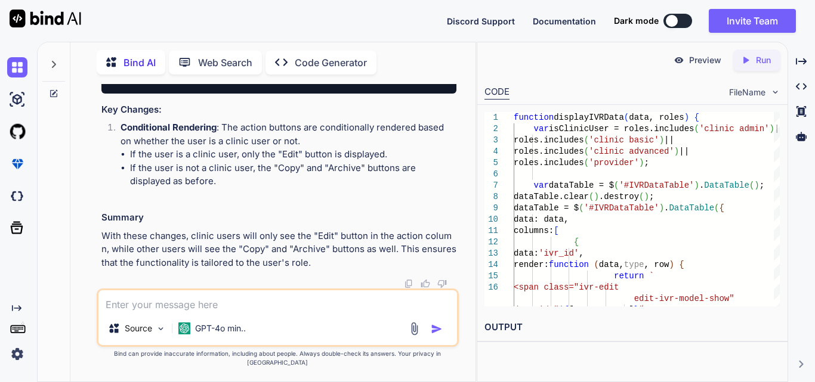
click at [243, 311] on textarea at bounding box center [277, 300] width 358 height 21
drag, startPoint x: 225, startPoint y: 95, endPoint x: 314, endPoint y: 285, distance: 208.9
click at [431, 310] on textarea "in clinic user we want to show all buttons but in other we show only" at bounding box center [277, 300] width 358 height 21
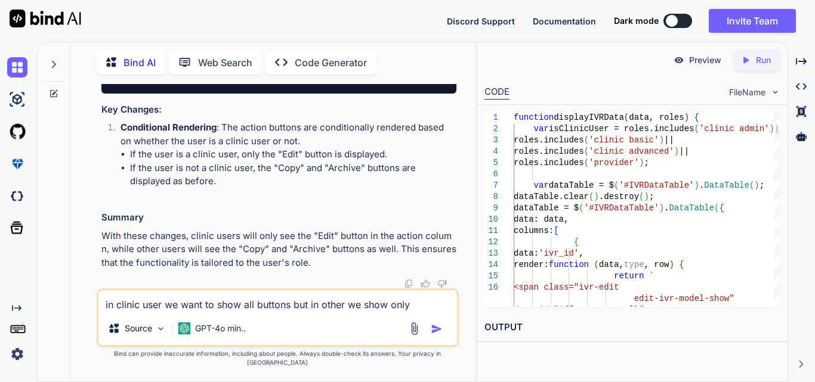
paste textarea "if (row.status !== 'add_dos') { buttons += ` <button type="button" class="btn c…"
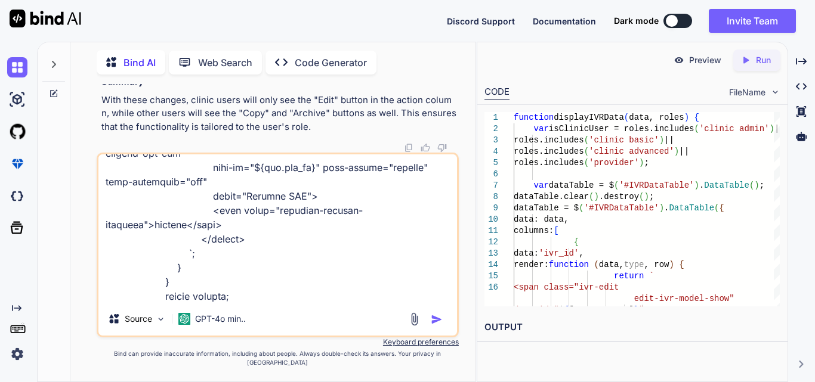
scroll to position [0, 0]
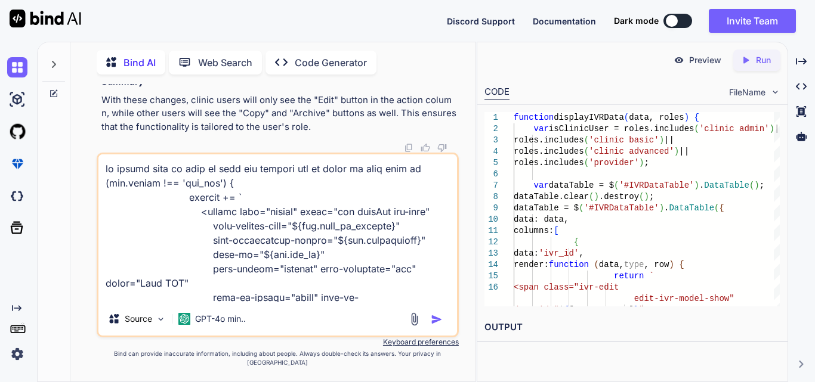
click at [256, 179] on textarea at bounding box center [277, 228] width 358 height 148
click at [289, 180] on textarea at bounding box center [277, 228] width 358 height 148
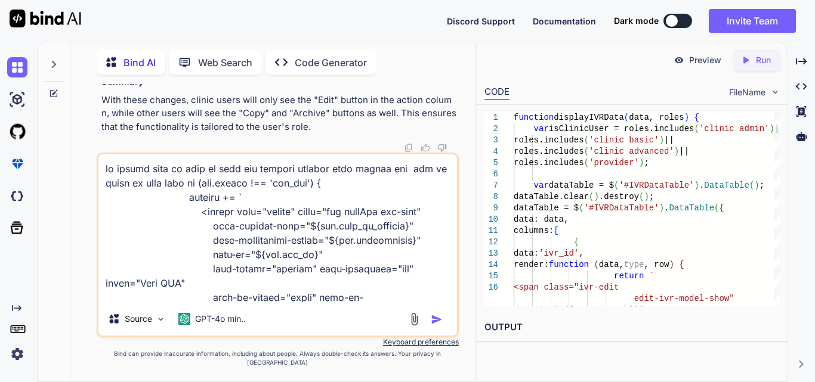
click at [208, 191] on textarea at bounding box center [277, 228] width 358 height 148
click at [205, 191] on textarea at bounding box center [277, 228] width 358 height 148
type textarea "in clinic user we want to show all buttons include edit button and but in other…"
click at [438, 326] on img "button" at bounding box center [437, 320] width 12 height 12
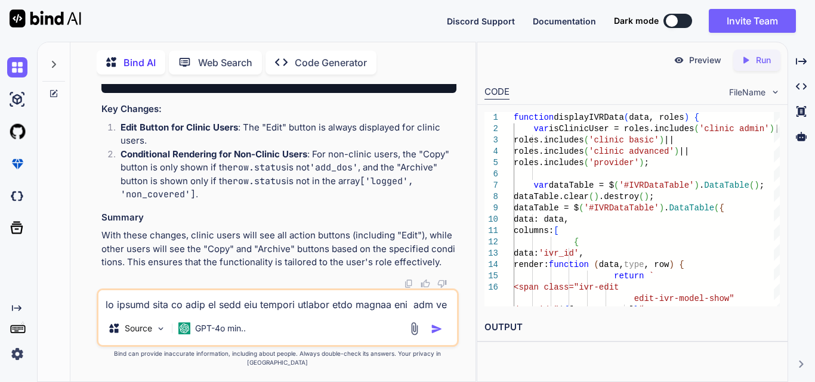
scroll to position [39958, 0]
drag, startPoint x: 185, startPoint y: 152, endPoint x: 244, endPoint y: 211, distance: 82.7
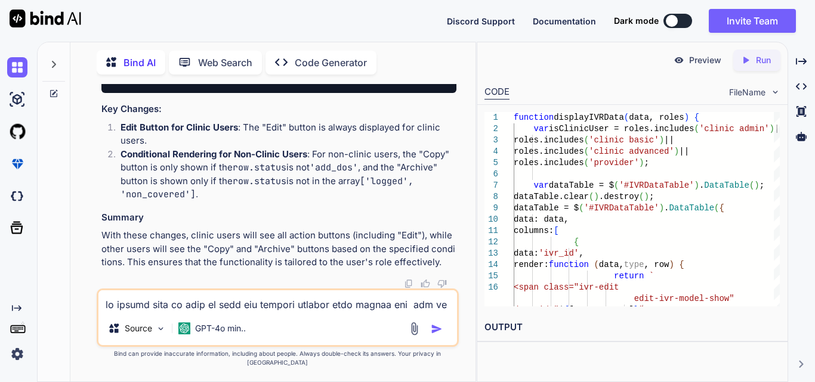
scroll to position [39242, 0]
drag, startPoint x: 209, startPoint y: 171, endPoint x: 261, endPoint y: 234, distance: 81.4
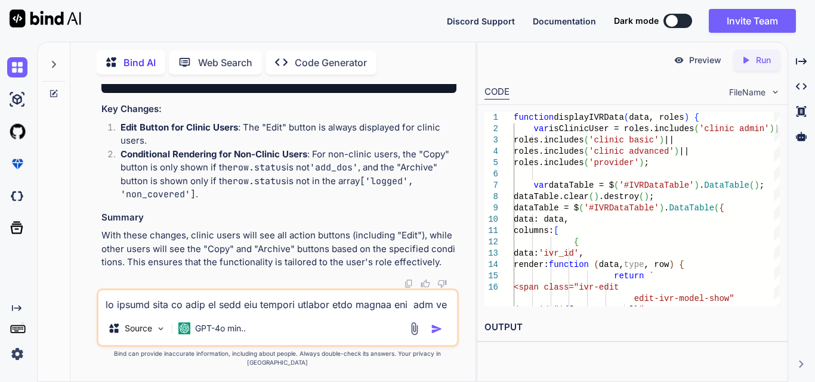
click at [181, 312] on textarea at bounding box center [277, 300] width 358 height 21
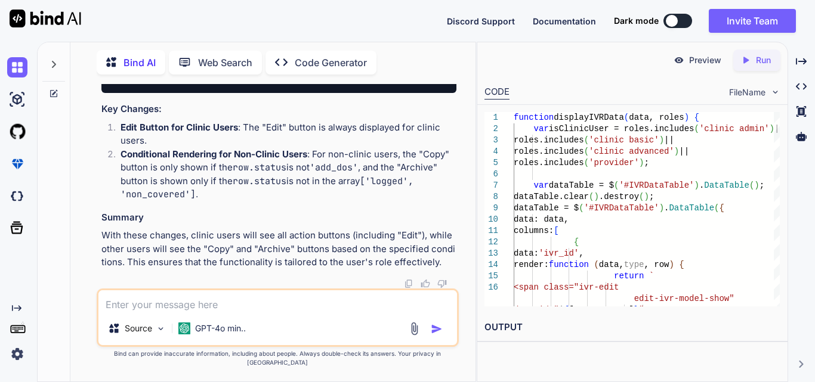
paste textarea "bootstrap.js:3279 Uncaught TypeError: Cannot read properties of undefined (read…"
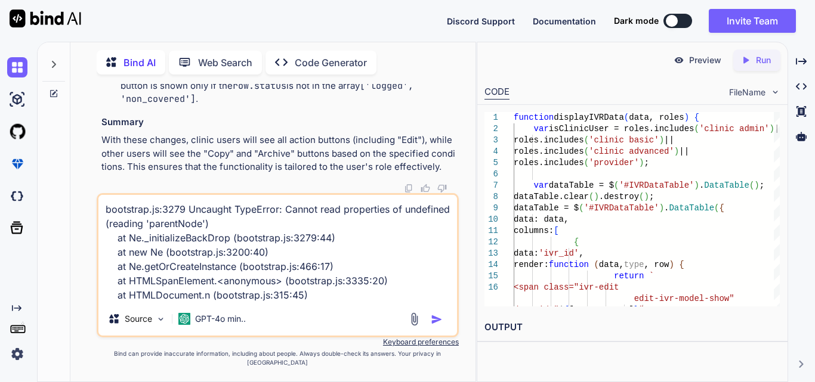
type textarea "bootstrap.js:3279 Uncaught TypeError: Cannot read properties of undefined (read…"
click at [434, 326] on img "button" at bounding box center [437, 320] width 12 height 12
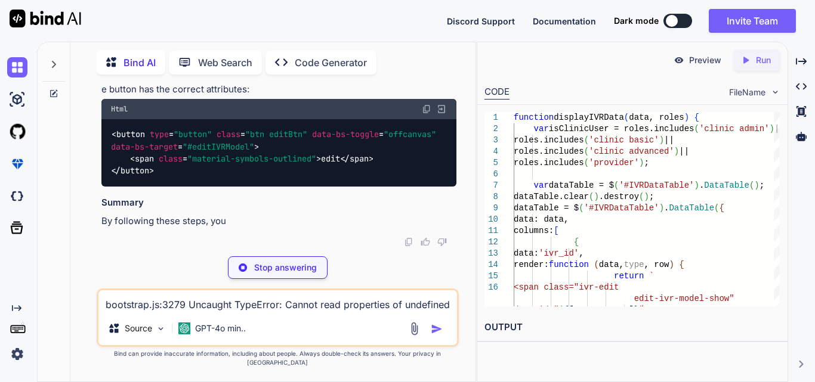
scroll to position [40987, 0]
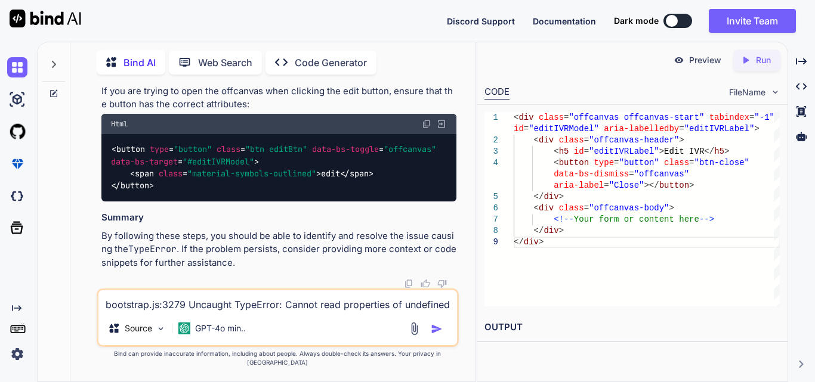
click at [235, 306] on textarea "bootstrap.js:3279 Uncaught TypeError: Cannot read properties of undefined (read…" at bounding box center [277, 300] width 358 height 21
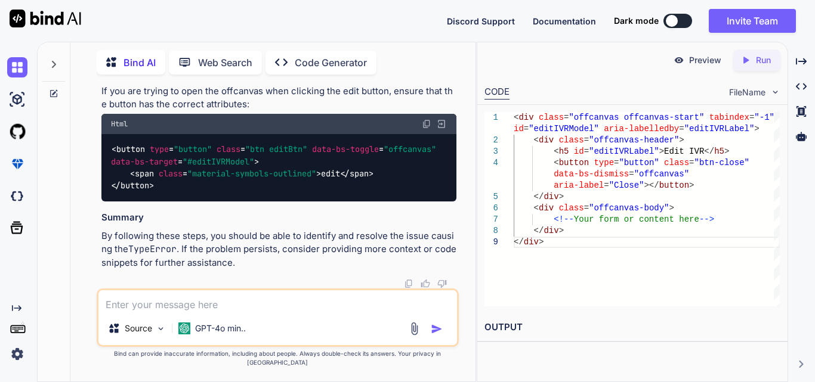
paste textarea "{ data: 'ivr_id', render: function (data, type, row) { return ` <span class="iv…"
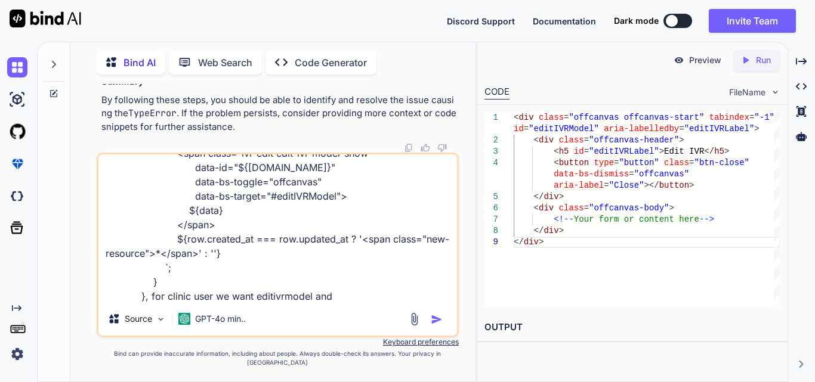
click at [280, 302] on textarea "{ data: 'ivr_id', render: function (data, type, row) { return ` <span class="iv…" at bounding box center [277, 228] width 358 height 148
paste textarea "#editIVR"
type textarea "{ data: 'ivr_id', render: function (data, type, row) { return ` <span class="iv…"
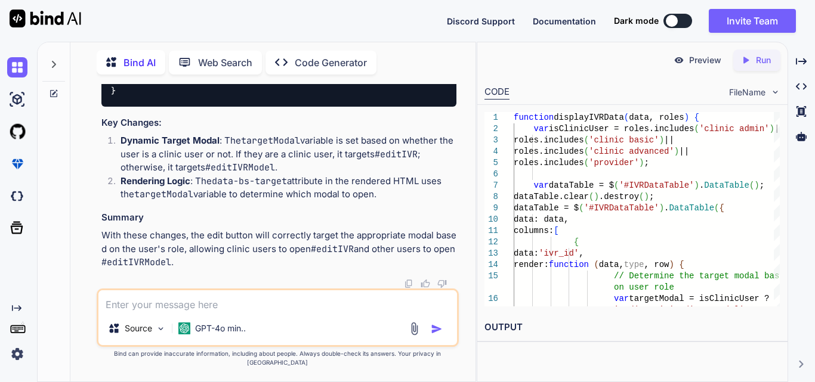
scroll to position [41927, 0]
drag, startPoint x: 208, startPoint y: 152, endPoint x: 217, endPoint y: 162, distance: 13.1
drag, startPoint x: 207, startPoint y: 154, endPoint x: 297, endPoint y: 275, distance: 150.9
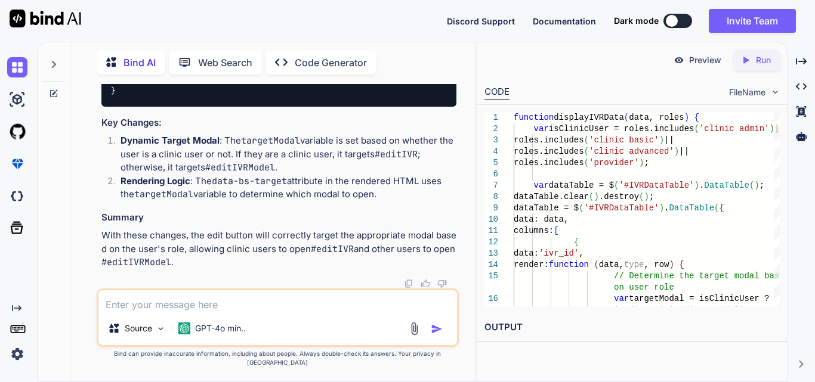
drag, startPoint x: 186, startPoint y: 196, endPoint x: 267, endPoint y: 236, distance: 90.2
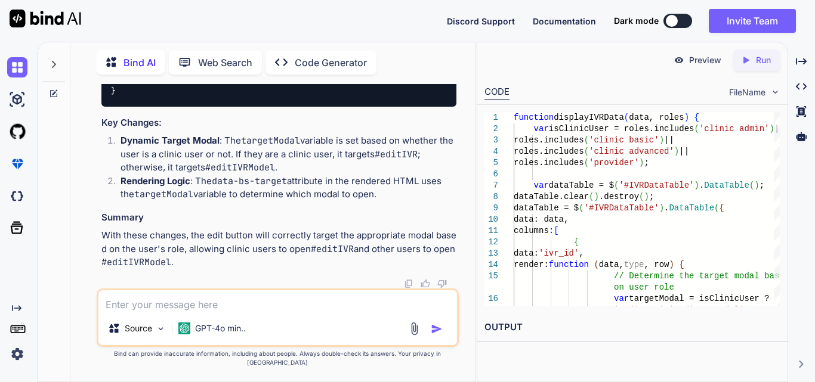
drag, startPoint x: 188, startPoint y: 132, endPoint x: 231, endPoint y: 188, distance: 70.7
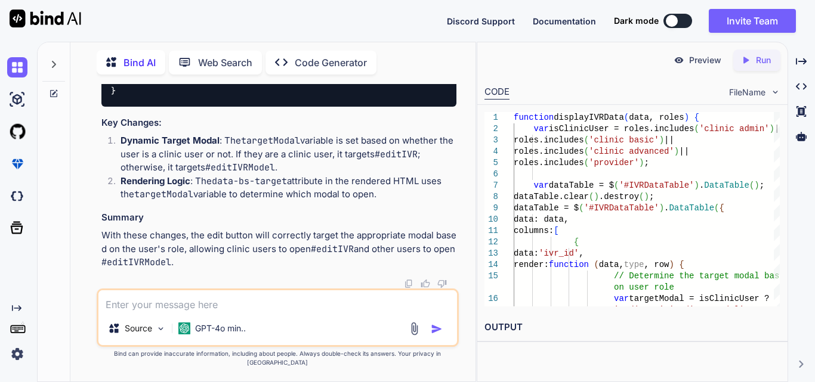
scroll to position [41913, 0]
click at [199, 311] on textarea at bounding box center [277, 300] width 358 height 21
paste textarea "function displayIVRData(data, roles) { console.log(data); var isClinicUser = ro…"
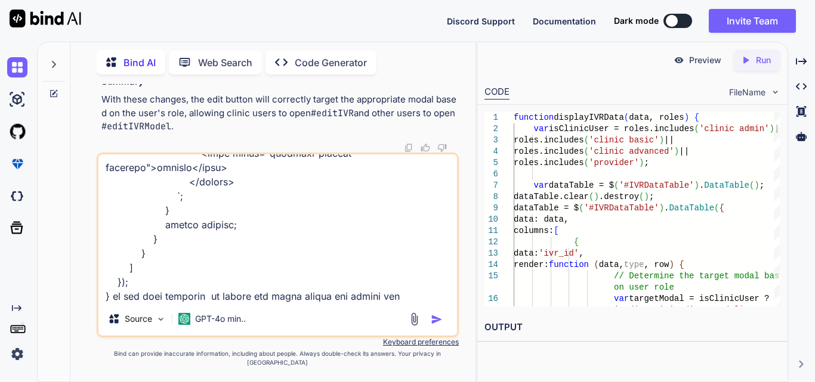
scroll to position [1347, 0]
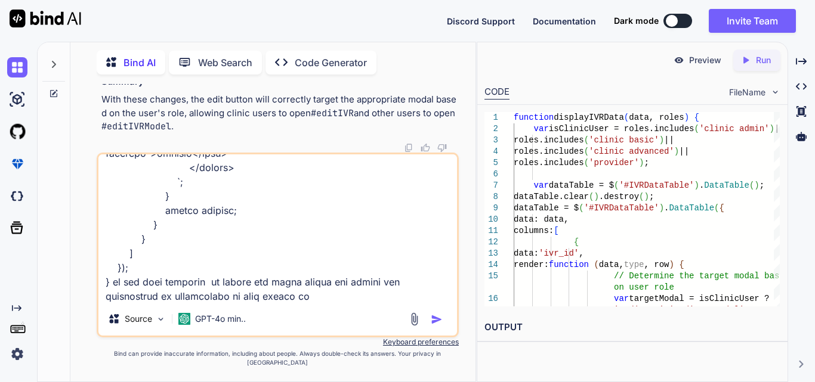
type textarea "function displayIVRData(data, roles) { console.log(data); var isClinicUser = ro…"
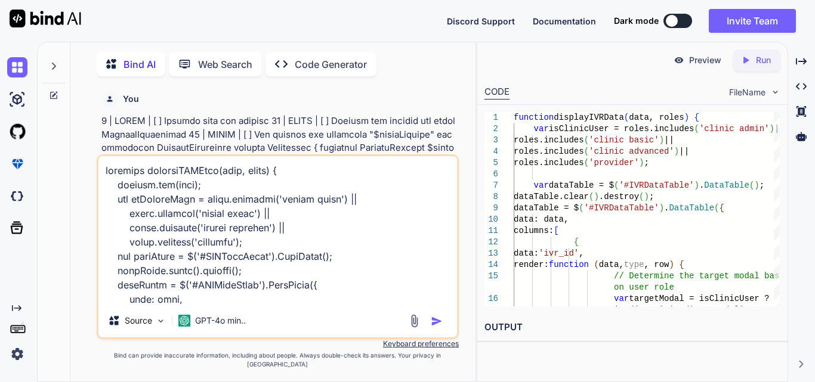
type textarea "x"
type textarea "function displayIVRData(data, roles) { console.log(data); var isClinicUser = ro…"
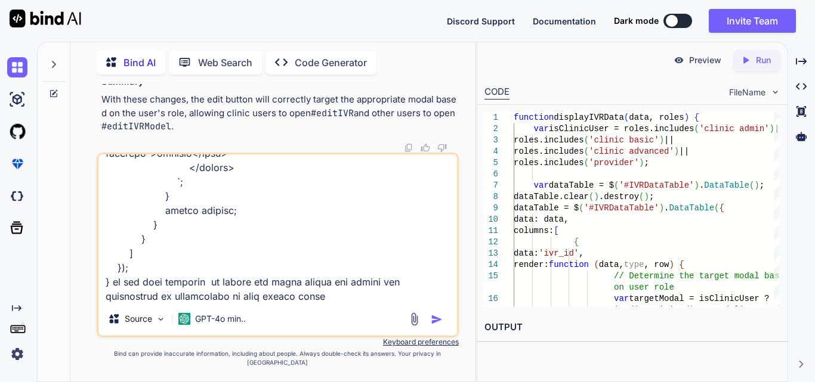
type textarea "x"
type textarea "function displayIVRData(data, roles) { console.log(data); var isClinicUser = ro…"
type textarea "x"
type textarea "function displayIVRData(data, roles) { console.log(data); var isClinicUser = ro…"
type textarea "x"
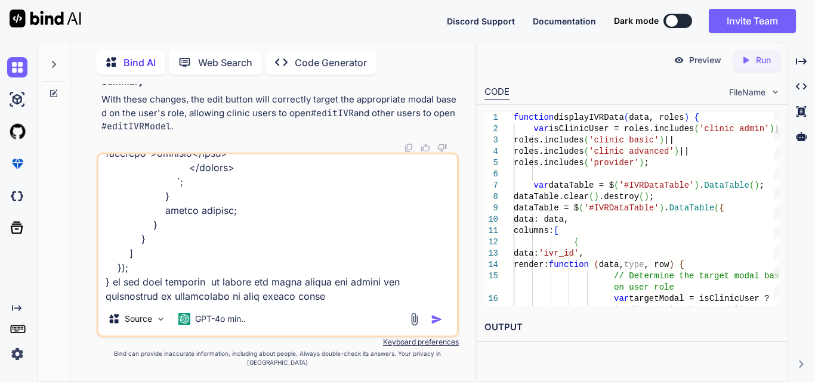
type textarea "function displayIVRData(data, roles) { console.log(data); var isClinicUser = ro…"
type textarea "x"
type textarea "function displayIVRData(data, roles) { console.log(data); var isClinicUser = ro…"
type textarea "x"
type textarea "function displayIVRData(data, roles) { console.log(data); var isClinicUser = ro…"
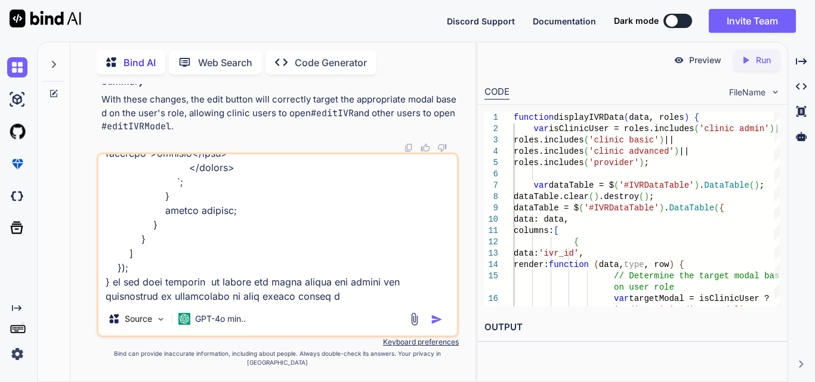
type textarea "x"
type textarea "function displayIVRData(data, roles) { console.log(data); var isClinicUser = ro…"
type textarea "x"
type textarea "function displayIVRData(data, roles) { console.log(data); var isClinicUser = ro…"
type textarea "x"
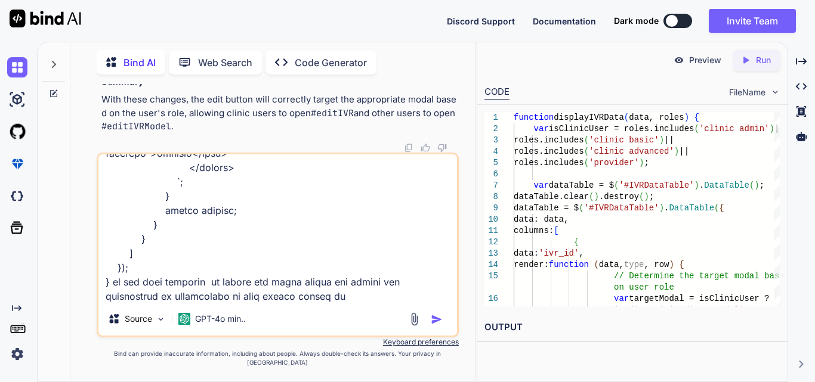
type textarea "function displayIVRData(data, roles) { console.log(data); var isClinicUser = ro…"
type textarea "x"
type textarea "function displayIVRData(data, roles) { console.log(data); var isClinicUser = ro…"
type textarea "x"
type textarea "function displayIVRData(data, roles) { console.log(data); var isClinicUser = ro…"
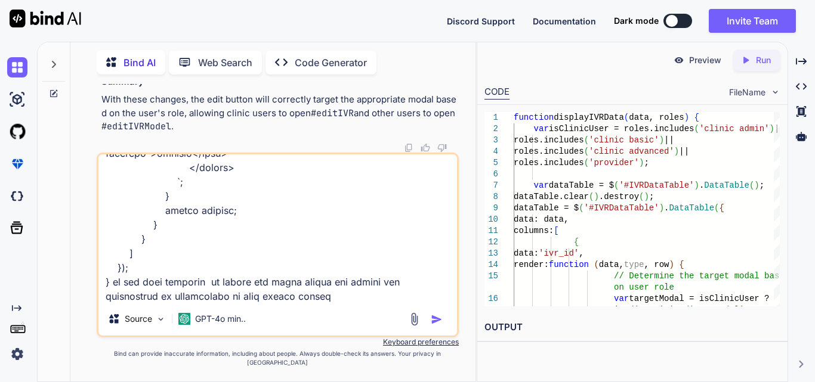
type textarea "x"
type textarea "function displayIVRData(data, roles) { console.log(data); var isClinicUser = ro…"
type textarea "x"
type textarea "function displayIVRData(data, roles) { console.log(data); var isClinicUser = ro…"
type textarea "x"
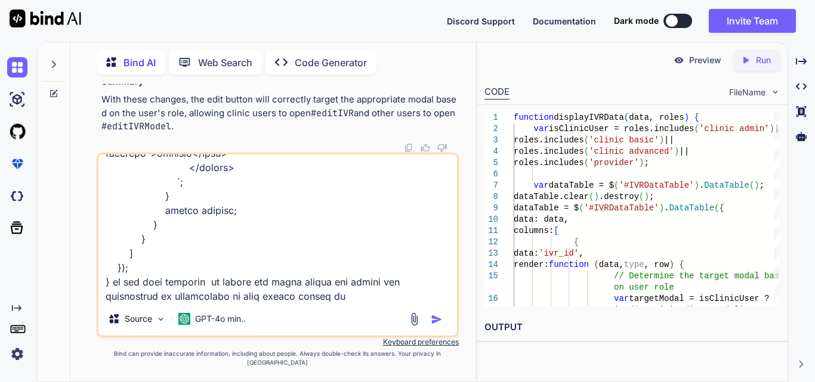
type textarea "function displayIVRData(data, roles) { console.log(data); var isClinicUser = ro…"
type textarea "x"
type textarea "function displayIVRData(data, roles) { console.log(data); var isClinicUser = ro…"
type textarea "x"
type textarea "function displayIVRData(data, roles) { console.log(data); var isClinicUser = ro…"
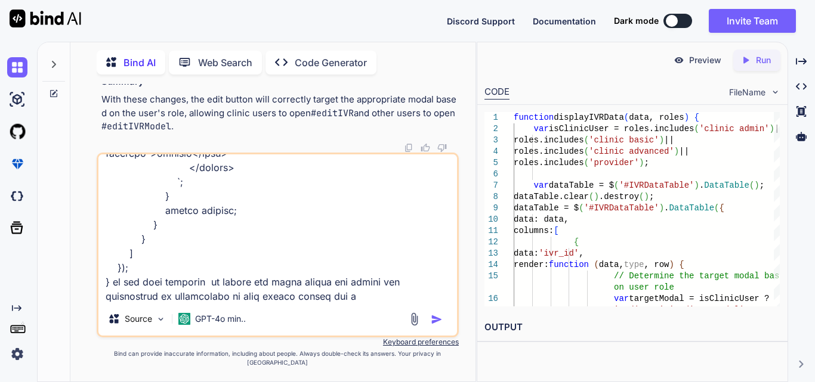
type textarea "x"
type textarea "function displayIVRData(data, roles) { console.log(data); var isClinicUser = ro…"
type textarea "x"
type textarea "function displayIVRData(data, roles) { console.log(data); var isClinicUser = ro…"
type textarea "x"
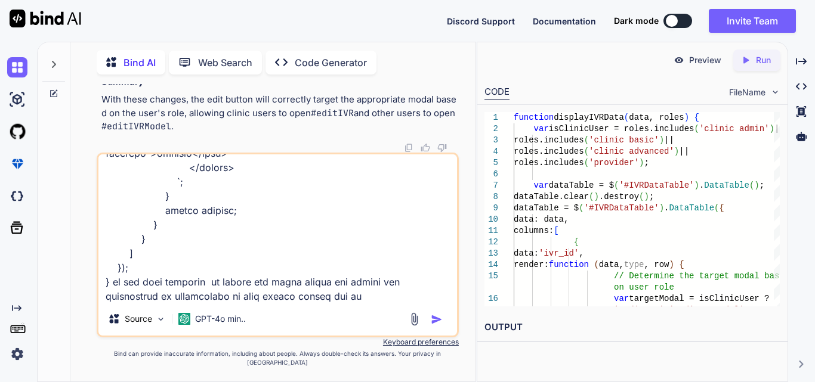
type textarea "function displayIVRData(data, roles) { console.log(data); var isClinicUser = ro…"
type textarea "x"
type textarea "function displayIVRData(data, roles) { console.log(data); var isClinicUser = ro…"
type textarea "x"
type textarea "function displayIVRData(data, roles) { console.log(data); var isClinicUser = ro…"
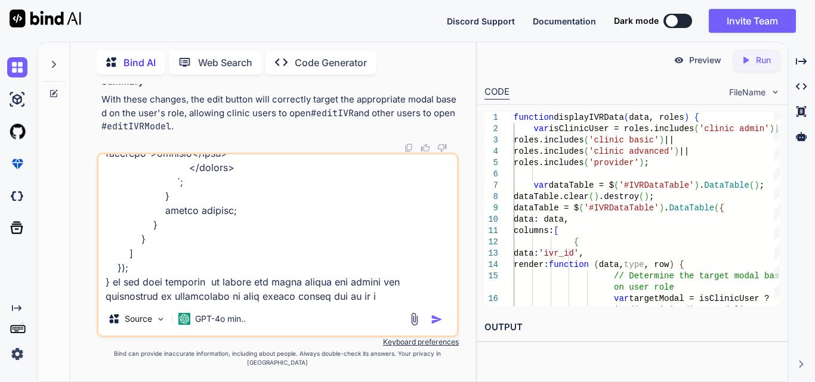
type textarea "x"
type textarea "function displayIVRData(data, roles) { console.log(data); var isClinicUser = ro…"
type textarea "x"
type textarea "function displayIVRData(data, roles) { console.log(data); var isClinicUser = ro…"
type textarea "x"
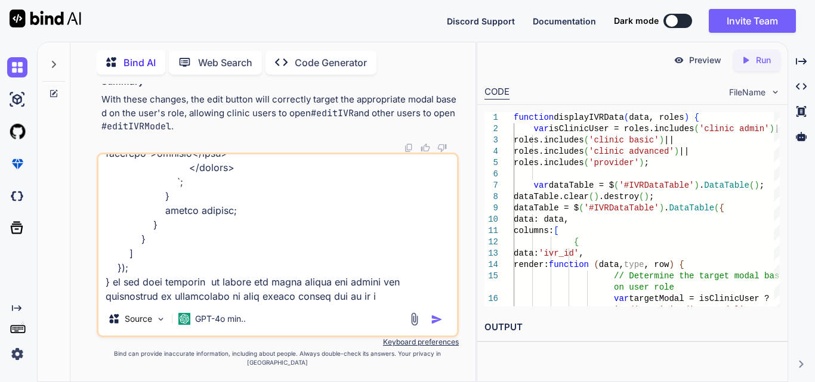
type textarea "function displayIVRData(data, roles) { console.log(data); var isClinicUser = ro…"
type textarea "x"
type textarea "function displayIVRData(data, roles) { console.log(data); var isClinicUser = ro…"
type textarea "x"
type textarea "function displayIVRData(data, roles) { console.log(data); var isClinicUser = ro…"
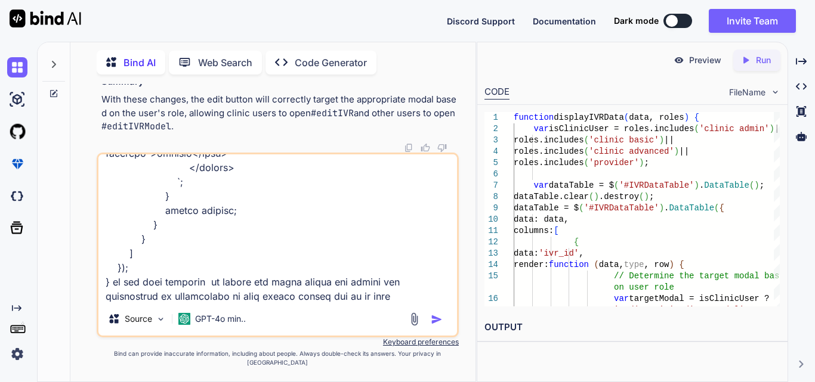
type textarea "x"
type textarea "function displayIVRData(data, roles) { console.log(data); var isClinicUser = ro…"
type textarea "x"
type textarea "function displayIVRData(data, roles) { console.log(data); var isClinicUser = ro…"
type textarea "x"
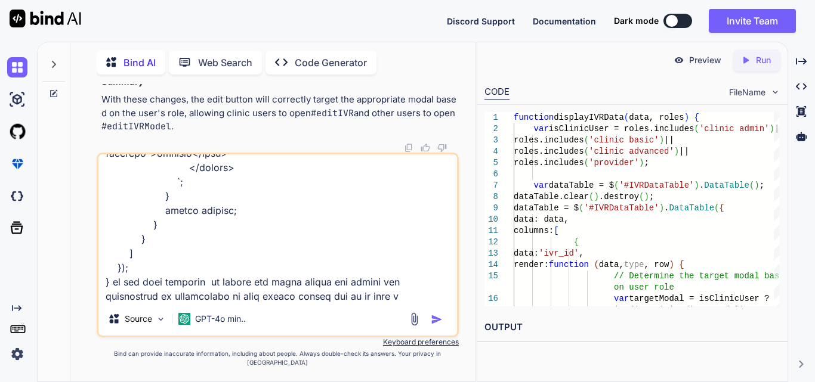
type textarea "function displayIVRData(data, roles) { console.log(data); var isClinicUser = ro…"
type textarea "x"
type textarea "function displayIVRData(data, roles) { console.log(data); var isClinicUser = ro…"
type textarea "x"
type textarea "function displayIVRData(data, roles) { console.log(data); var isClinicUser = ro…"
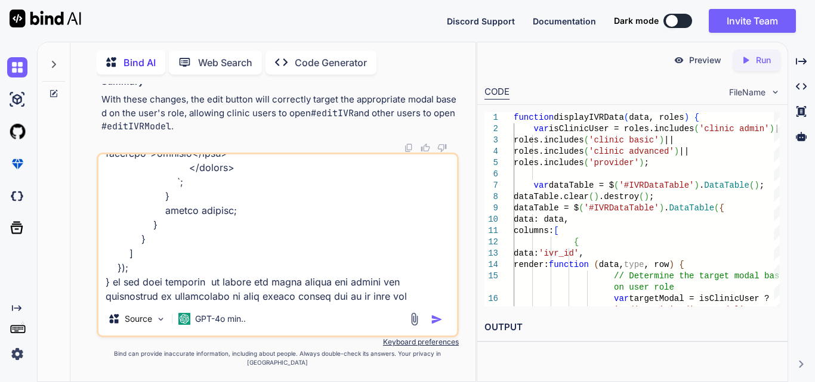
type textarea "x"
type textarea "function displayIVRData(data, roles) { console.log(data); var isClinicUser = ro…"
type textarea "x"
type textarea "function displayIVRData(data, roles) { console.log(data); var isClinicUser = ro…"
type textarea "x"
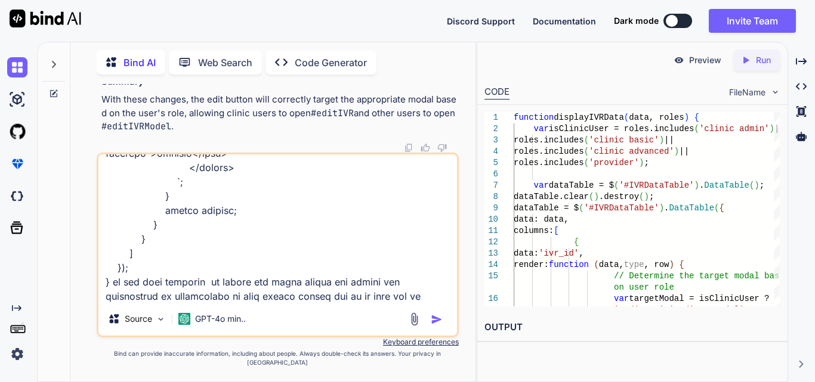
type textarea "function displayIVRData(data, roles) { console.log(data); var isClinicUser = ro…"
type textarea "x"
type textarea "function displayIVRData(data, roles) { console.log(data); var isClinicUser = ro…"
type textarea "x"
type textarea "function displayIVRData(data, roles) { console.log(data); var isClinicUser = ro…"
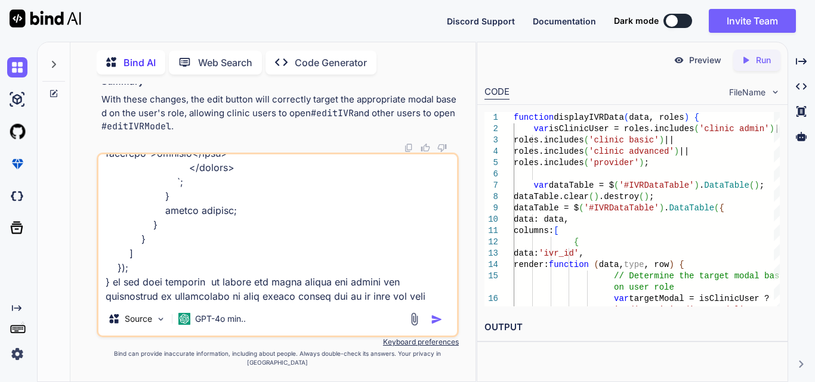
type textarea "x"
type textarea "function displayIVRData(data, roles) { console.log(data); var isClinicUser = ro…"
type textarea "x"
type textarea "function displayIVRData(data, roles) { console.log(data); var isClinicUser = ro…"
type textarea "x"
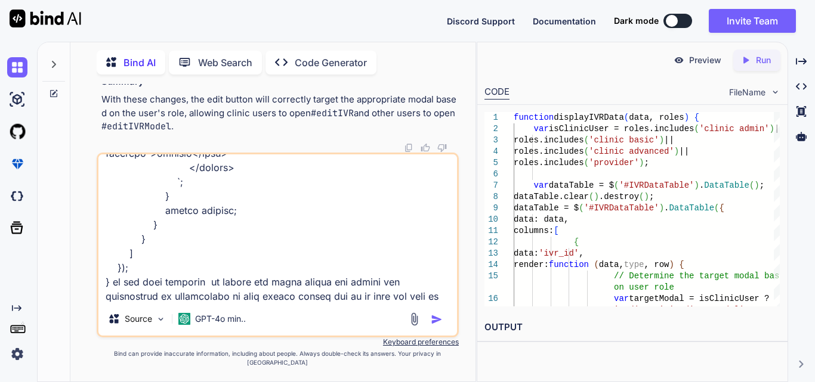
type textarea "function displayIVRData(data, roles) { console.log(data); var isClinicUser = ro…"
type textarea "x"
type textarea "function displayIVRData(data, roles) { console.log(data); var isClinicUser = ro…"
type textarea "x"
type textarea "function displayIVRData(data, roles) { console.log(data); var isClinicUser = ro…"
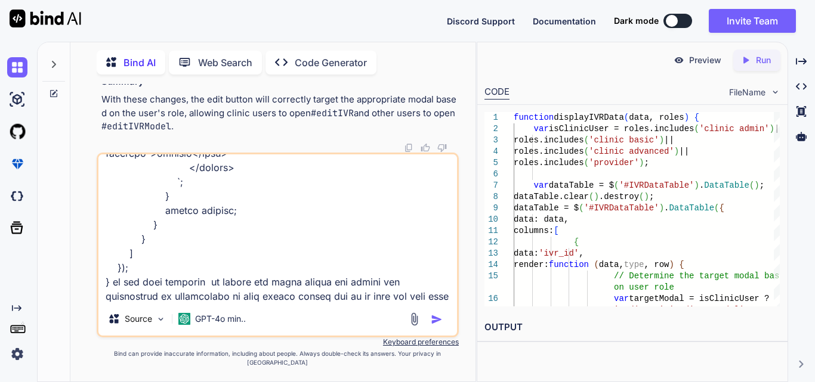
type textarea "x"
type textarea "function displayIVRData(data, roles) { console.log(data); var isClinicUser = ro…"
type textarea "x"
type textarea "function displayIVRData(data, roles) { console.log(data); var isClinicUser = ro…"
type textarea "x"
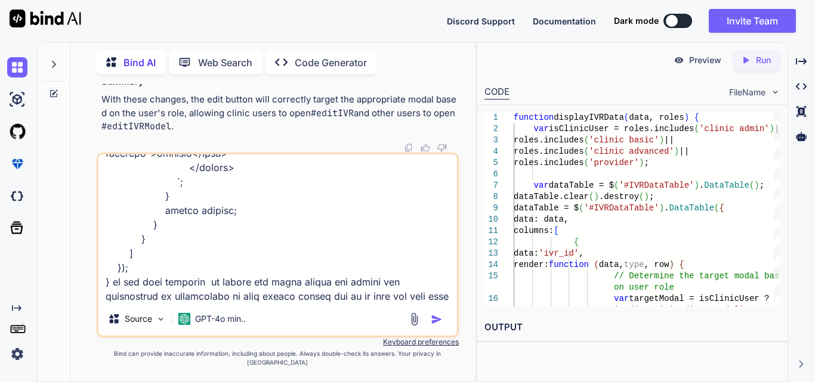
type textarea "function displayIVRData(data, roles) { console.log(data); var isClinicUser = ro…"
type textarea "x"
type textarea "function displayIVRData(data, roles) { console.log(data); var isClinicUser = ro…"
type textarea "x"
type textarea "function displayIVRData(data, roles) { console.log(data); var isClinicUser = ro…"
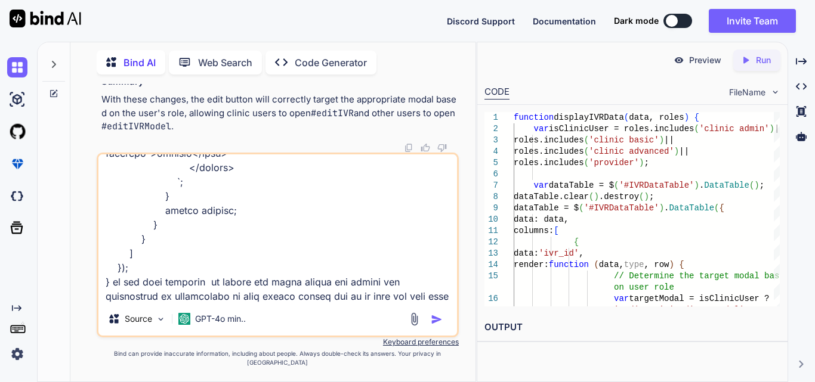
type textarea "x"
type textarea "function displayIVRData(data, roles) { console.log(data); var isClinicUser = ro…"
type textarea "x"
type textarea "function displayIVRData(data, roles) { console.log(data); var isClinicUser = ro…"
type textarea "x"
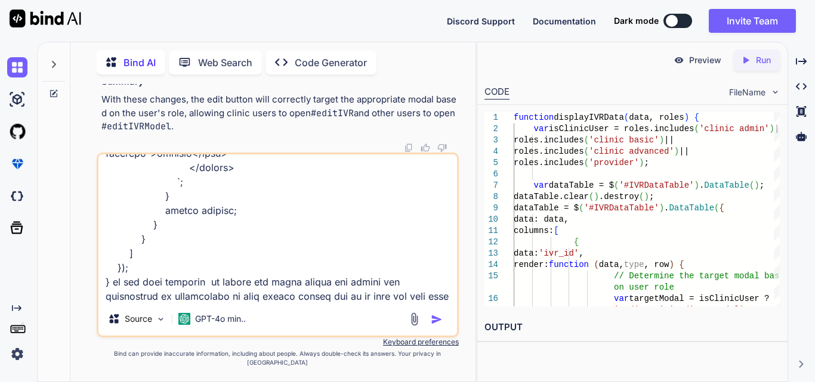
type textarea "function displayIVRData(data, roles) { console.log(data); var isClinicUser = ro…"
type textarea "x"
type textarea "function displayIVRData(data, roles) { console.log(data); var isClinicUser = ro…"
type textarea "x"
type textarea "function displayIVRData(data, roles) { console.log(data); var isClinicUser = ro…"
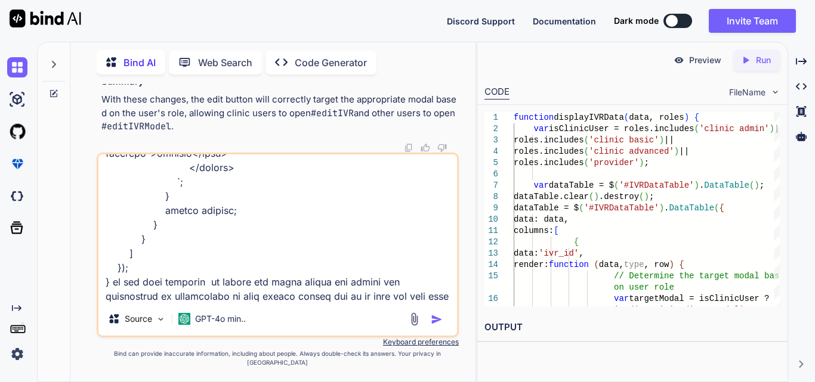
type textarea "x"
type textarea "function displayIVRData(data, roles) { console.log(data); var isClinicUser = ro…"
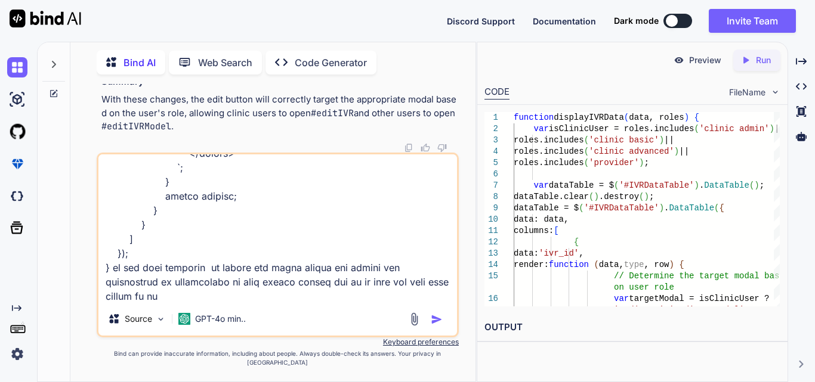
type textarea "x"
type textarea "function displayIVRData(data, roles) { console.log(data); var isClinicUser = ro…"
type textarea "x"
type textarea "function displayIVRData(data, roles) { console.log(data); var isClinicUser = ro…"
type textarea "x"
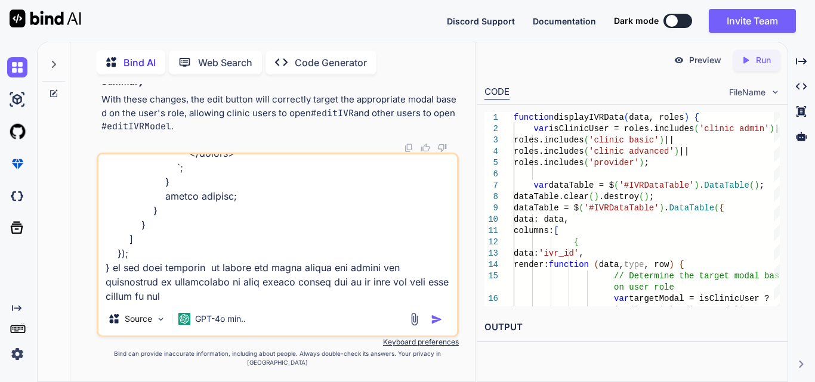
type textarea "function displayIVRData(data, roles) { console.log(data); var isClinicUser = ro…"
type textarea "x"
type textarea "function displayIVRData(data, roles) { console.log(data); var isClinicUser = ro…"
type textarea "x"
type textarea "function displayIVRData(data, roles) { console.log(data); var isClinicUser = ro…"
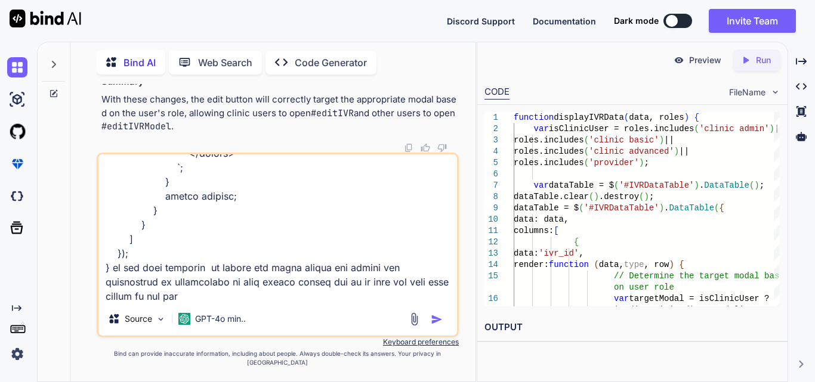
type textarea "x"
type textarea "function displayIVRData(data, roles) { console.log(data); var isClinicUser = ro…"
type textarea "x"
type textarea "function displayIVRData(data, roles) { console.log(data); var isClinicUser = ro…"
type textarea "x"
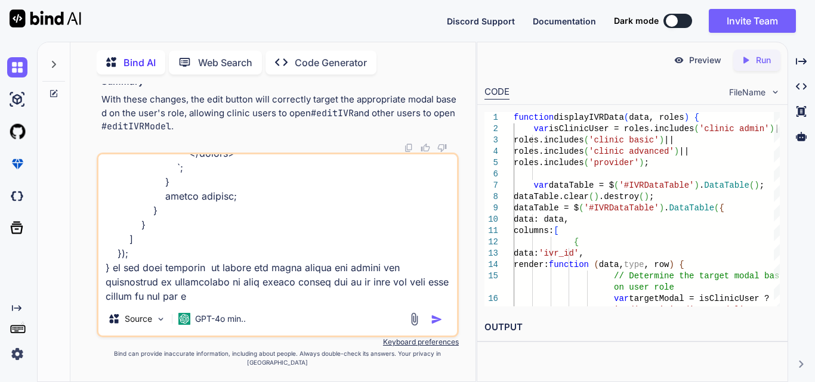
type textarea "function displayIVRData(data, roles) { console.log(data); var isClinicUser = ro…"
type textarea "x"
type textarea "function displayIVRData(data, roles) { console.log(data); var isClinicUser = ro…"
type textarea "x"
type textarea "function displayIVRData(data, roles) { console.log(data); var isClinicUser = ro…"
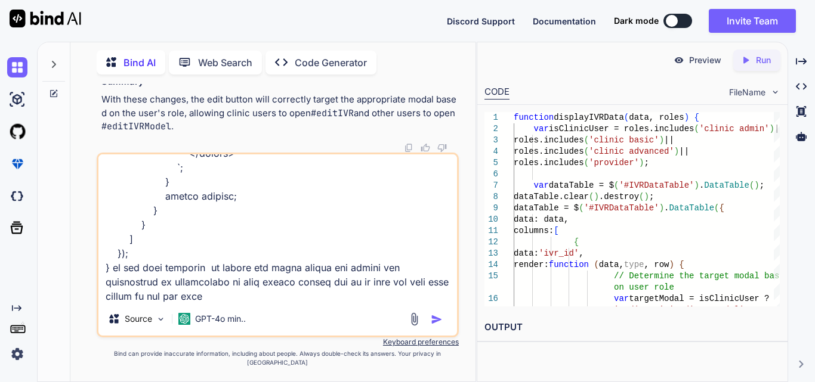
type textarea "x"
type textarea "function displayIVRData(data, roles) { console.log(data); var isClinicUser = ro…"
type textarea "x"
type textarea "function displayIVRData(data, roles) { console.log(data); var isClinicUser = ro…"
type textarea "x"
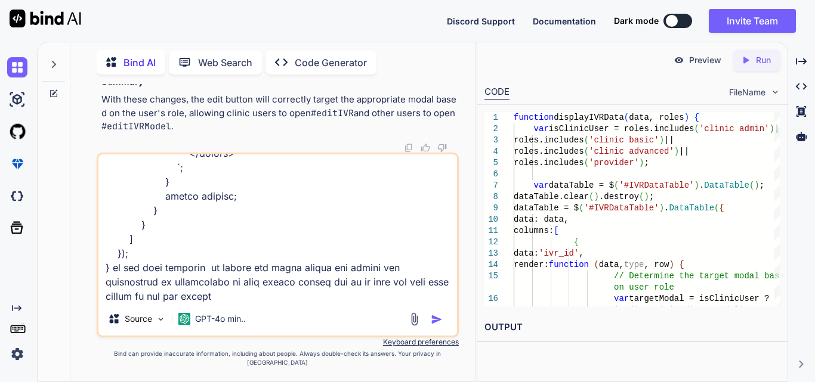
type textarea "function displayIVRData(data, roles) { console.log(data); var isClinicUser = ro…"
type textarea "x"
type textarea "function displayIVRData(data, roles) { console.log(data); var isClinicUser = ro…"
type textarea "x"
type textarea "function displayIVRData(data, roles) { console.log(data); var isClinicUser = ro…"
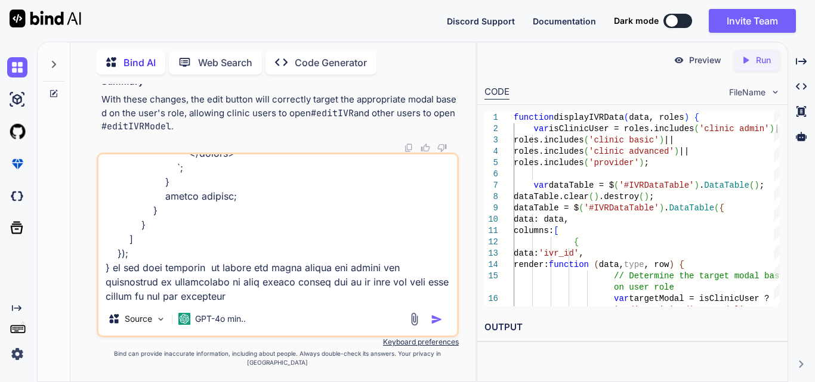
type textarea "x"
type textarea "function displayIVRData(data, roles) { console.log(data); var isClinicUser = ro…"
type textarea "x"
type textarea "function displayIVRData(data, roles) { console.log(data); var isClinicUser = ro…"
type textarea "x"
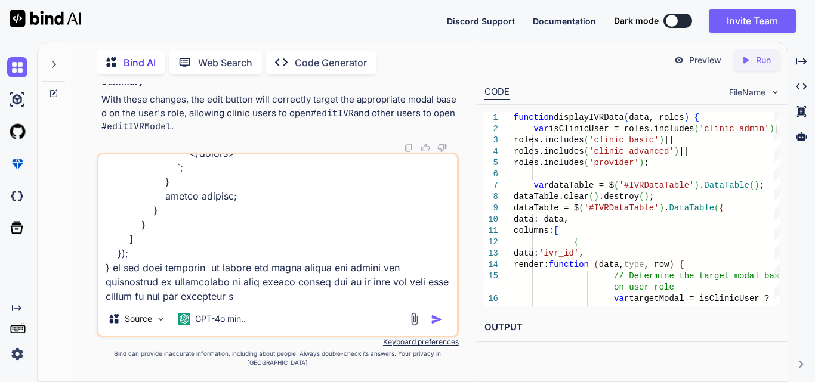
type textarea "function displayIVRData(data, roles) { console.log(data); var isClinicUser = ro…"
type textarea "x"
type textarea "function displayIVRData(data, roles) { console.log(data); var isClinicUser = ro…"
type textarea "x"
type textarea "function displayIVRData(data, roles) { console.log(data); var isClinicUser = ro…"
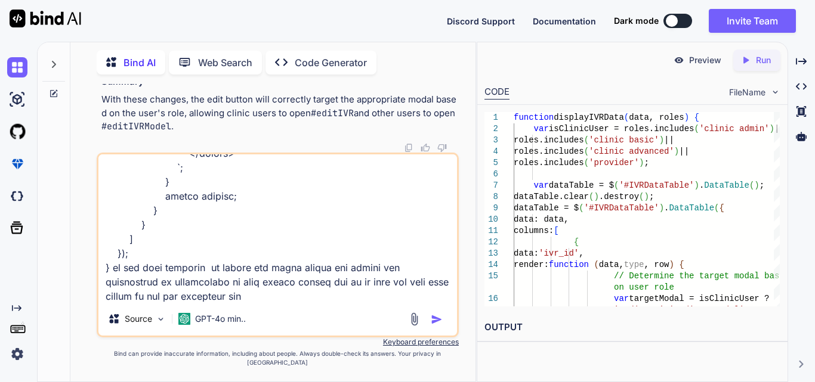
type textarea "x"
type textarea "function displayIVRData(data, roles) { console.log(data); var isClinicUser = ro…"
type textarea "x"
type textarea "function displayIVRData(data, roles) { console.log(data); var isClinicUser = ro…"
type textarea "x"
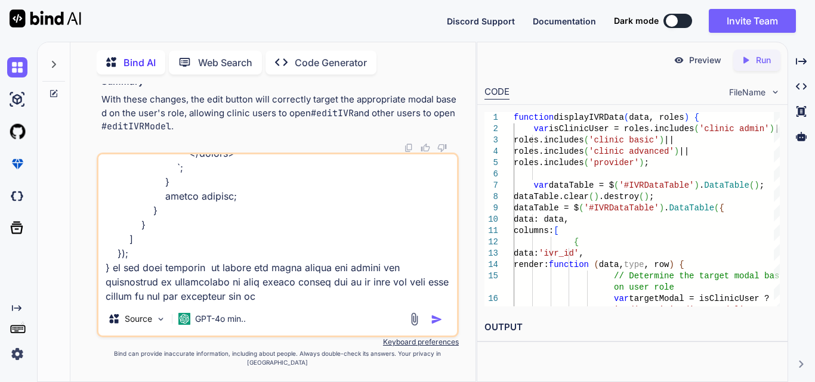
type textarea "function displayIVRData(data, roles) { console.log(data); var isClinicUser = ro…"
type textarea "x"
type textarea "function displayIVRData(data, roles) { console.log(data); var isClinicUser = ro…"
type textarea "x"
type textarea "function displayIVRData(data, roles) { console.log(data); var isClinicUser = ro…"
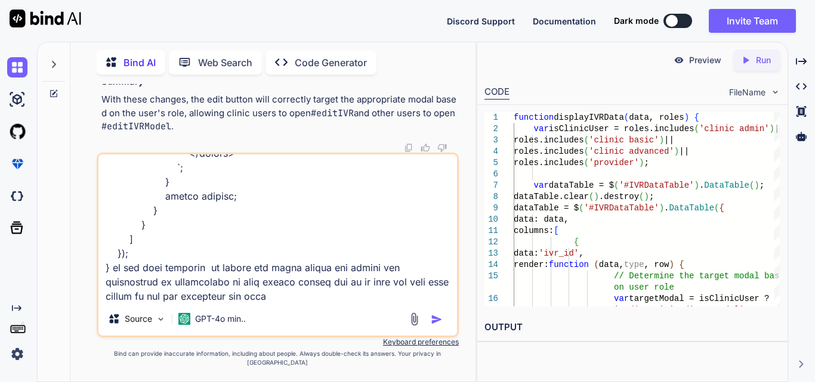
type textarea "x"
type textarea "function displayIVRData(data, roles) { console.log(data); var isClinicUser = ro…"
type textarea "x"
type textarea "function displayIVRData(data, roles) { console.log(data); var isClinicUser = ro…"
type textarea "x"
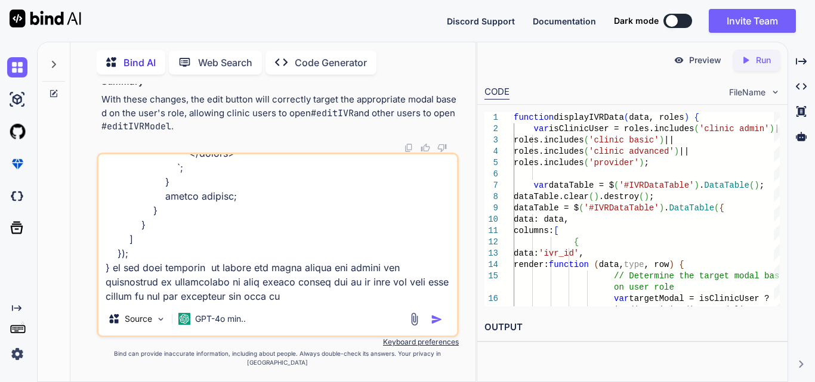
type textarea "function displayIVRData(data, roles) { console.log(data); var isClinicUser = ro…"
type textarea "x"
type textarea "function displayIVRData(data, roles) { console.log(data); var isClinicUser = ro…"
type textarea "x"
type textarea "function displayIVRData(data, roles) { console.log(data); var isClinicUser = ro…"
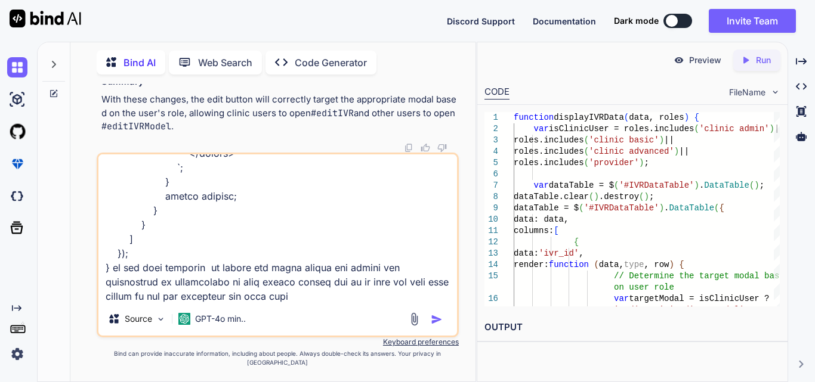
type textarea "x"
type textarea "function displayIVRData(data, roles) { console.log(data); var isClinicUser = ro…"
type textarea "x"
type textarea "function displayIVRData(data, roles) { console.log(data); var isClinicUser = ro…"
type textarea "x"
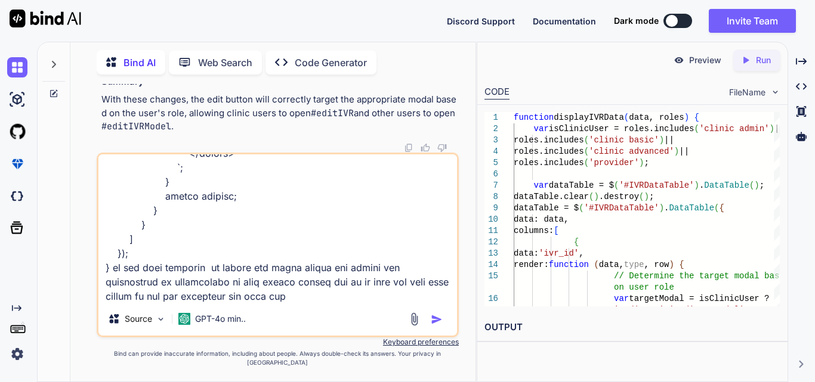
type textarea "function displayIVRData(data, roles) { console.log(data); var isClinicUser = ro…"
type textarea "x"
type textarea "function displayIVRData(data, roles) { console.log(data); var isClinicUser = ro…"
type textarea "x"
type textarea "function displayIVRData(data, roles) { console.log(data); var isClinicUser = ro…"
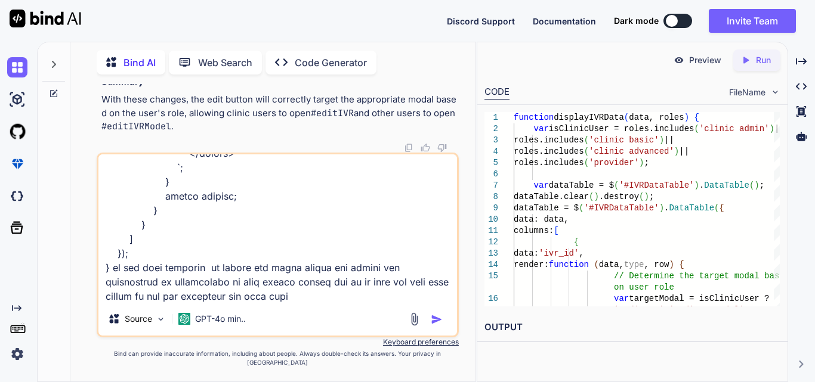
type textarea "x"
type textarea "function displayIVRData(data, roles) { console.log(data); var isClinicUser = ro…"
type textarea "x"
type textarea "function displayIVRData(data, roles) { console.log(data); var isClinicUser = ro…"
type textarea "x"
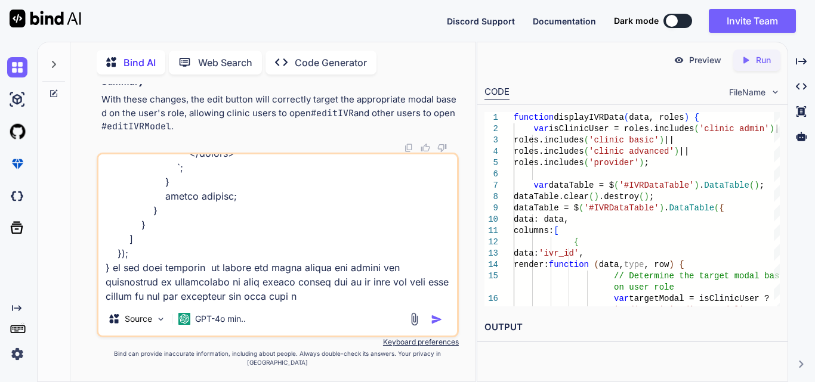
type textarea "function displayIVRData(data, roles) { console.log(data); var isClinicUser = ro…"
type textarea "x"
type textarea "function displayIVRData(data, roles) { console.log(data); var isClinicUser = ro…"
type textarea "x"
type textarea "function displayIVRData(data, roles) { console.log(data); var isClinicUser = ro…"
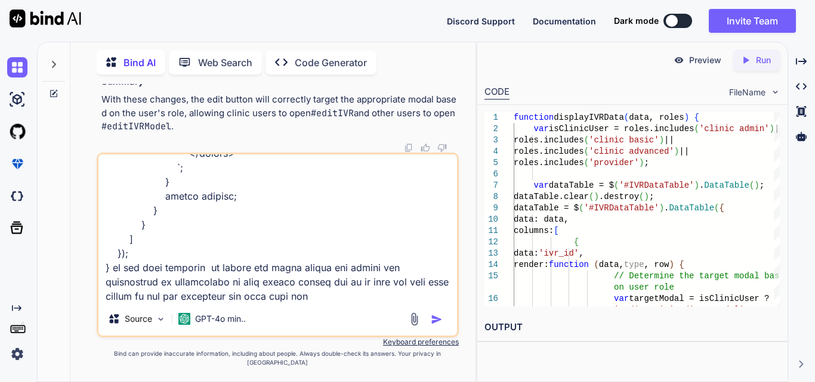
type textarea "x"
type textarea "function displayIVRData(data, roles) { console.log(data); var isClinicUser = ro…"
type textarea "x"
type textarea "function displayIVRData(data, roles) { console.log(data); var isClinicUser = ro…"
type textarea "x"
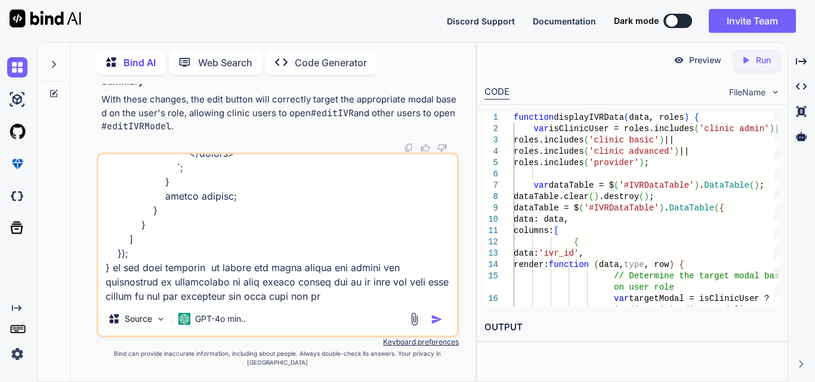
type textarea "function displayIVRData(data, roles) { console.log(data); var isClinicUser = ro…"
type textarea "x"
type textarea "function displayIVRData(data, roles) { console.log(data); var isClinicUser = ro…"
type textarea "x"
type textarea "function displayIVRData(data, roles) { console.log(data); var isClinicUser = ro…"
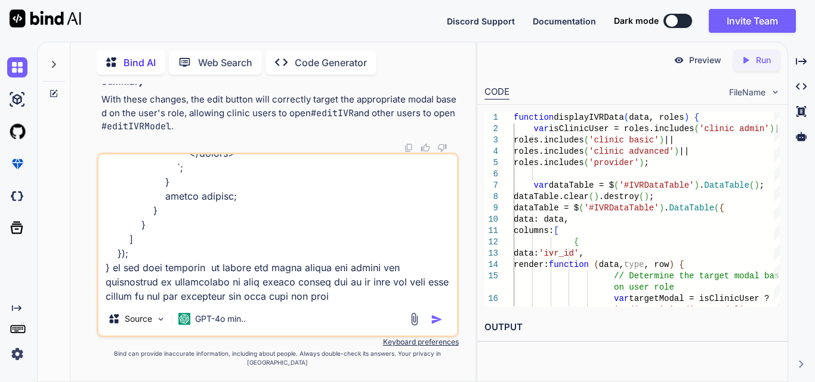
type textarea "x"
type textarea "function displayIVRData(data, roles) { console.log(data); var isClinicUser = ro…"
type textarea "x"
type textarea "function displayIVRData(data, roles) { console.log(data); var isClinicUser = ro…"
type textarea "x"
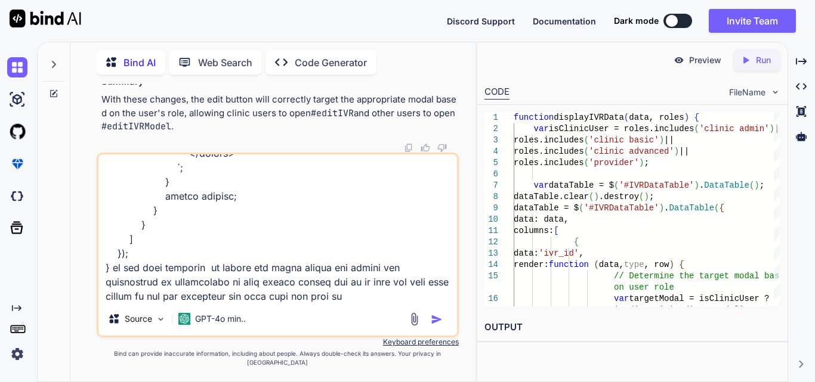
type textarea "function displayIVRData(data, roles) { console.log(data); var isClinicUser = ro…"
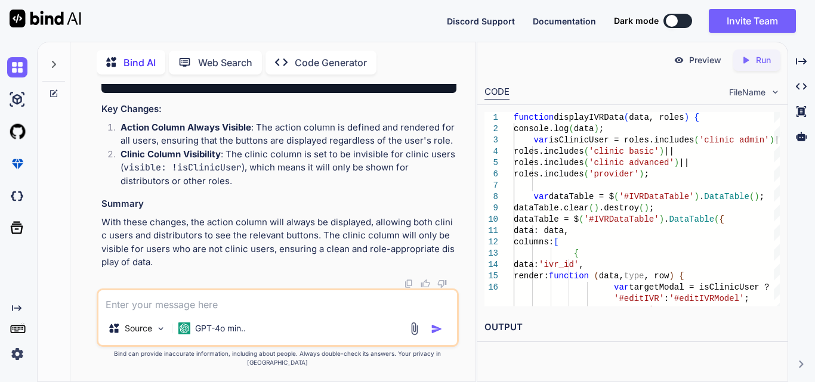
scroll to position [45500, 0]
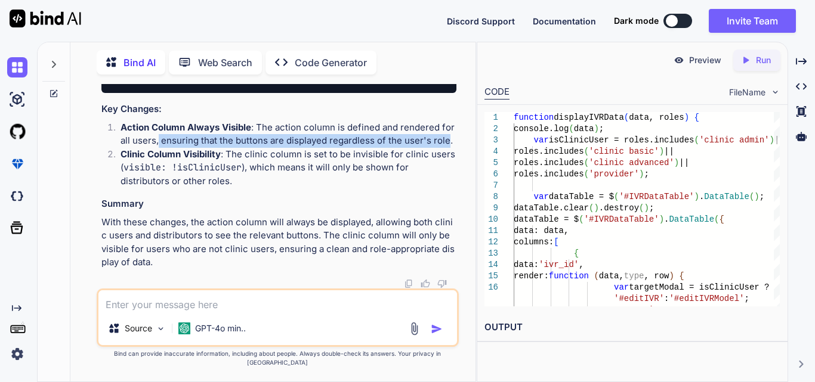
drag, startPoint x: 159, startPoint y: 222, endPoint x: 444, endPoint y: 225, distance: 285.7
click at [444, 148] on li "Action Column Always Visible : The action column is defined and rendered for al…" at bounding box center [283, 134] width 345 height 27
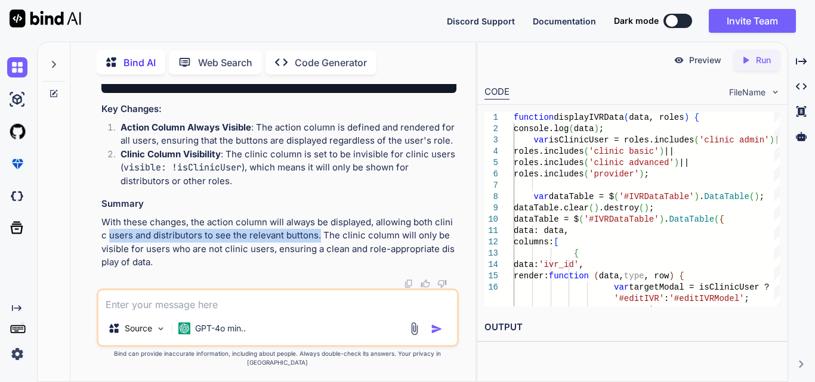
drag, startPoint x: 102, startPoint y: 242, endPoint x: 312, endPoint y: 250, distance: 210.1
click at [312, 250] on p "With these changes, the action column will always be displayed, allowing both c…" at bounding box center [278, 243] width 355 height 54
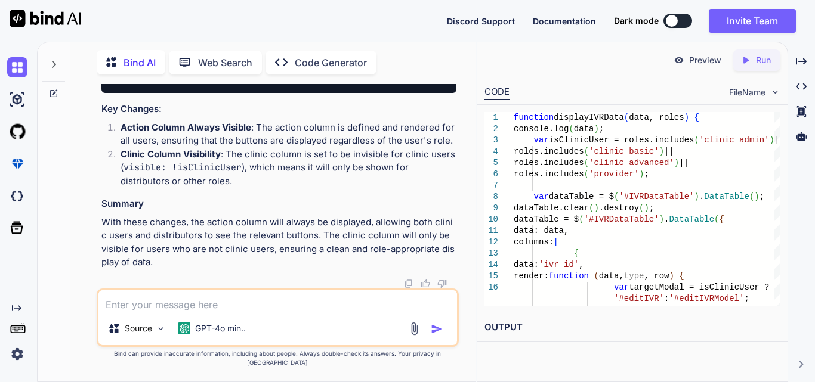
scroll to position [44562, 0]
drag, startPoint x: 180, startPoint y: 117, endPoint x: 229, endPoint y: 246, distance: 137.8
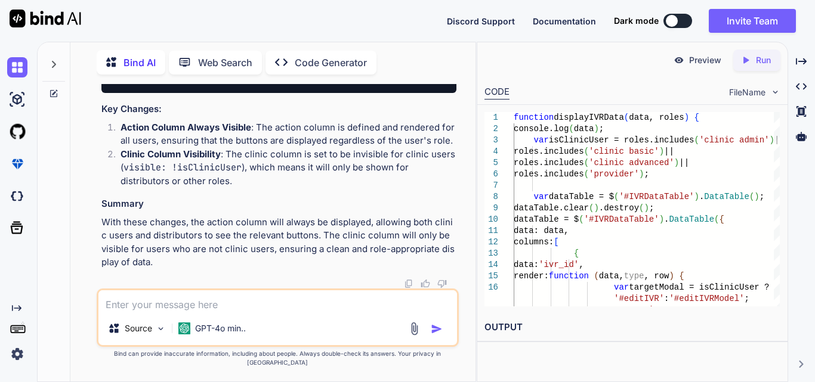
click at [240, 307] on textarea at bounding box center [277, 300] width 358 height 21
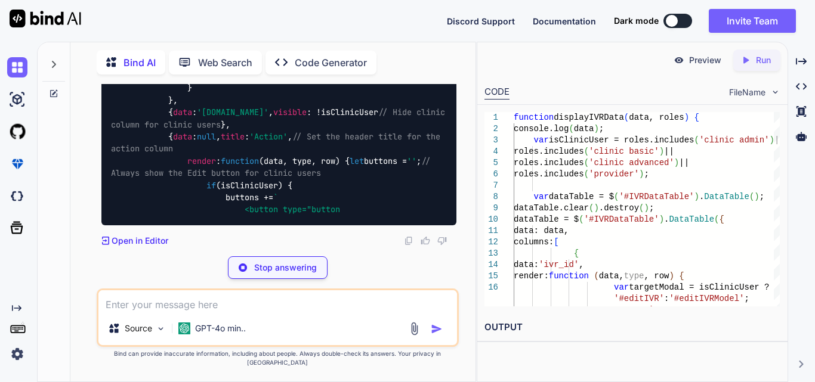
scroll to position [45993, 0]
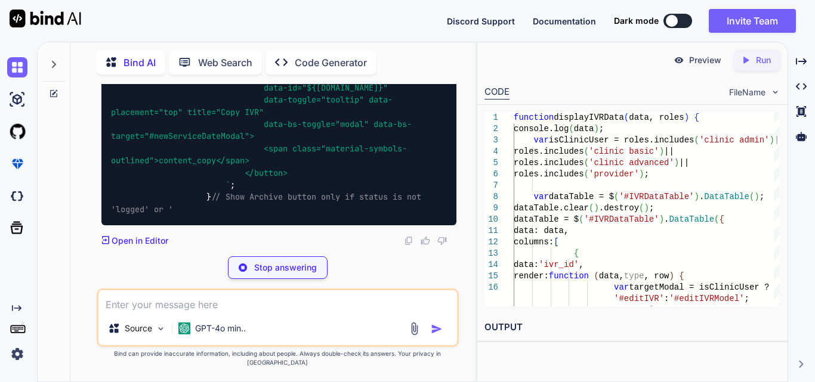
scroll to position [46046, 0]
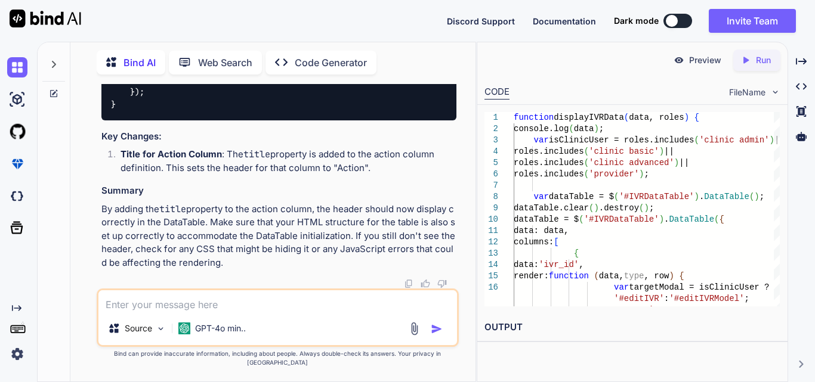
scroll to position [46642, 0]
drag, startPoint x: 188, startPoint y: 144, endPoint x: 265, endPoint y: 142, distance: 77.6
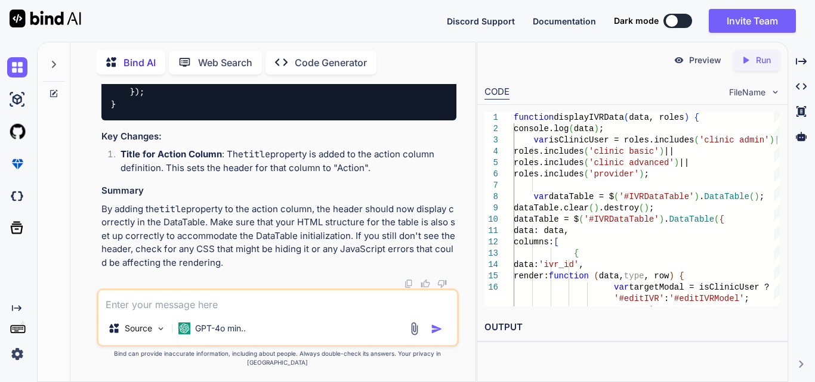
copy code "title : 'Action' ,"
click at [200, 310] on textarea at bounding box center [277, 300] width 358 height 21
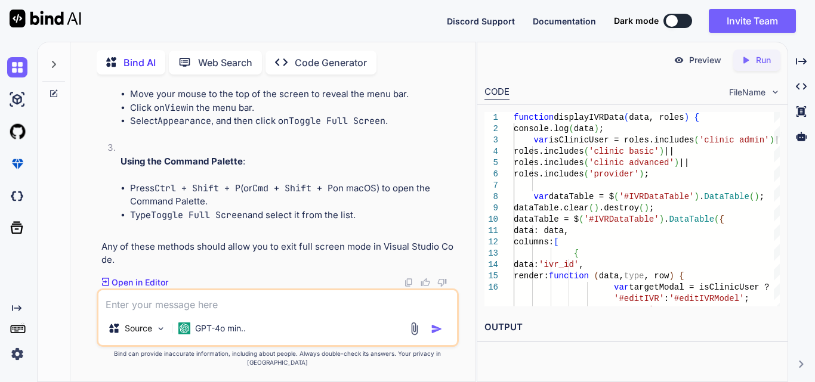
scroll to position [47875, 0]
